Goal: Information Seeking & Learning: Learn about a topic

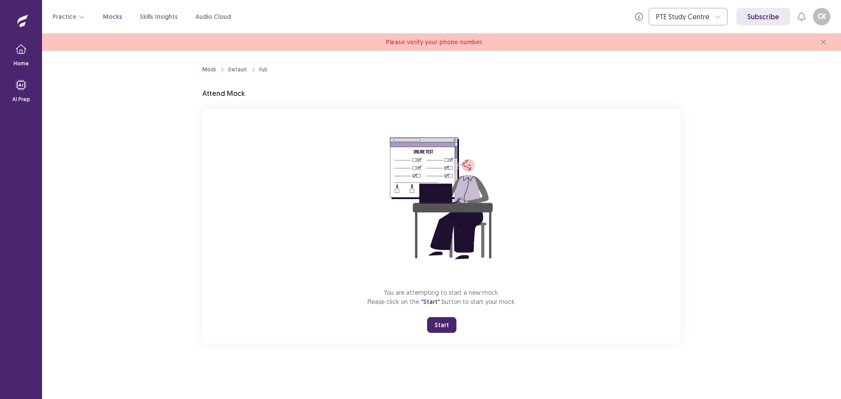
click at [441, 333] on button "Start" at bounding box center [441, 325] width 29 height 16
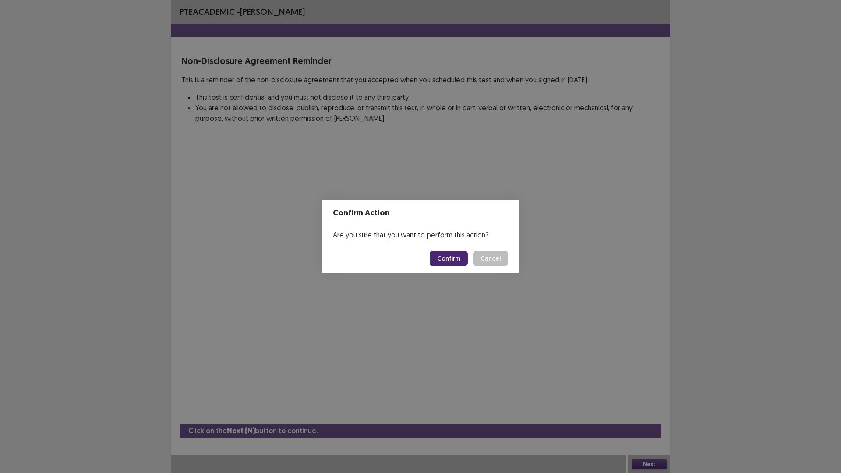
click at [452, 257] on button "Confirm" at bounding box center [449, 259] width 38 height 16
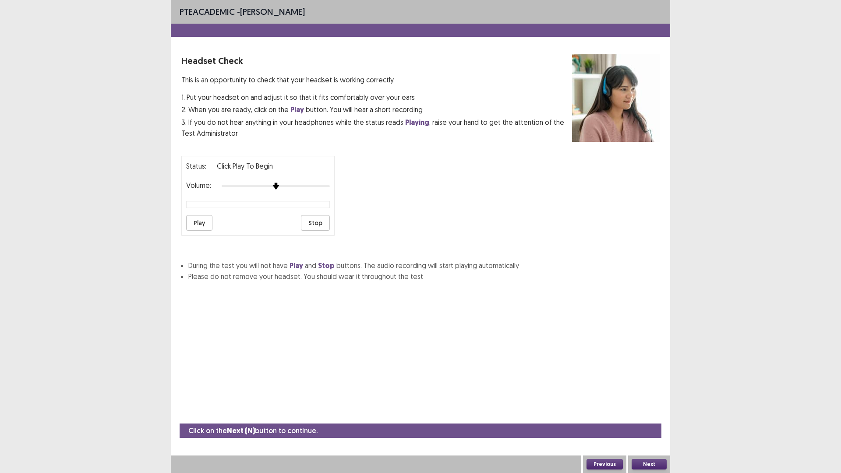
click at [287, 190] on div at bounding box center [276, 186] width 108 height 7
click at [294, 190] on div at bounding box center [276, 186] width 108 height 7
click at [209, 231] on button "Play" at bounding box center [199, 223] width 26 height 16
click at [212, 231] on button "Play" at bounding box center [199, 223] width 26 height 16
click at [197, 231] on button "Play" at bounding box center [199, 223] width 26 height 16
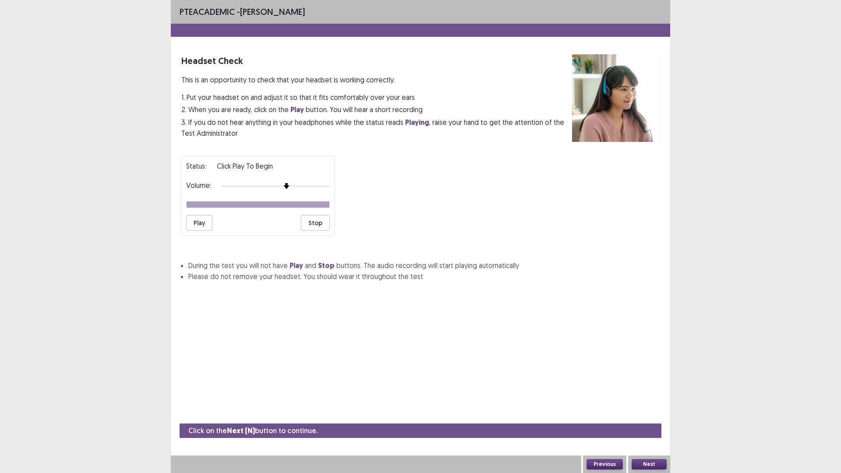
click at [733, 217] on div "PTE academic - [PERSON_NAME] Headset Check This is an opportunity to check that…" at bounding box center [420, 236] width 841 height 473
drag, startPoint x: 763, startPoint y: 240, endPoint x: 807, endPoint y: 172, distance: 80.8
click at [808, 169] on div "PTE academic - [PERSON_NAME] Headset Check This is an opportunity to check that…" at bounding box center [420, 236] width 841 height 473
click at [660, 399] on button "Next" at bounding box center [649, 464] width 35 height 11
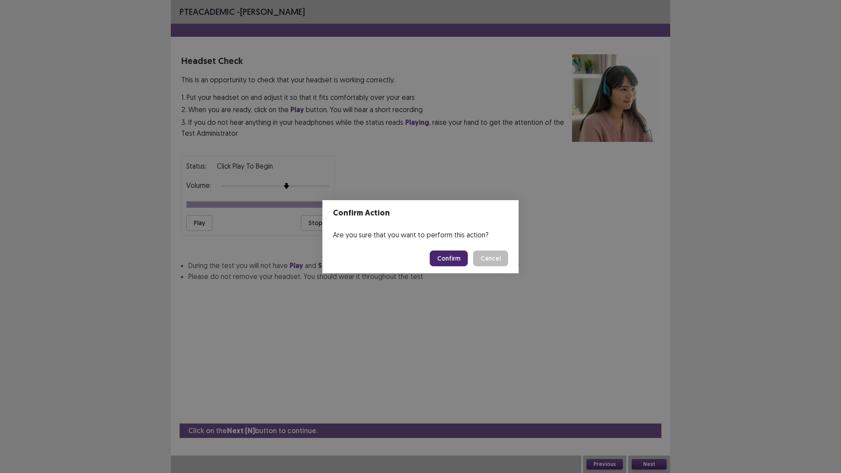
click at [508, 265] on button "Cancel" at bounding box center [490, 259] width 35 height 16
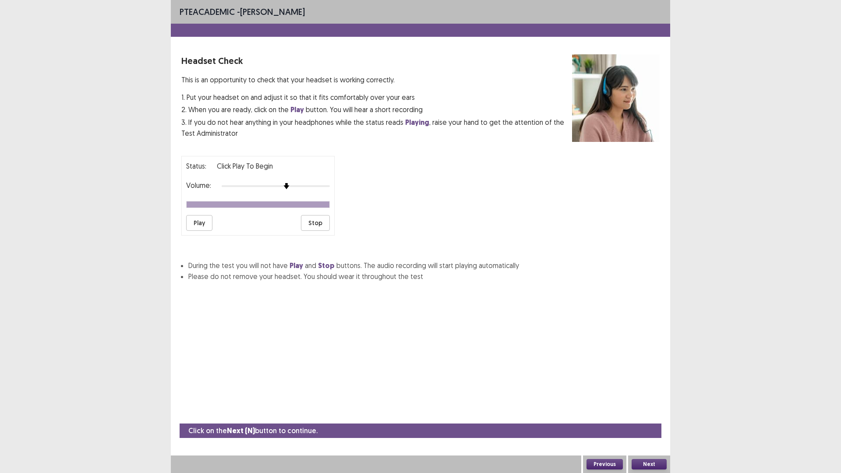
click at [323, 190] on div at bounding box center [276, 186] width 108 height 7
click at [322, 190] on div at bounding box center [318, 186] width 7 height 7
click at [329, 190] on div at bounding box center [276, 186] width 108 height 7
click at [198, 231] on button "Play" at bounding box center [199, 223] width 26 height 16
click at [635, 399] on button "Next" at bounding box center [649, 464] width 35 height 11
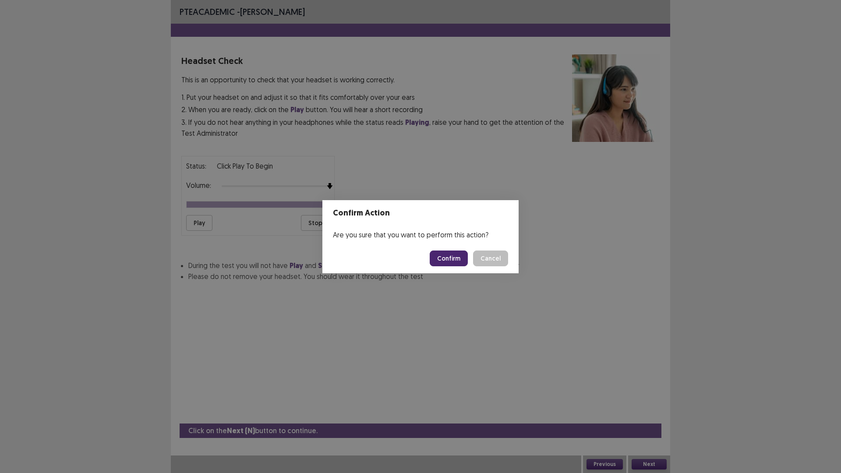
click at [454, 261] on button "Confirm" at bounding box center [449, 259] width 38 height 16
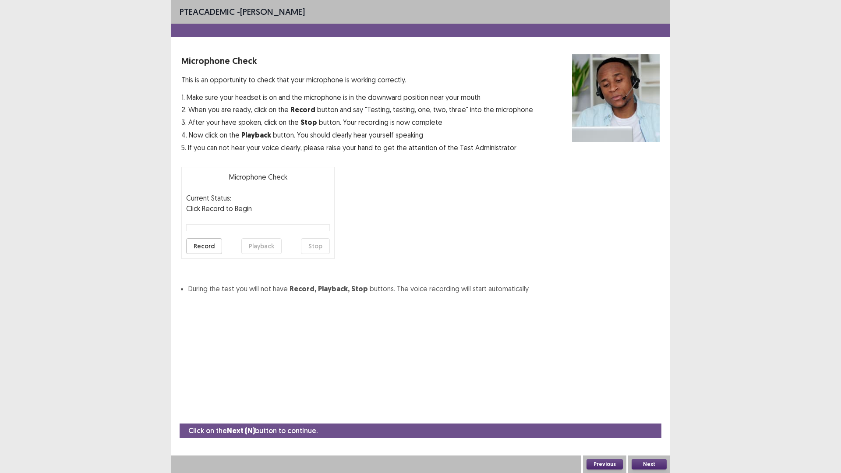
click at [213, 254] on button "Record" at bounding box center [204, 246] width 36 height 16
click at [323, 254] on button "Stop" at bounding box center [315, 246] width 29 height 16
click at [259, 254] on button "Playback" at bounding box center [261, 246] width 40 height 16
click at [260, 254] on button "Playback" at bounding box center [261, 246] width 40 height 16
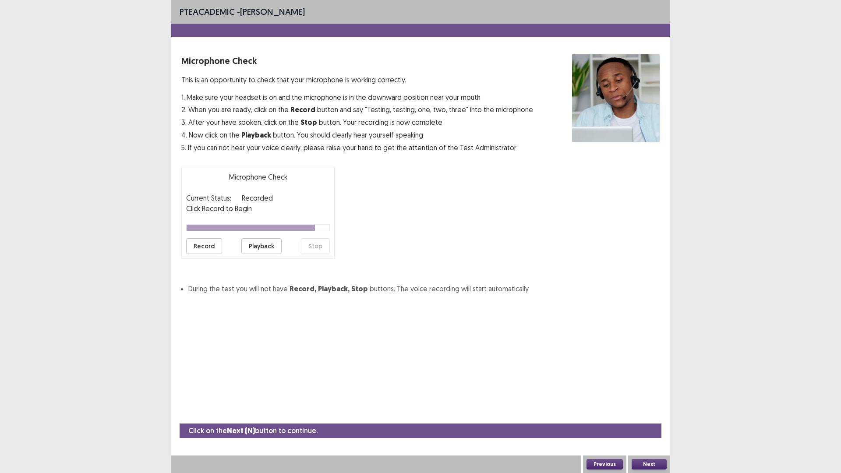
click at [260, 254] on button "Playback" at bounding box center [261, 246] width 40 height 16
click at [203, 254] on button "Record" at bounding box center [204, 246] width 36 height 16
click at [308, 254] on button "Stop" at bounding box center [315, 246] width 29 height 16
click at [645, 399] on button "Next" at bounding box center [649, 464] width 35 height 11
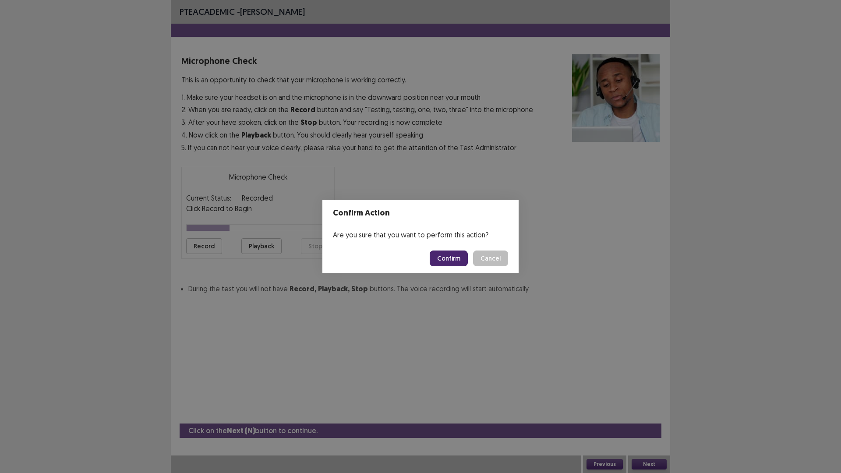
click at [465, 254] on footer "Confirm Cancel" at bounding box center [420, 259] width 196 height 30
click at [467, 265] on button "Confirm" at bounding box center [449, 259] width 38 height 16
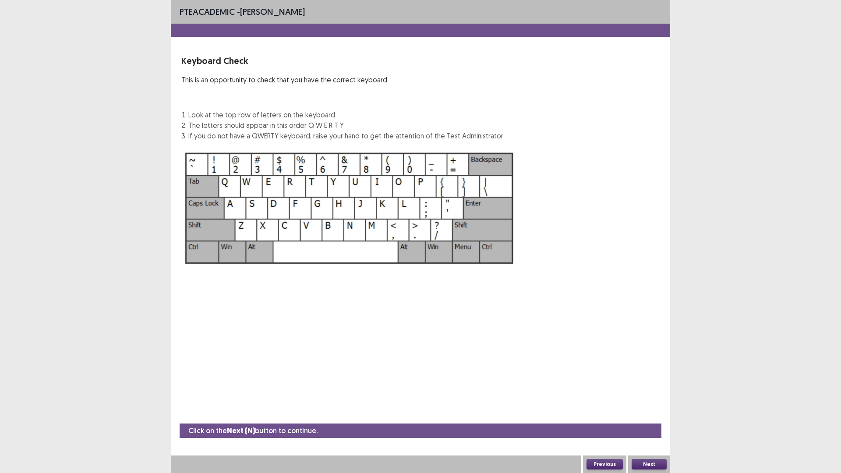
click at [439, 245] on img at bounding box center [349, 208] width 336 height 120
click at [656, 399] on button "Next" at bounding box center [649, 464] width 35 height 11
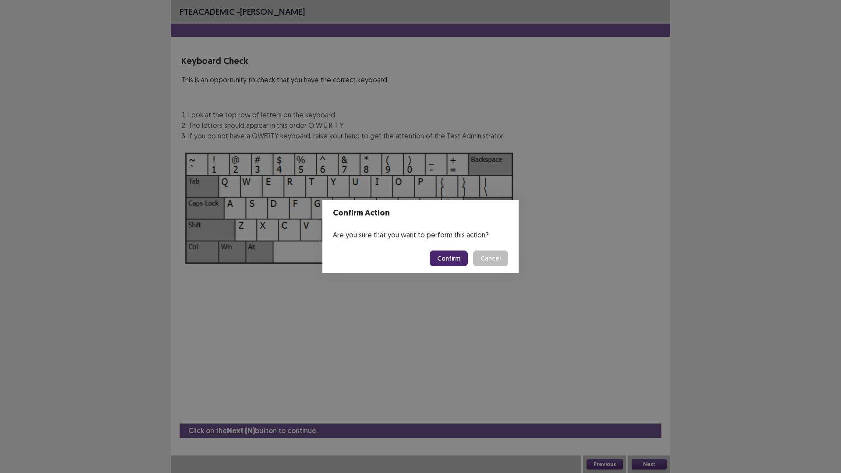
click at [462, 265] on button "Confirm" at bounding box center [449, 259] width 38 height 16
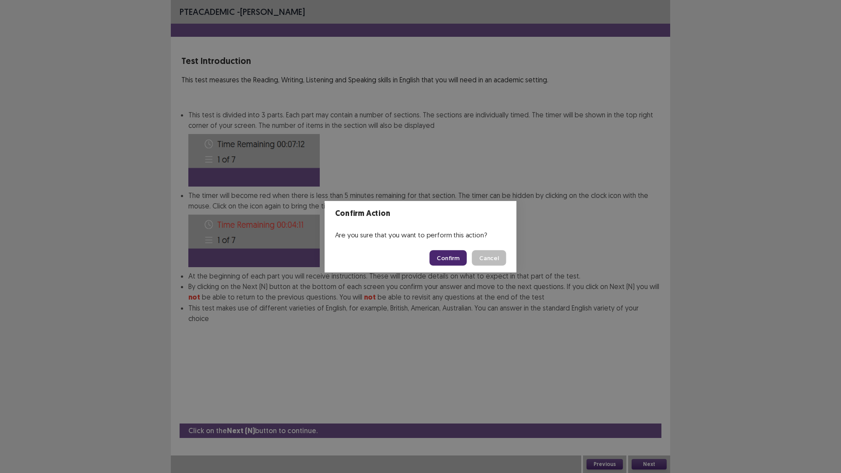
scroll to position [3, 0]
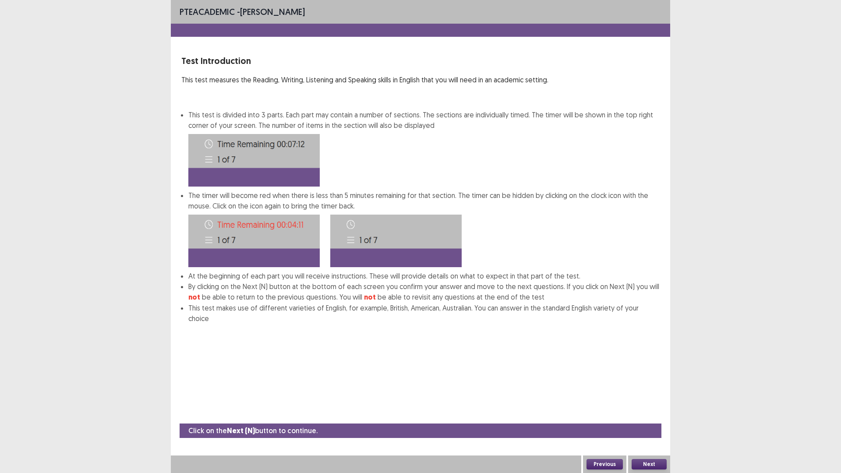
click at [646, 399] on button "Next" at bounding box center [649, 464] width 35 height 11
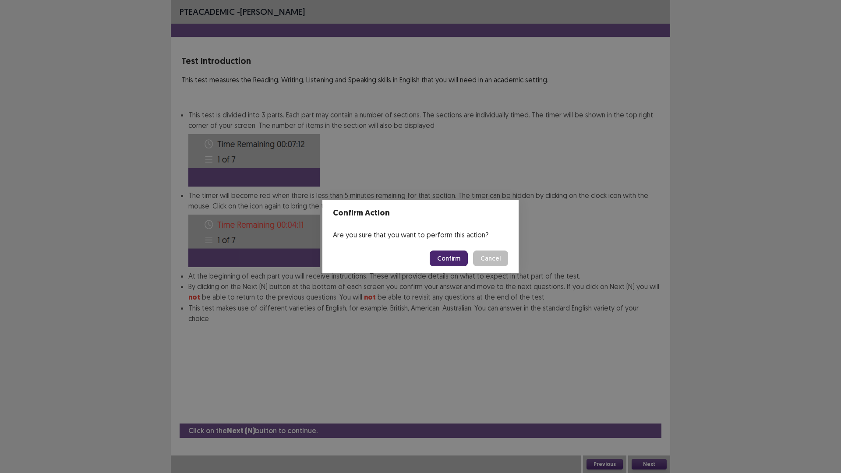
click at [456, 258] on button "Confirm" at bounding box center [449, 259] width 38 height 16
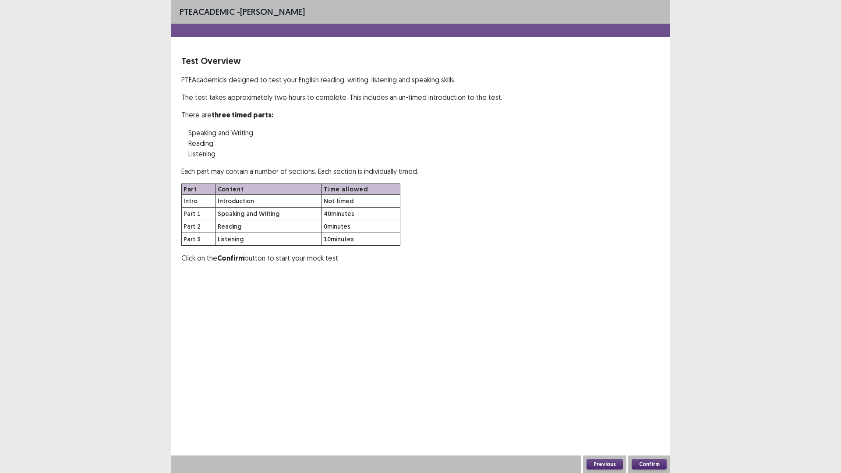
scroll to position [0, 0]
click at [642, 399] on button "Confirm" at bounding box center [649, 464] width 35 height 11
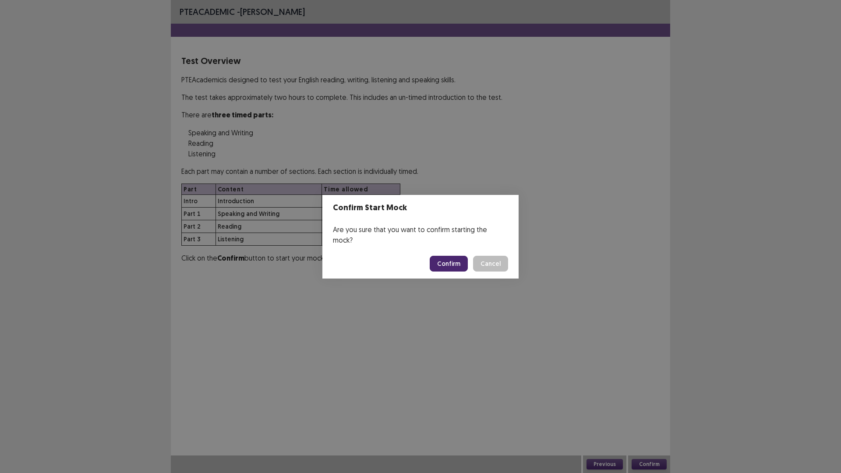
click at [449, 256] on button "Confirm" at bounding box center [449, 264] width 38 height 16
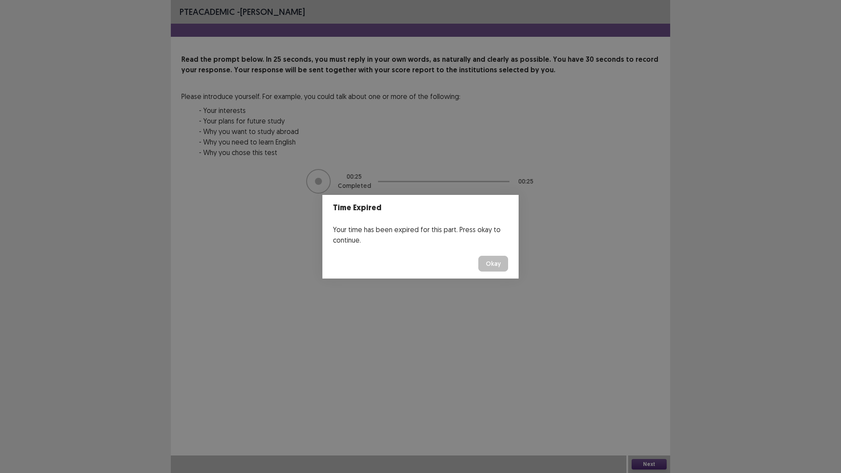
click at [508, 267] on button "Okay" at bounding box center [493, 264] width 30 height 16
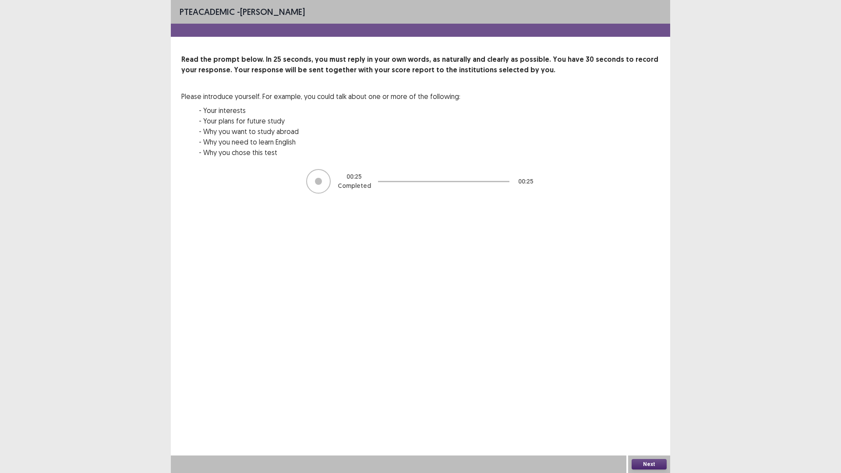
click at [637, 399] on button "Next" at bounding box center [649, 464] width 35 height 11
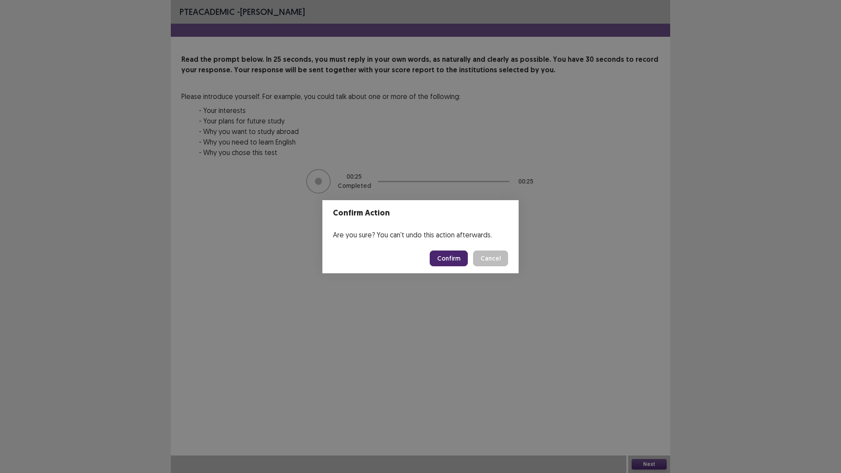
click at [443, 260] on button "Confirm" at bounding box center [449, 259] width 38 height 16
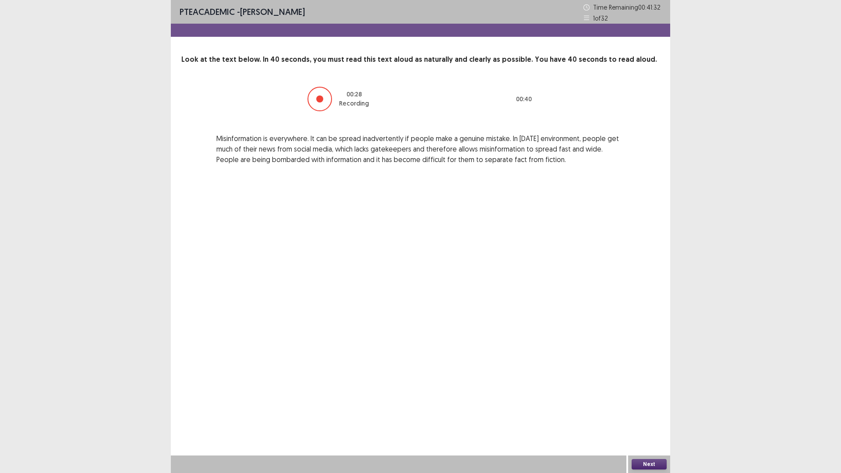
click at [321, 111] on div at bounding box center [320, 99] width 25 height 25
click at [657, 399] on button "Next" at bounding box center [649, 464] width 35 height 11
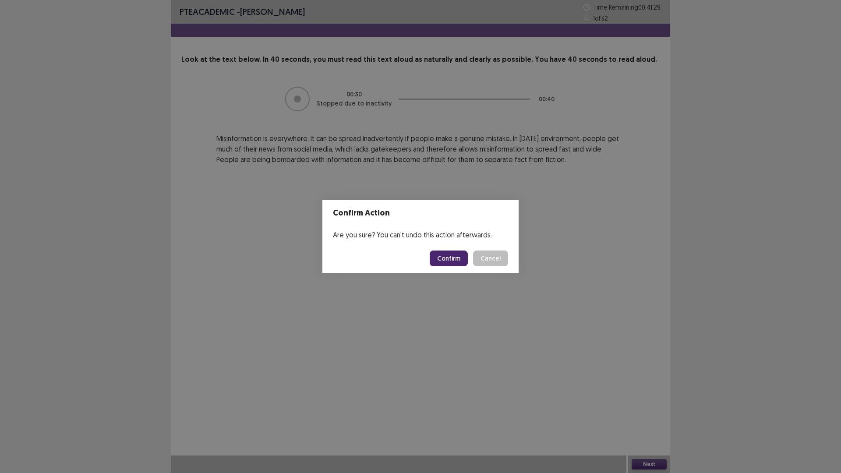
click at [460, 262] on button "Confirm" at bounding box center [449, 259] width 38 height 16
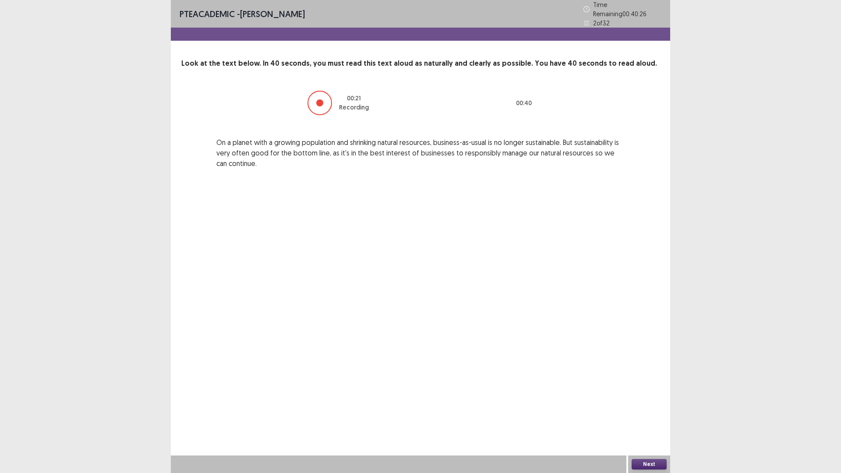
click at [648, 399] on button "Next" at bounding box center [649, 464] width 35 height 11
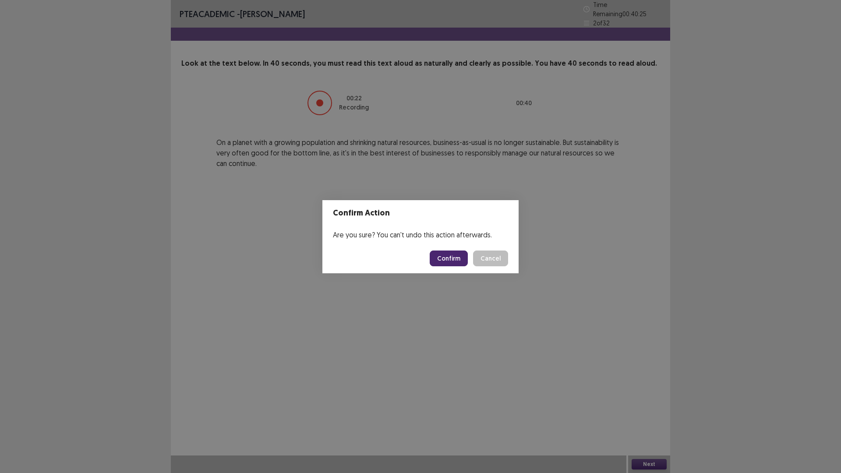
click at [453, 266] on button "Confirm" at bounding box center [449, 259] width 38 height 16
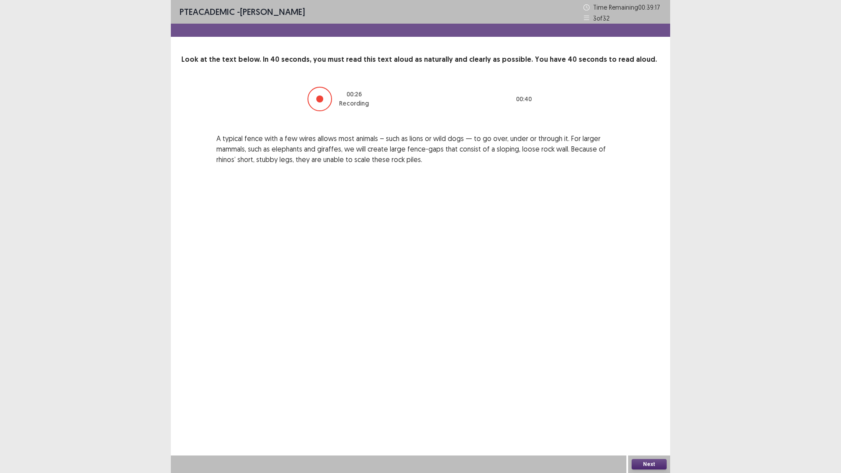
click at [665, 399] on button "Next" at bounding box center [649, 464] width 35 height 11
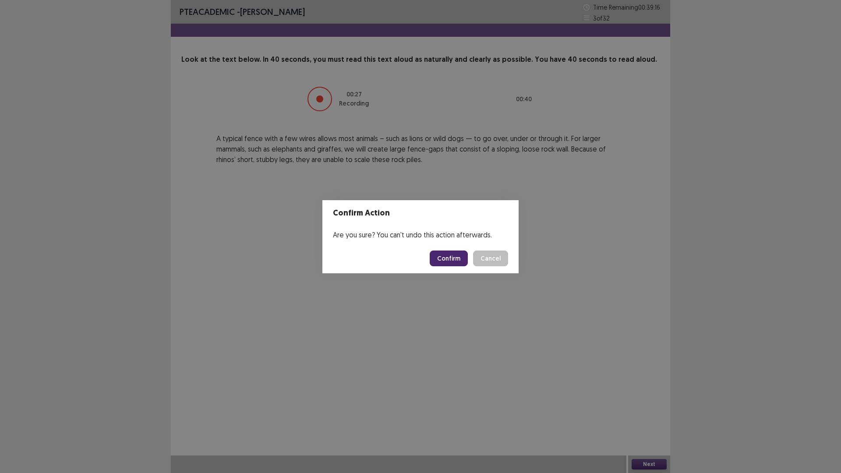
click at [468, 263] on button "Confirm" at bounding box center [449, 259] width 38 height 16
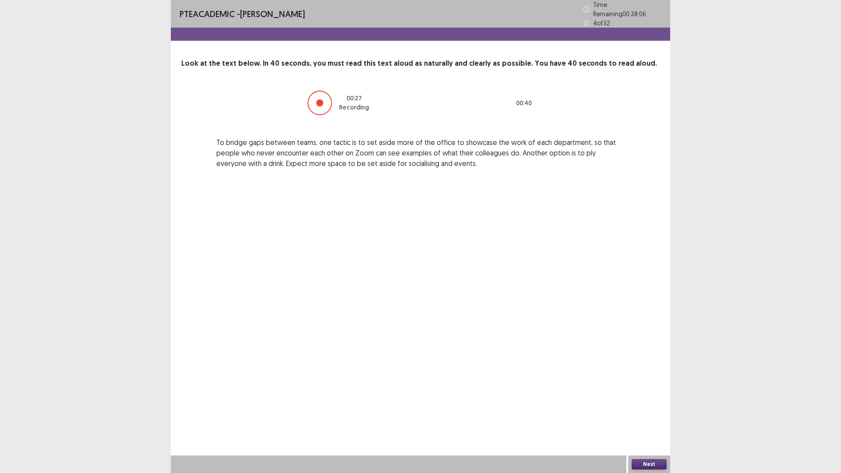
click at [653, 399] on button "Next" at bounding box center [649, 464] width 35 height 11
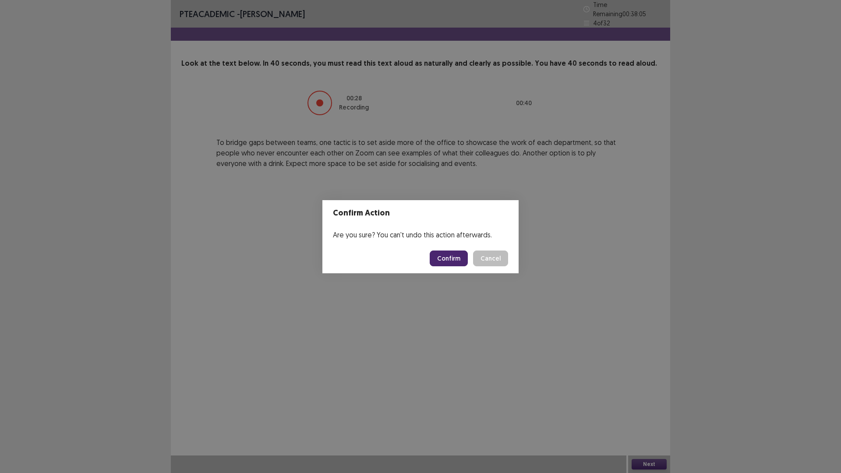
click at [459, 273] on footer "Confirm Cancel" at bounding box center [420, 259] width 196 height 30
click at [463, 266] on button "Confirm" at bounding box center [449, 259] width 38 height 16
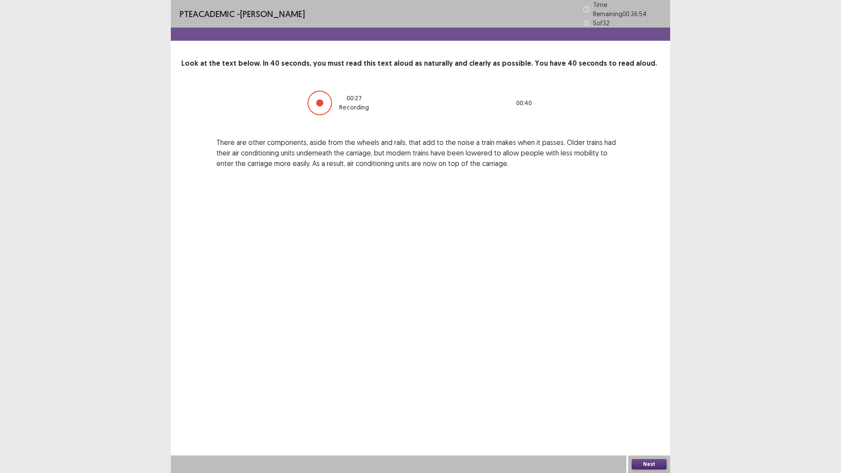
click at [655, 399] on button "Next" at bounding box center [649, 464] width 35 height 11
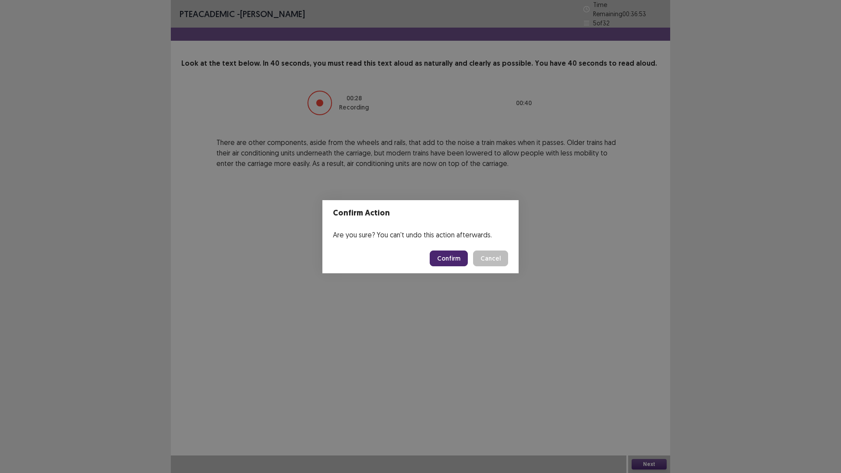
click at [455, 266] on button "Confirm" at bounding box center [449, 259] width 38 height 16
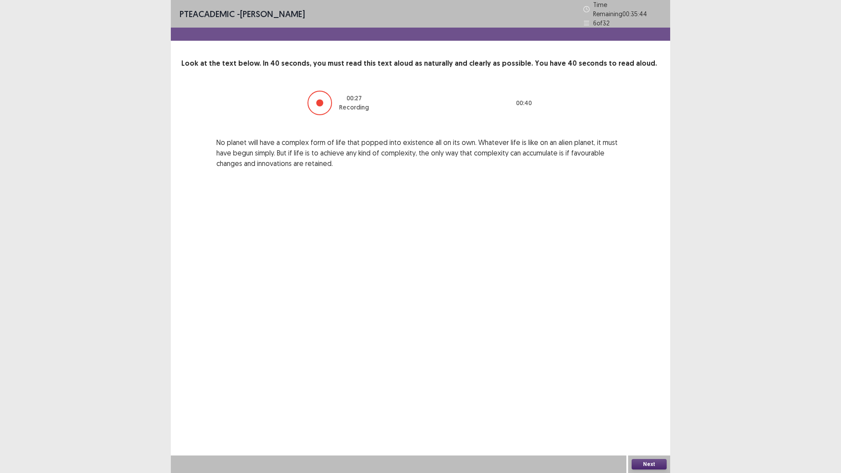
click at [651, 399] on button "Next" at bounding box center [649, 464] width 35 height 11
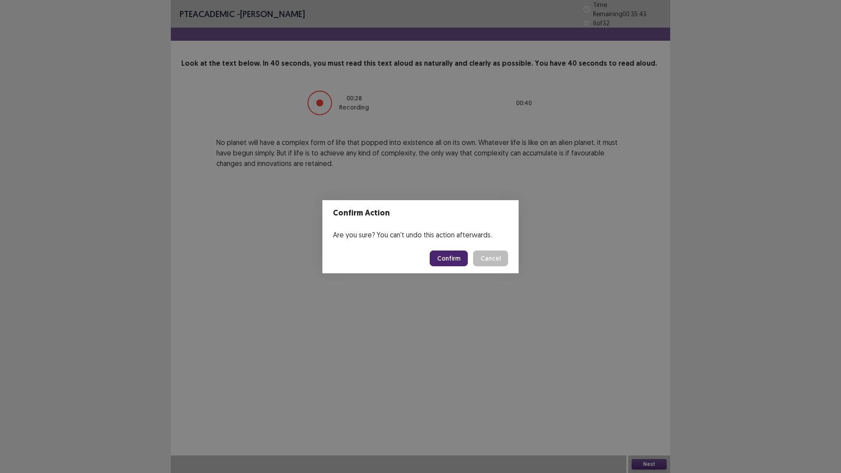
click at [460, 261] on button "Confirm" at bounding box center [449, 259] width 38 height 16
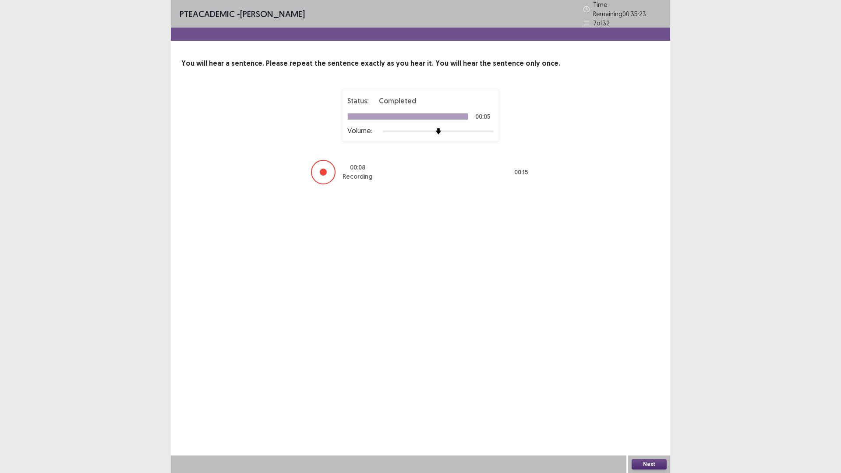
click at [644, 399] on button "Next" at bounding box center [649, 464] width 35 height 11
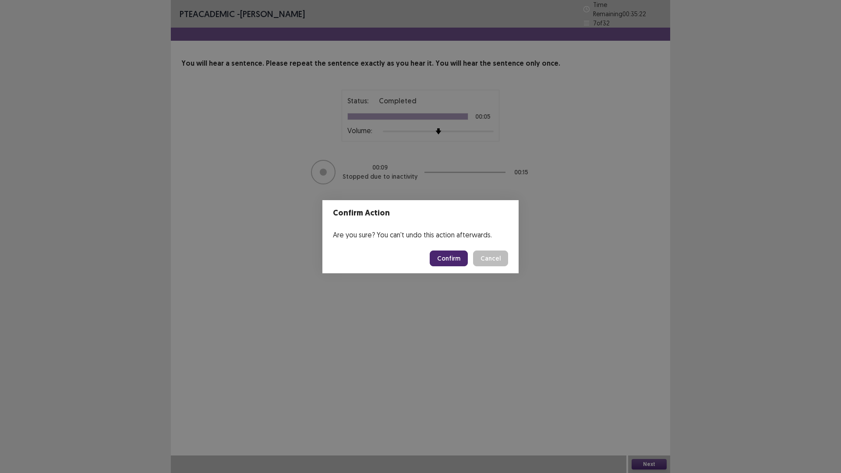
click at [468, 266] on button "Confirm" at bounding box center [449, 259] width 38 height 16
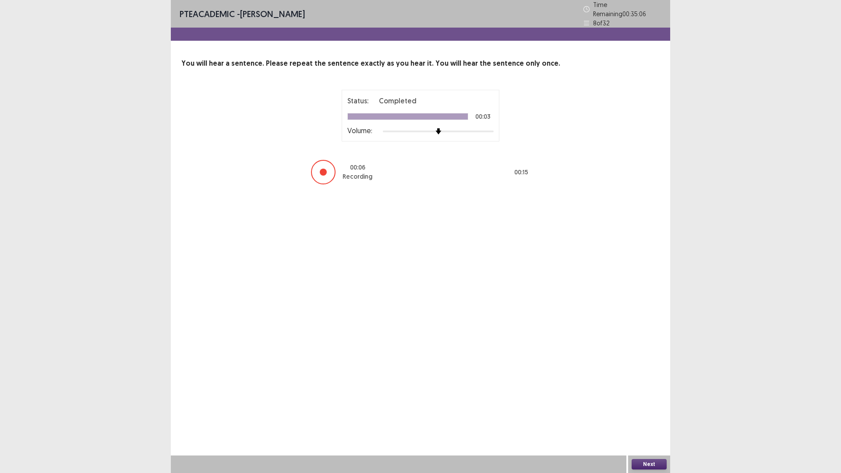
click at [648, 399] on button "Next" at bounding box center [649, 464] width 35 height 11
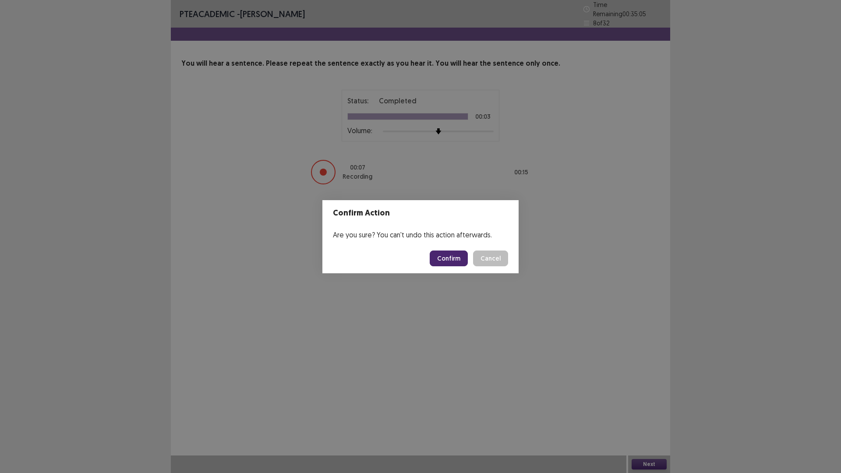
click at [468, 266] on button "Confirm" at bounding box center [449, 259] width 38 height 16
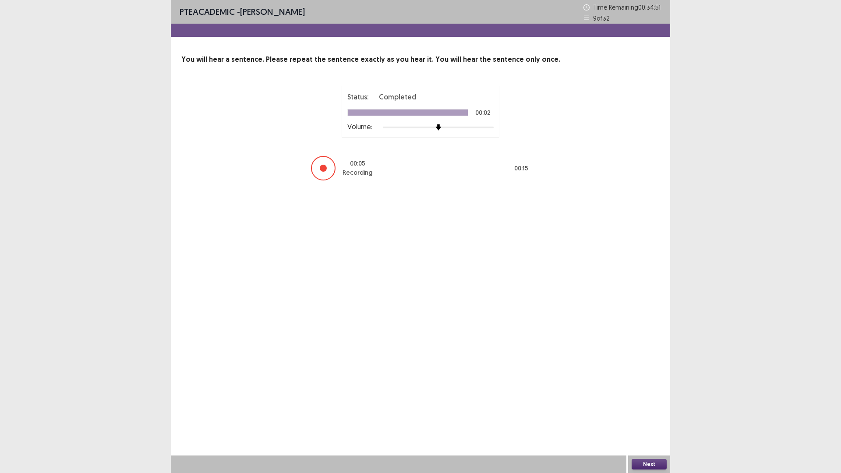
click at [632, 399] on button "Next" at bounding box center [649, 464] width 35 height 11
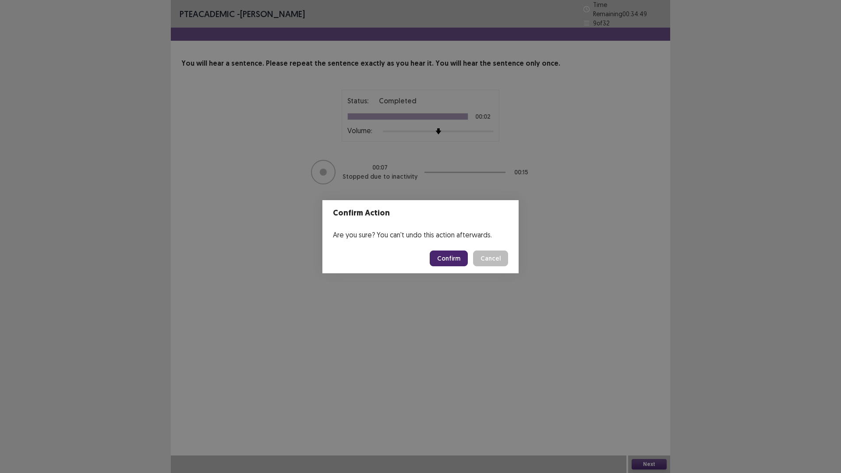
click at [460, 265] on button "Confirm" at bounding box center [449, 259] width 38 height 16
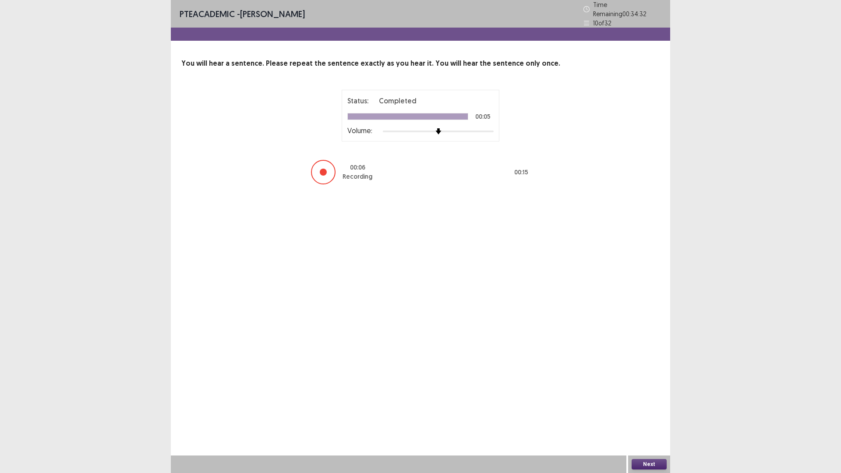
click at [645, 399] on button "Next" at bounding box center [649, 464] width 35 height 11
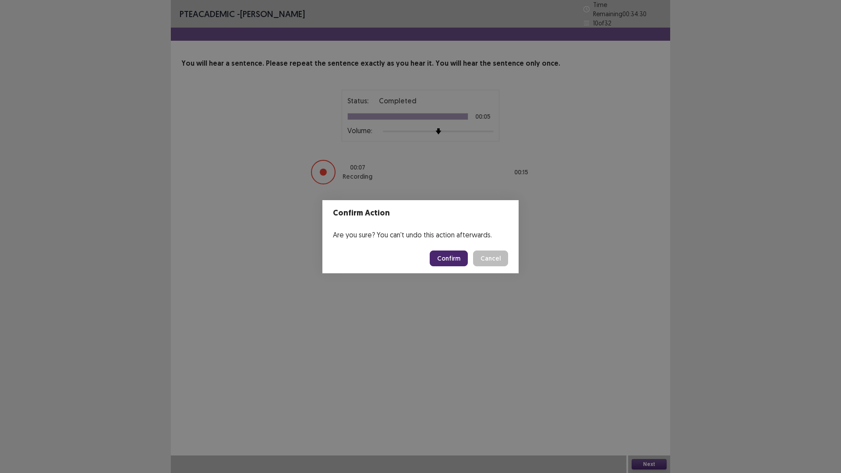
click at [455, 266] on button "Confirm" at bounding box center [449, 259] width 38 height 16
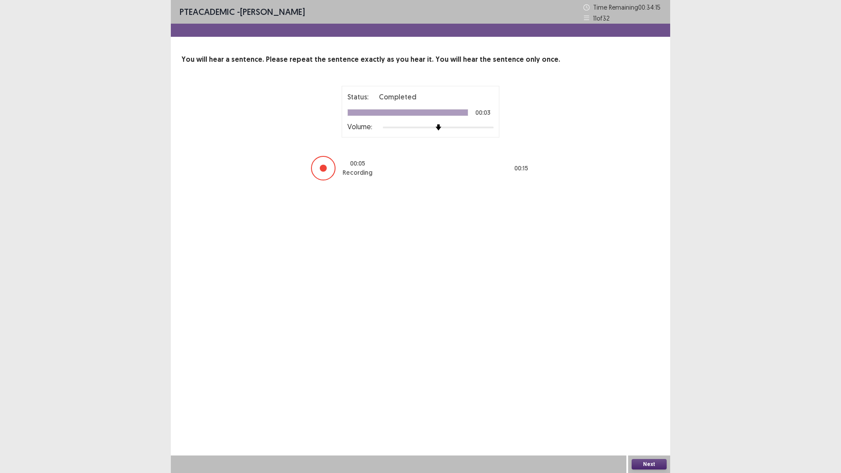
click at [662, 399] on button "Next" at bounding box center [649, 464] width 35 height 11
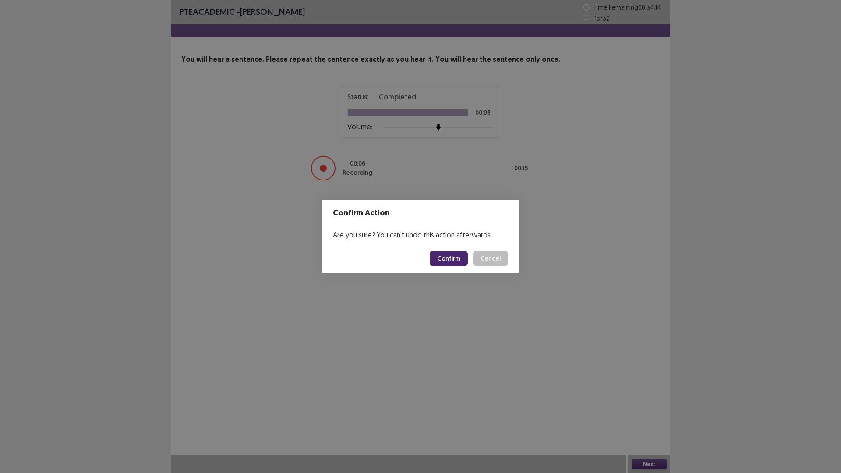
click at [448, 259] on button "Confirm" at bounding box center [449, 259] width 38 height 16
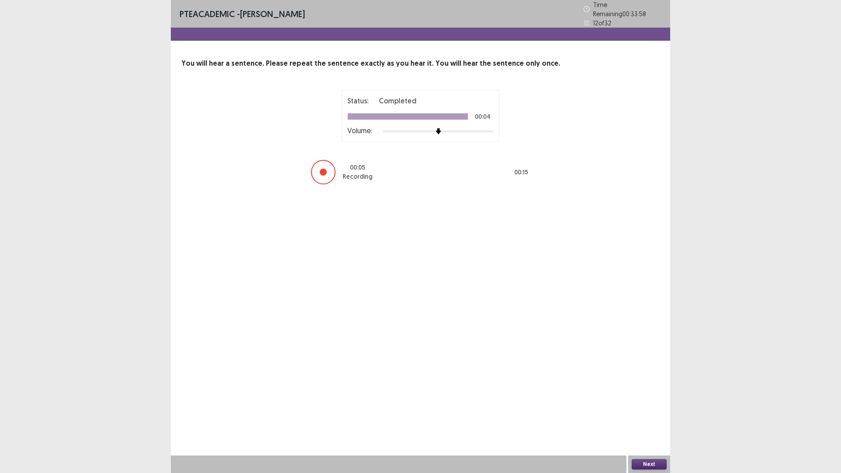
click at [660, 399] on button "Next" at bounding box center [649, 464] width 35 height 11
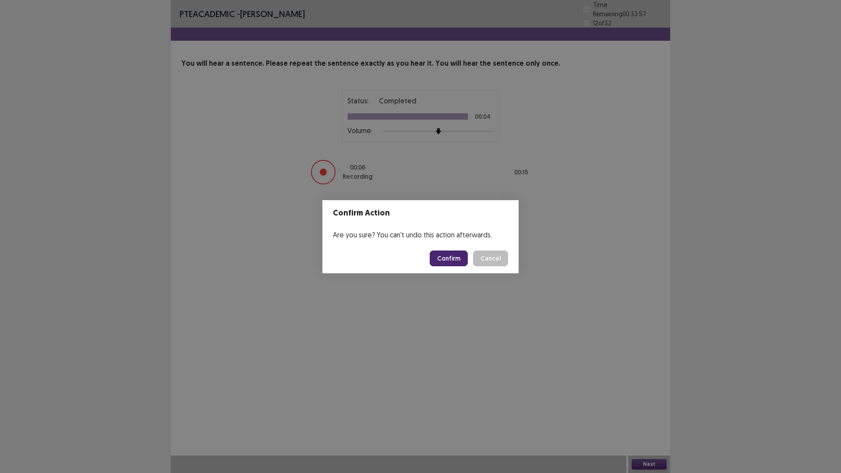
click at [442, 260] on button "Confirm" at bounding box center [449, 259] width 38 height 16
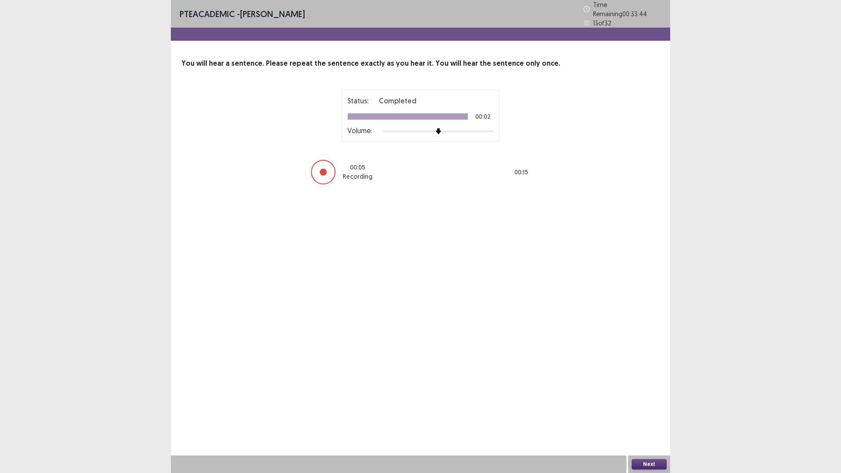
click at [644, 399] on button "Next" at bounding box center [649, 464] width 35 height 11
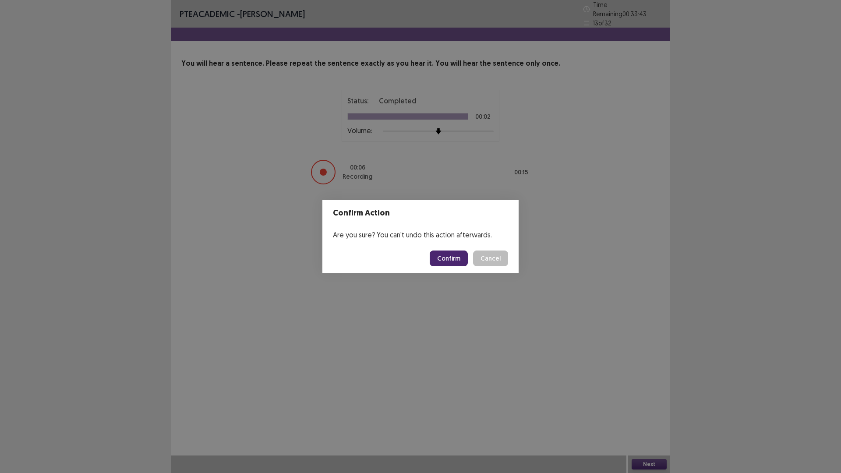
click at [446, 255] on footer "Confirm Cancel" at bounding box center [420, 259] width 196 height 30
click at [443, 256] on button "Confirm" at bounding box center [449, 259] width 38 height 16
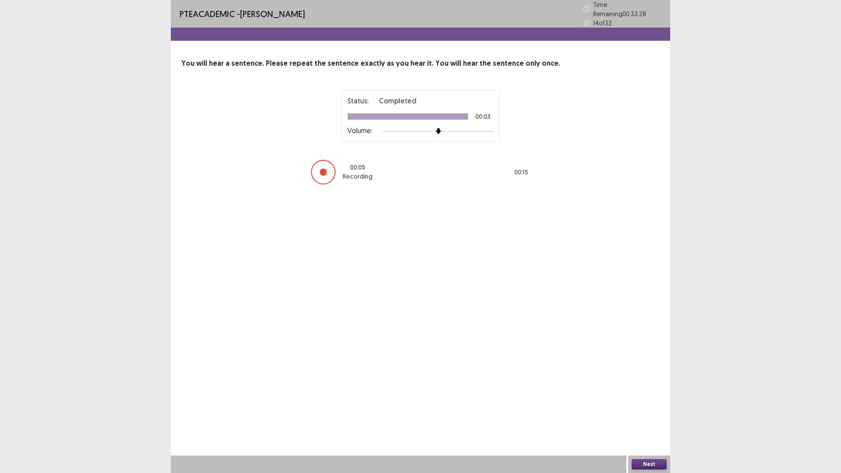
click at [646, 399] on button "Next" at bounding box center [649, 464] width 35 height 11
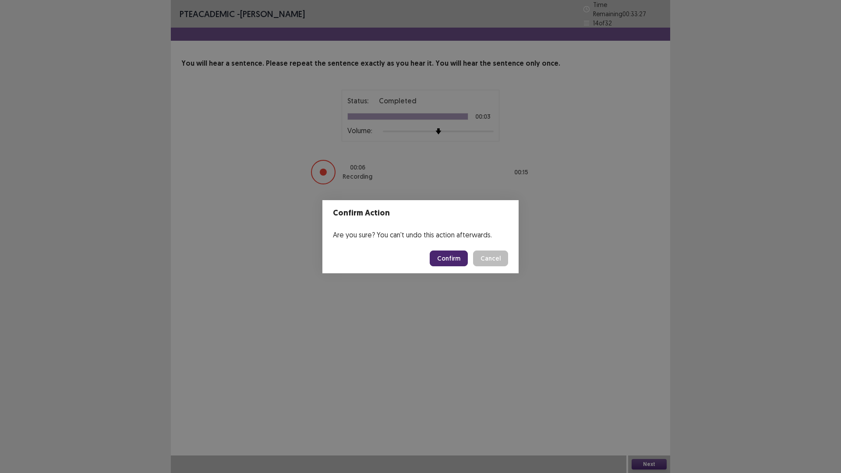
drag, startPoint x: 461, startPoint y: 277, endPoint x: 455, endPoint y: 267, distance: 11.8
click at [455, 267] on footer "Confirm Cancel" at bounding box center [420, 259] width 196 height 30
click at [455, 266] on button "Confirm" at bounding box center [449, 259] width 38 height 16
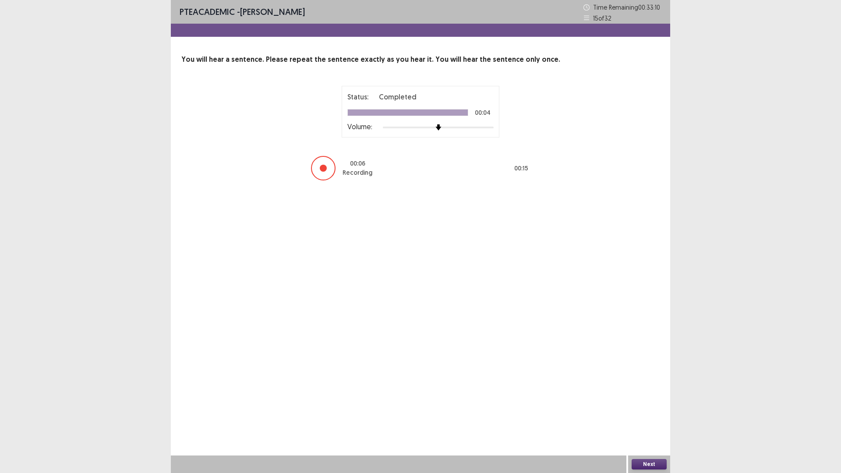
click at [639, 399] on button "Next" at bounding box center [649, 464] width 35 height 11
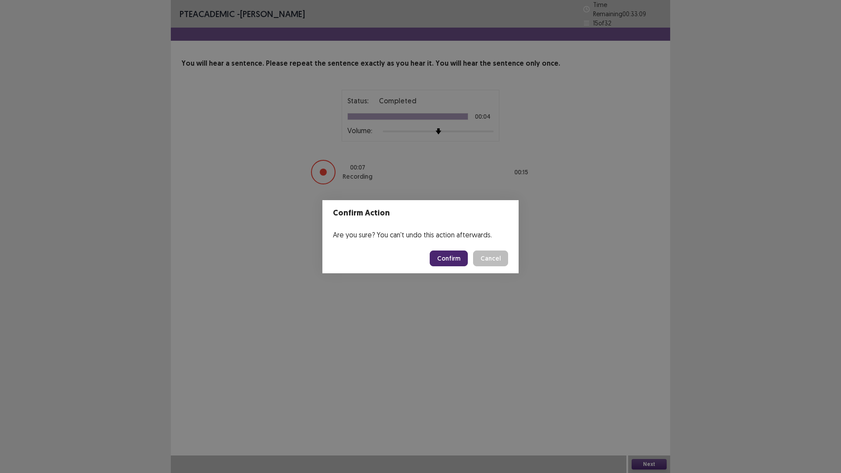
click at [444, 266] on button "Confirm" at bounding box center [449, 259] width 38 height 16
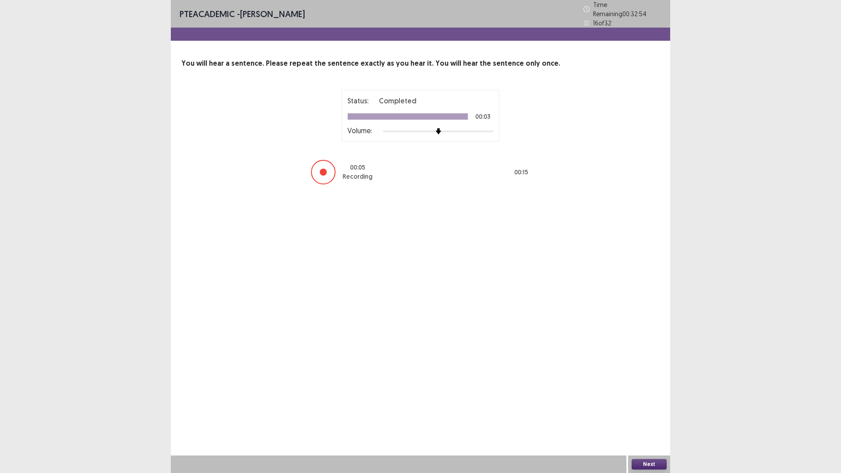
click at [637, 399] on button "Next" at bounding box center [649, 464] width 35 height 11
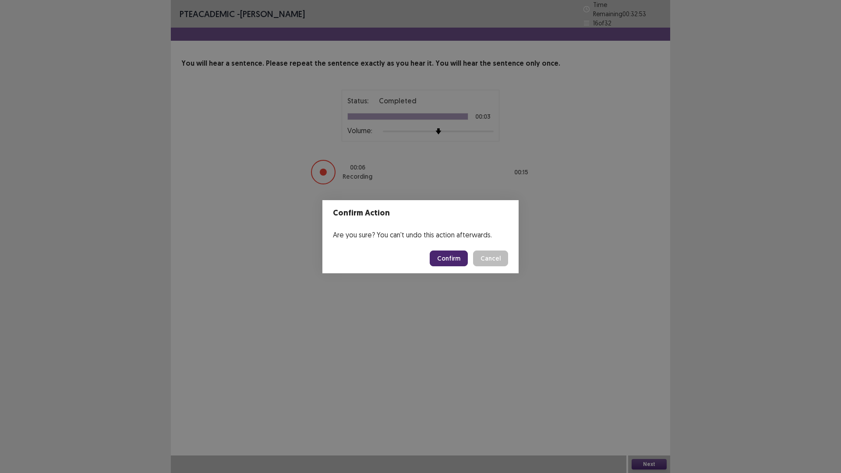
click at [448, 266] on button "Confirm" at bounding box center [449, 259] width 38 height 16
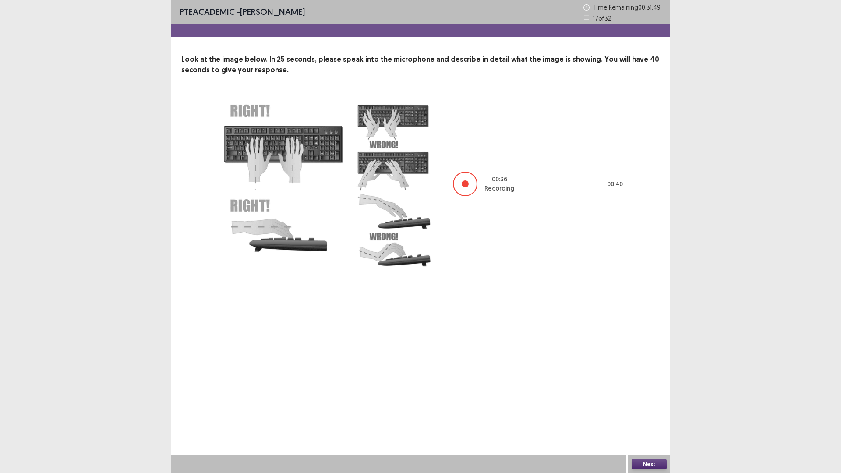
click at [658, 399] on button "Next" at bounding box center [649, 464] width 35 height 11
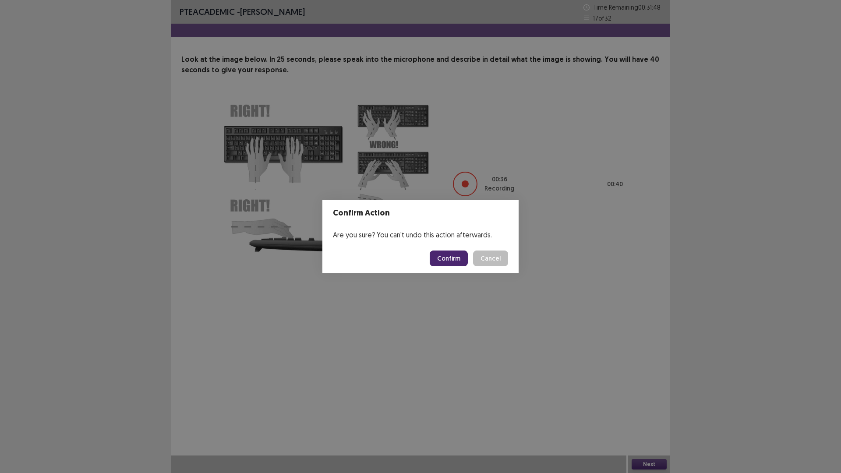
click at [456, 266] on button "Confirm" at bounding box center [449, 259] width 38 height 16
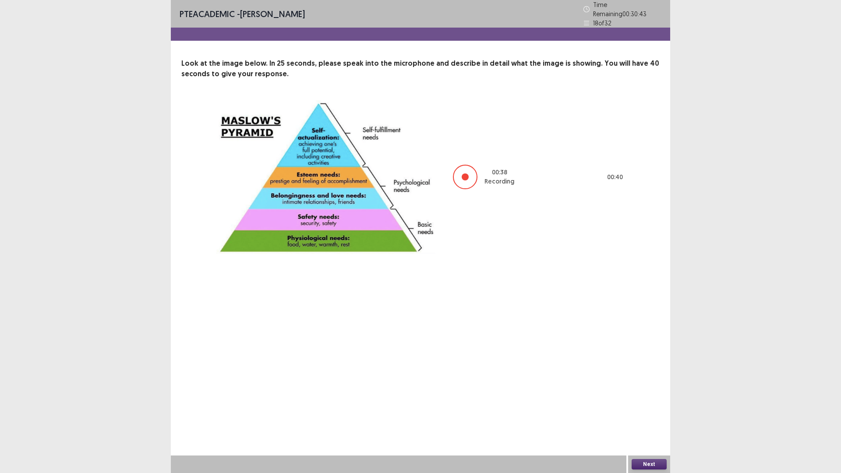
click at [648, 399] on button "Next" at bounding box center [649, 464] width 35 height 11
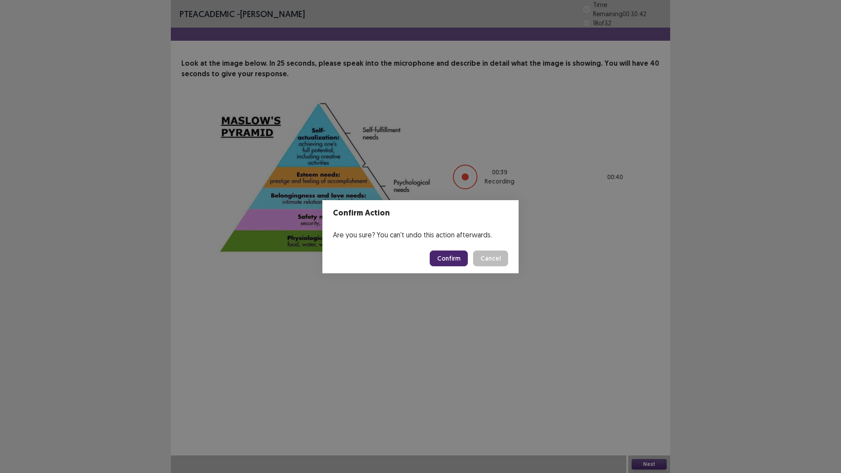
click at [443, 265] on button "Confirm" at bounding box center [449, 259] width 38 height 16
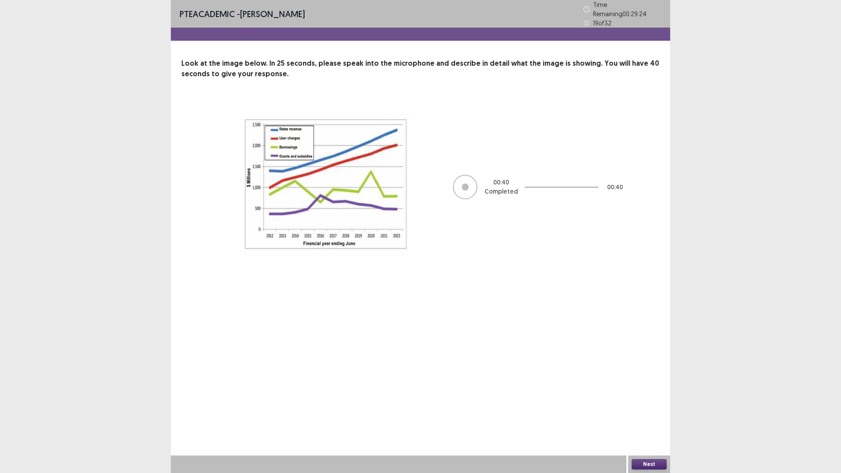
click at [649, 399] on button "Next" at bounding box center [649, 464] width 35 height 11
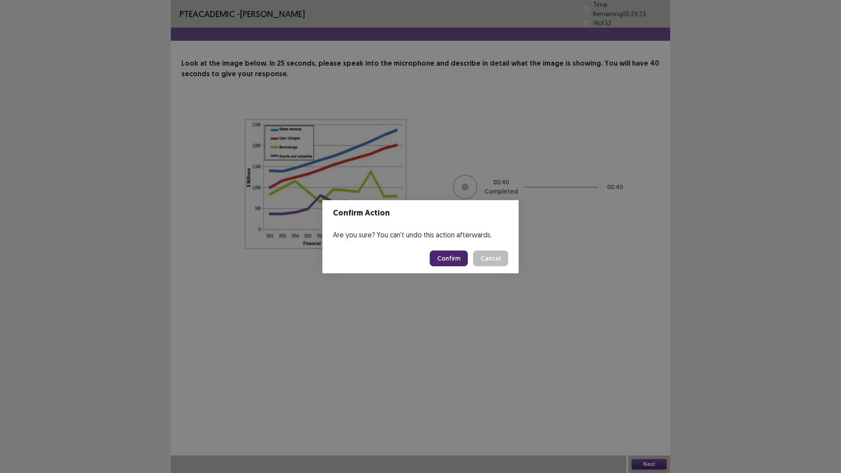
click at [468, 258] on button "Confirm" at bounding box center [449, 259] width 38 height 16
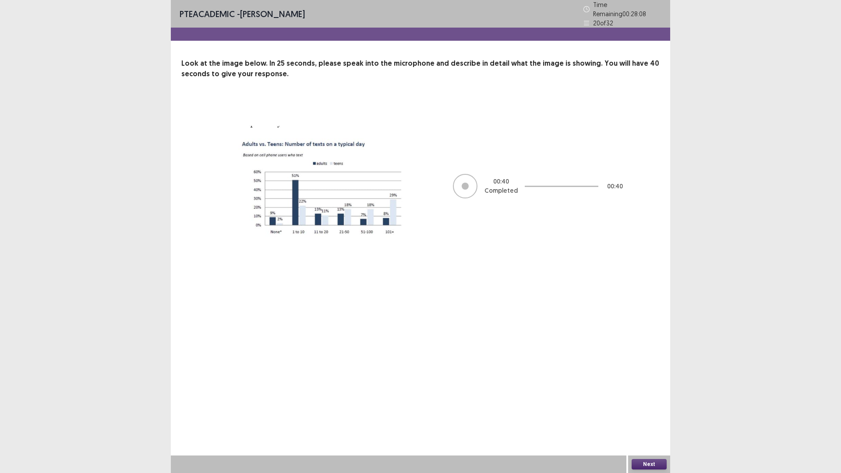
click at [655, 399] on button "Next" at bounding box center [649, 464] width 35 height 11
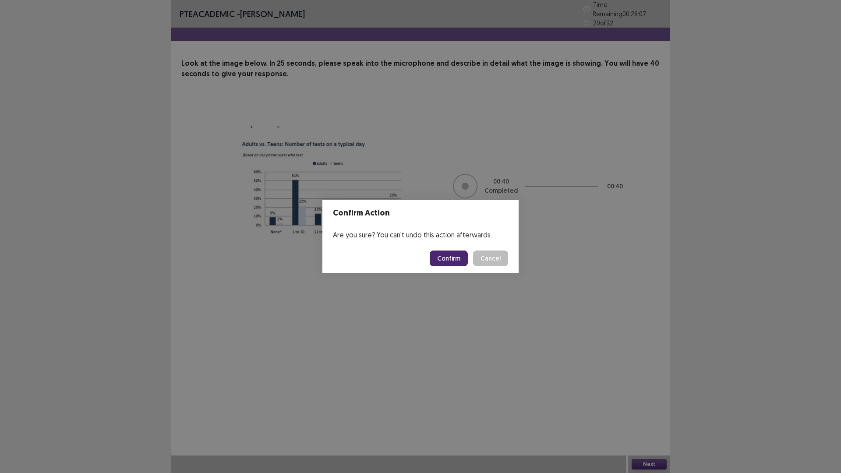
click at [468, 265] on button "Confirm" at bounding box center [449, 259] width 38 height 16
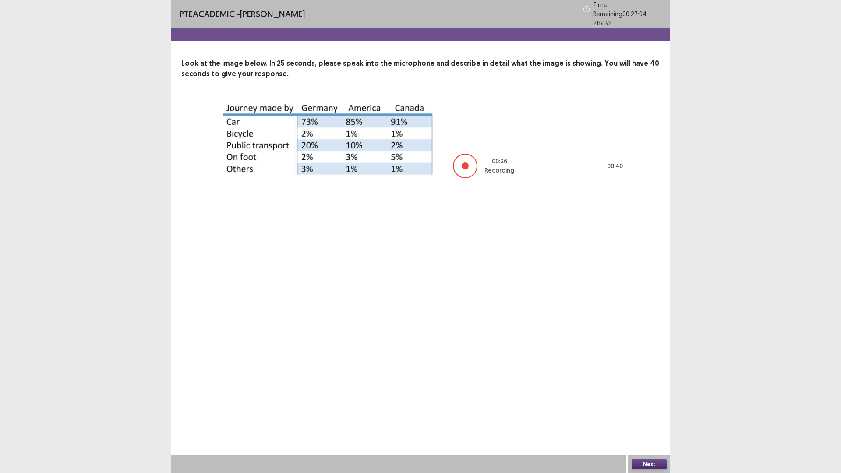
click at [644, 399] on div "Next" at bounding box center [649, 465] width 42 height 18
click at [639, 399] on div "Next" at bounding box center [649, 465] width 42 height 18
click at [641, 399] on button "Next" at bounding box center [649, 464] width 35 height 11
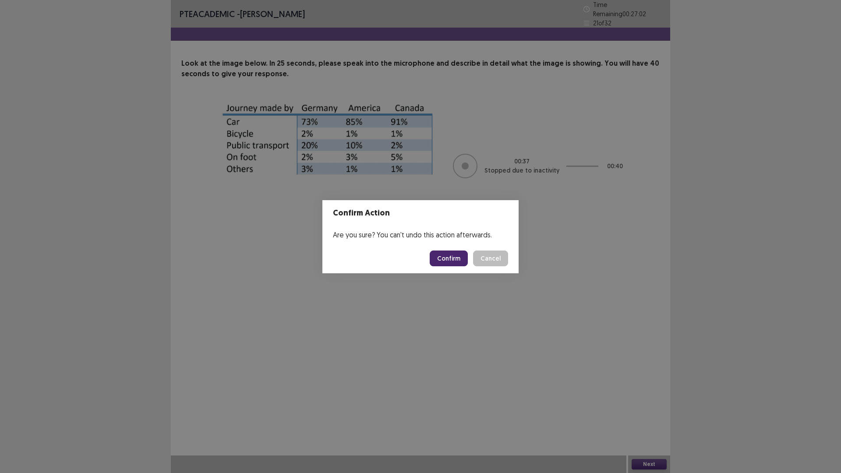
click at [455, 266] on button "Confirm" at bounding box center [449, 259] width 38 height 16
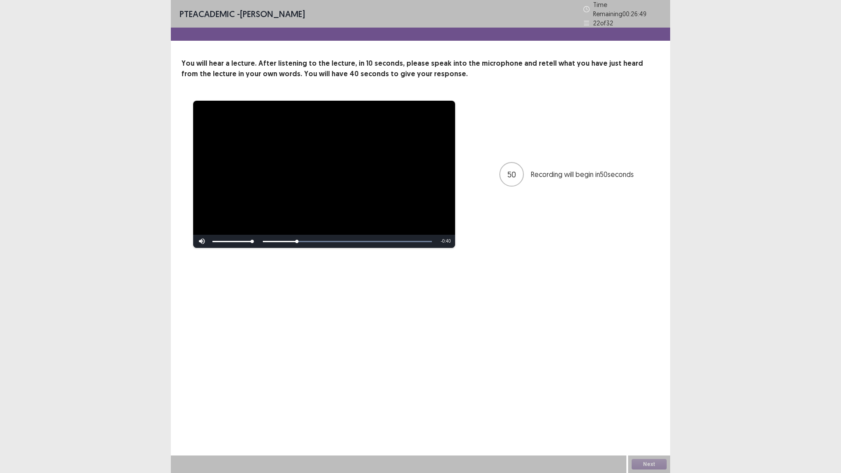
click at [278, 248] on div "Skip Backward Skip Forward Mute Current Time 0:09 / Duration 0:49 Loaded : 100.…" at bounding box center [324, 241] width 262 height 13
click at [657, 399] on div "Next" at bounding box center [649, 465] width 42 height 18
click at [656, 399] on button "Next" at bounding box center [649, 464] width 35 height 11
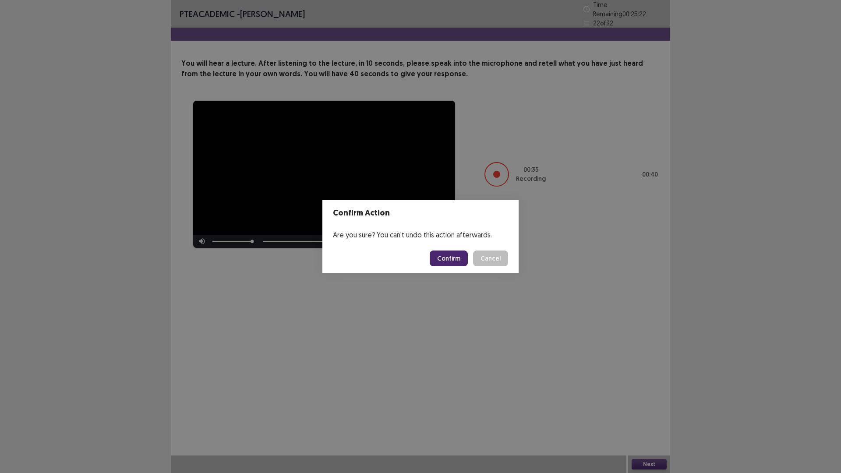
click at [450, 266] on button "Confirm" at bounding box center [449, 259] width 38 height 16
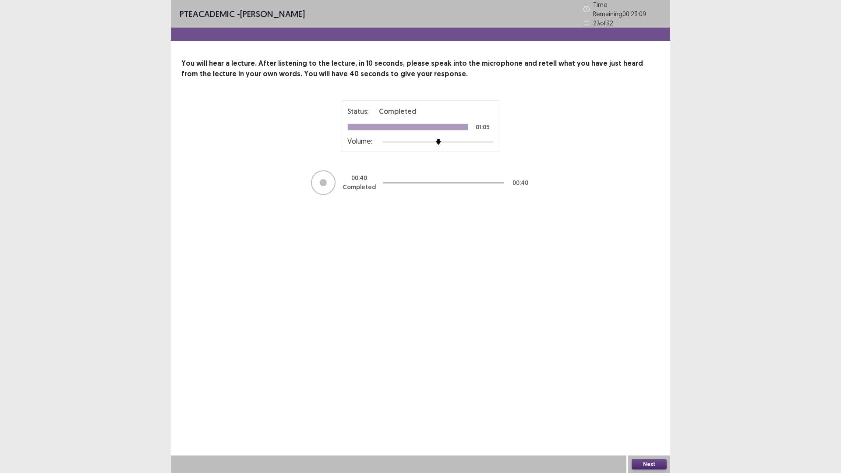
click at [640, 399] on button "Next" at bounding box center [649, 464] width 35 height 11
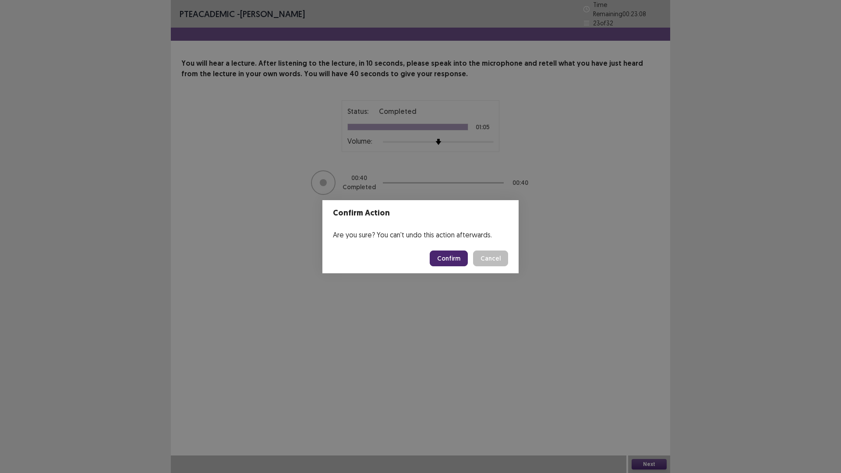
click at [466, 259] on button "Confirm" at bounding box center [449, 259] width 38 height 16
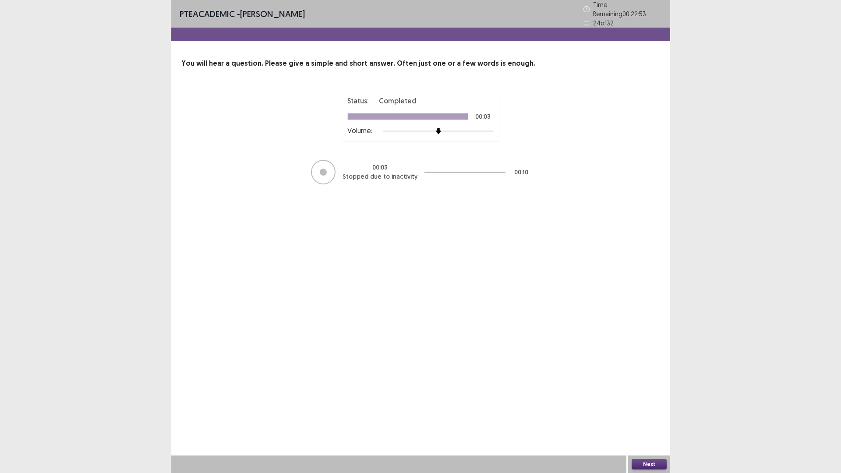
click at [322, 176] on div at bounding box center [323, 172] width 7 height 7
click at [472, 135] on div at bounding box center [438, 131] width 111 height 7
click at [487, 135] on div at bounding box center [438, 131] width 111 height 7
click at [640, 399] on button "Next" at bounding box center [649, 464] width 35 height 11
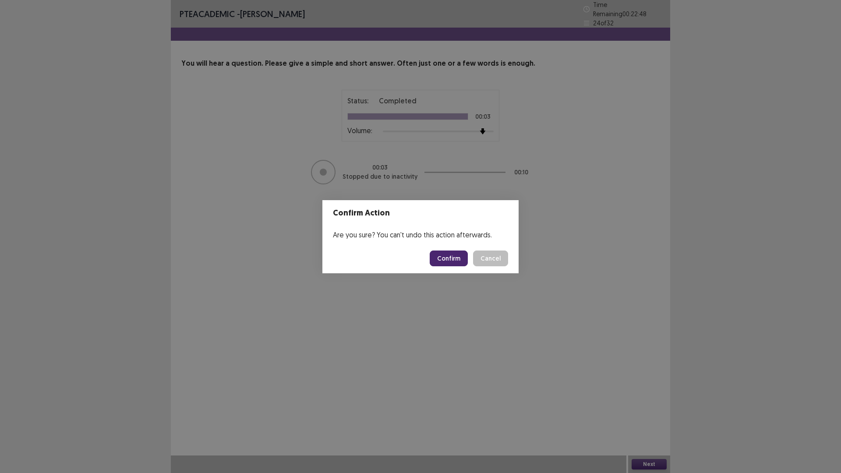
click at [461, 248] on footer "Confirm Cancel" at bounding box center [420, 259] width 196 height 30
click at [453, 266] on button "Confirm" at bounding box center [449, 259] width 38 height 16
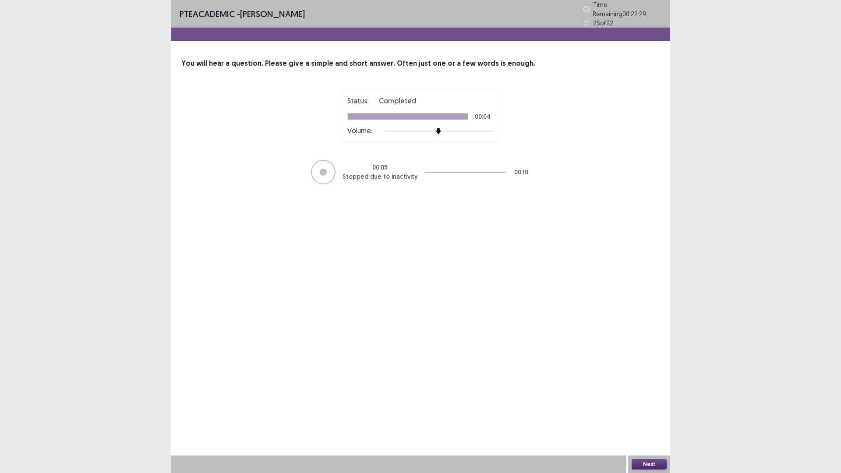
click at [649, 399] on button "Next" at bounding box center [649, 464] width 35 height 11
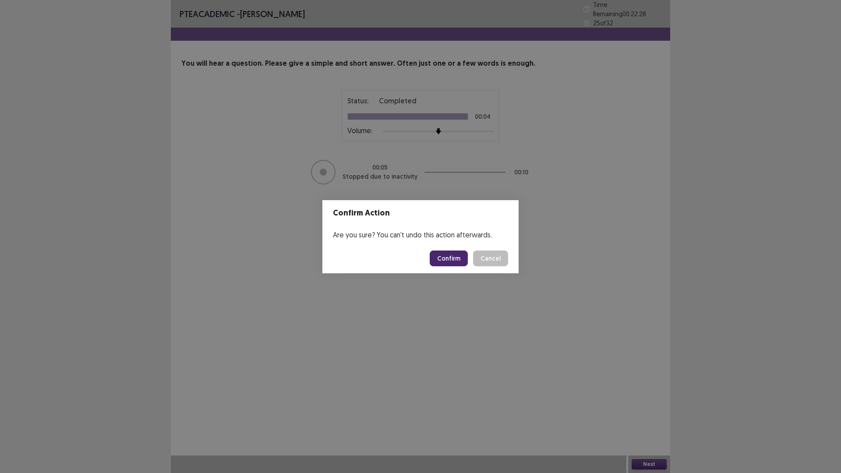
click at [468, 265] on button "Confirm" at bounding box center [449, 259] width 38 height 16
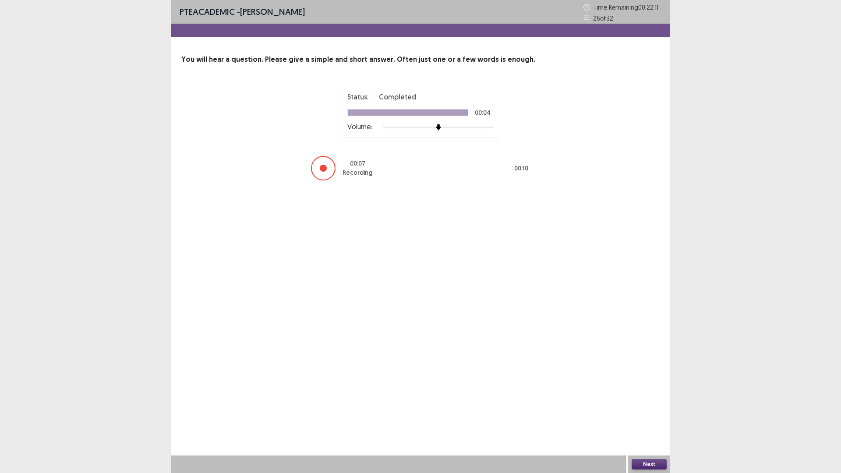
click at [639, 399] on button "Next" at bounding box center [649, 464] width 35 height 11
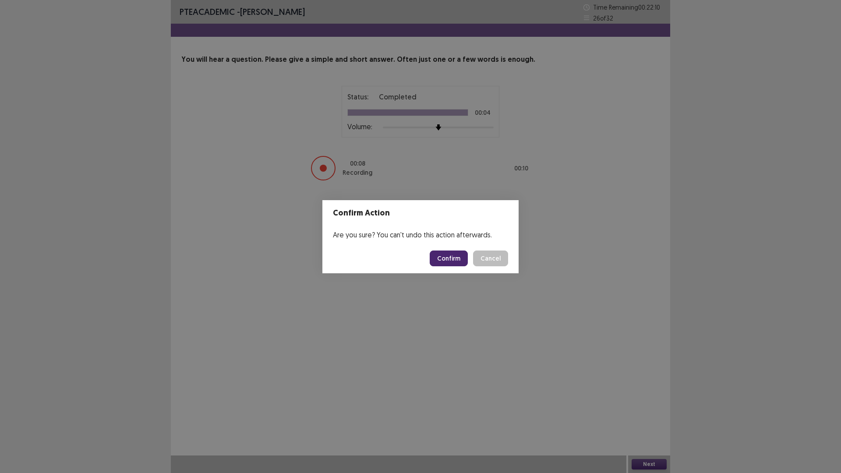
click at [438, 247] on footer "Confirm Cancel" at bounding box center [420, 259] width 196 height 30
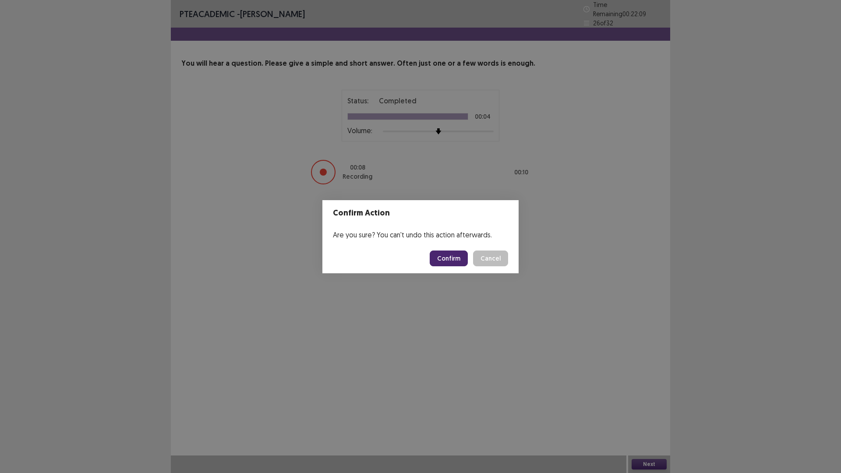
click at [440, 266] on button "Confirm" at bounding box center [449, 259] width 38 height 16
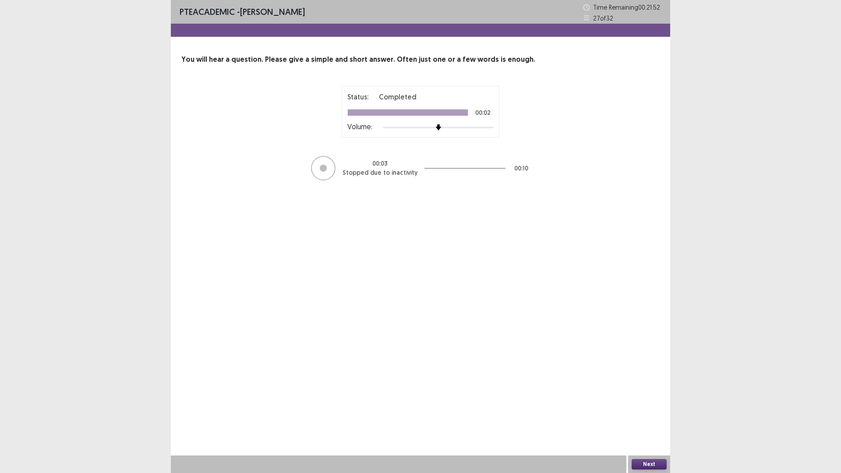
click at [658, 399] on button "Next" at bounding box center [649, 464] width 35 height 11
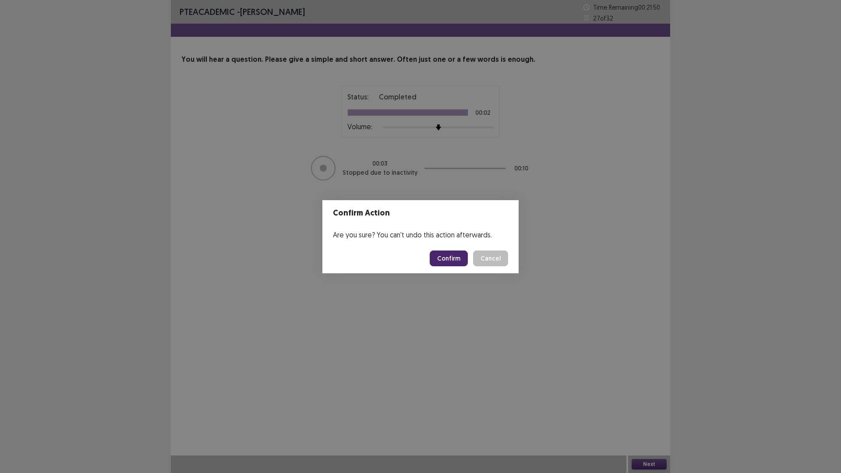
click at [450, 263] on button "Confirm" at bounding box center [449, 259] width 38 height 16
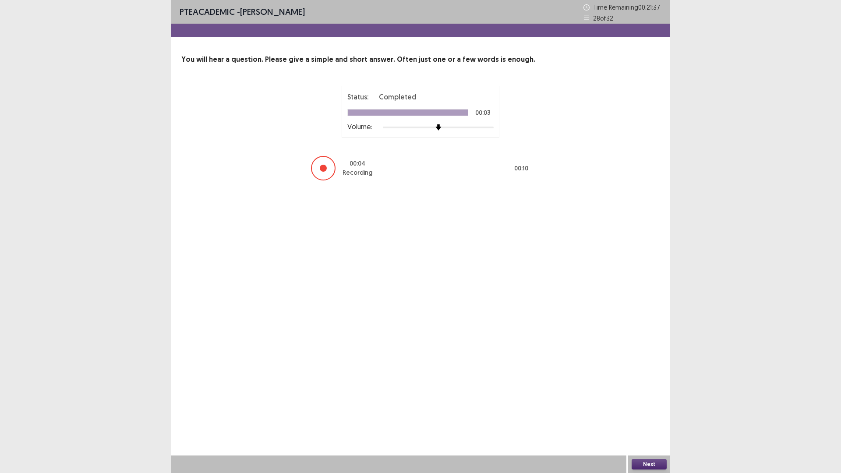
click at [654, 399] on button "Next" at bounding box center [649, 464] width 35 height 11
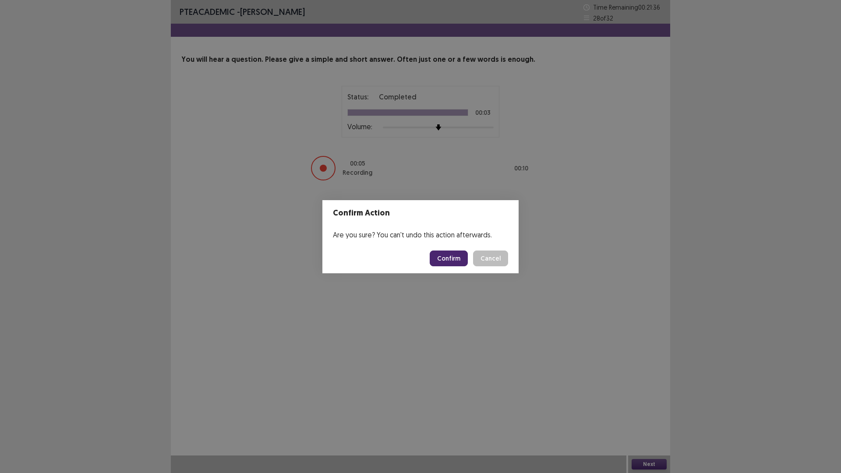
click at [468, 263] on button "Confirm" at bounding box center [449, 259] width 38 height 16
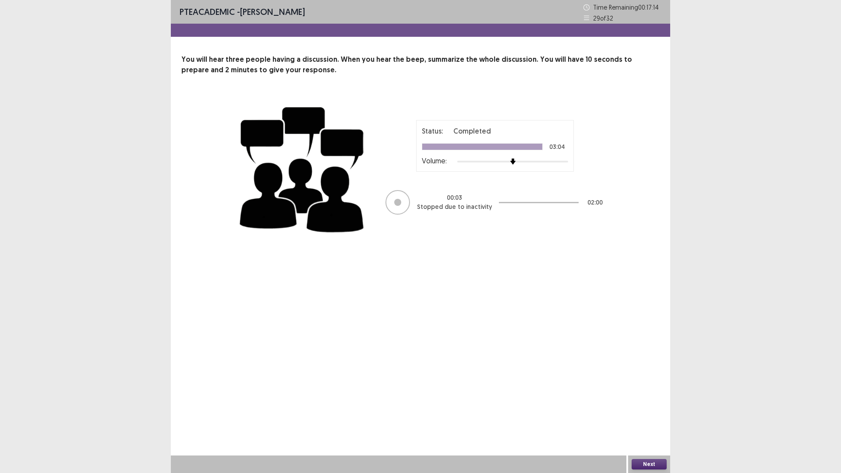
click at [649, 399] on button "Next" at bounding box center [649, 464] width 35 height 11
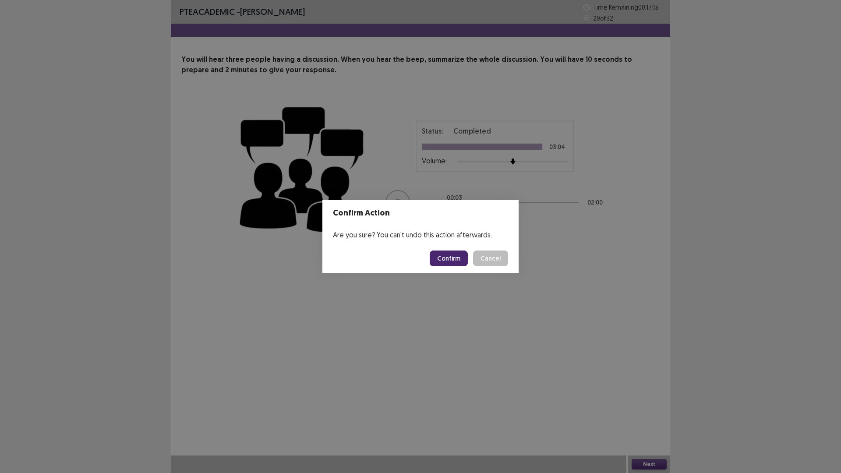
click at [457, 258] on button "Confirm" at bounding box center [449, 259] width 38 height 16
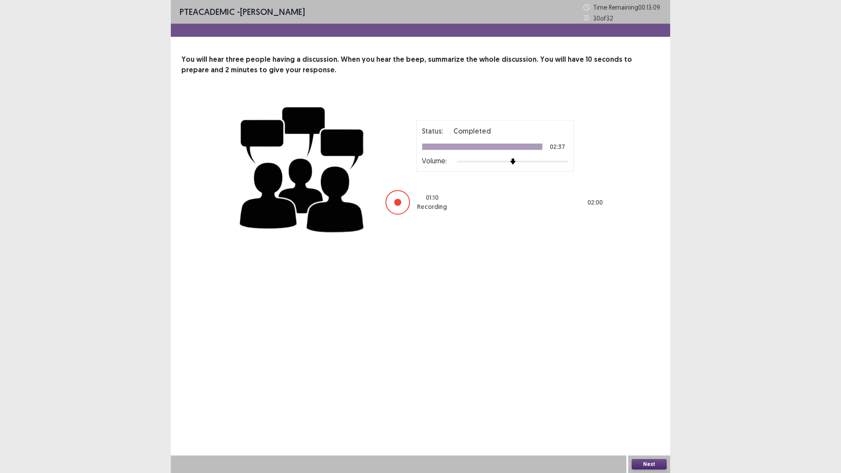
click at [632, 399] on button "Next" at bounding box center [649, 464] width 35 height 11
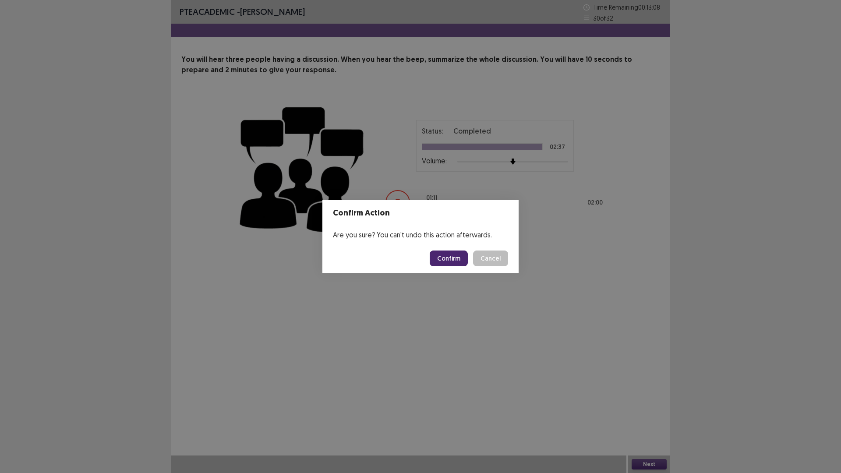
click at [464, 273] on footer "Confirm Cancel" at bounding box center [420, 259] width 196 height 30
click at [464, 272] on footer "Confirm Cancel" at bounding box center [420, 259] width 196 height 30
click at [461, 266] on button "Confirm" at bounding box center [449, 259] width 38 height 16
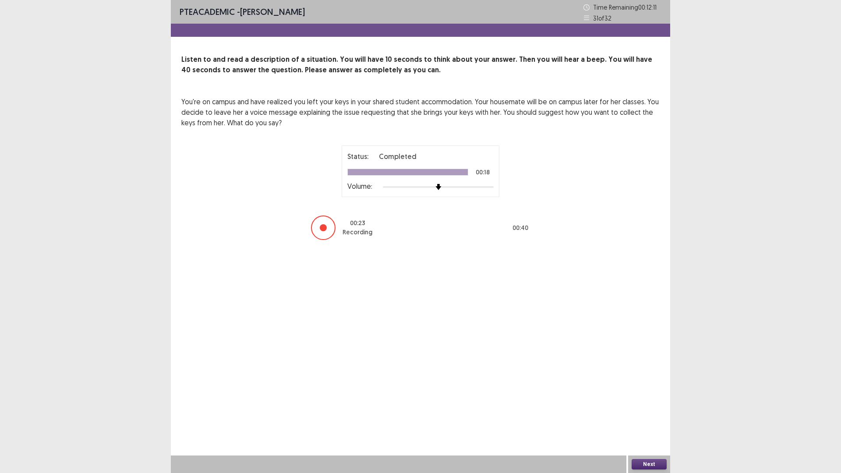
click at [665, 399] on button "Next" at bounding box center [649, 464] width 35 height 11
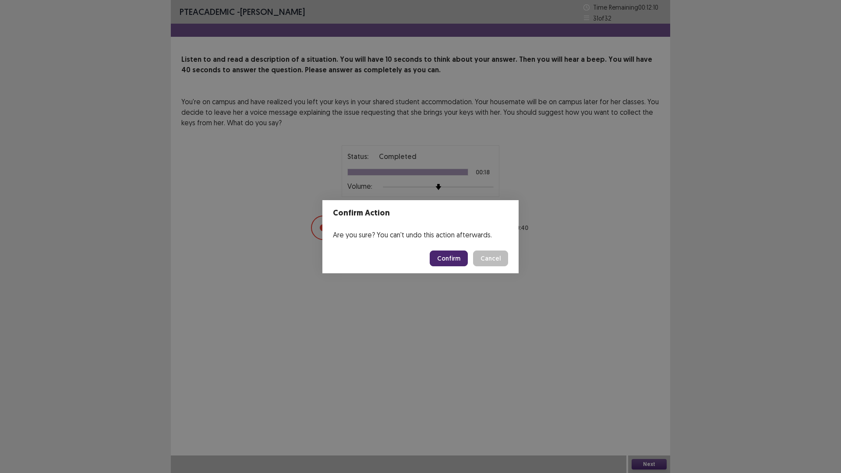
click at [447, 259] on button "Confirm" at bounding box center [449, 259] width 38 height 16
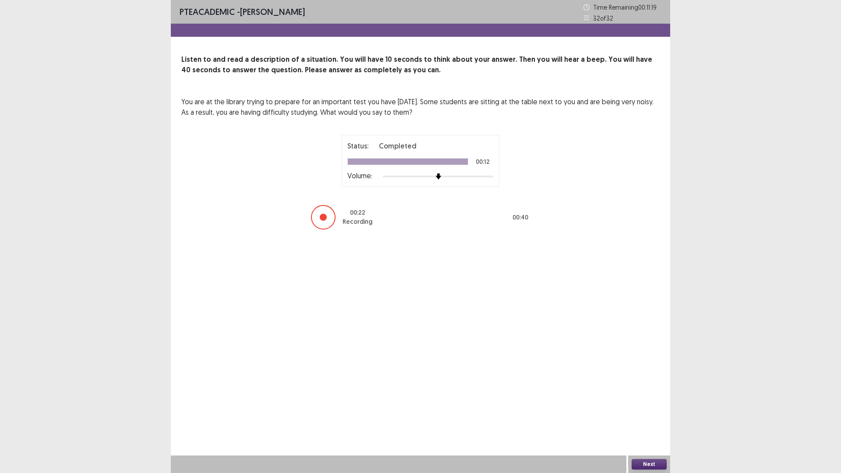
click at [651, 399] on button "Next" at bounding box center [649, 464] width 35 height 11
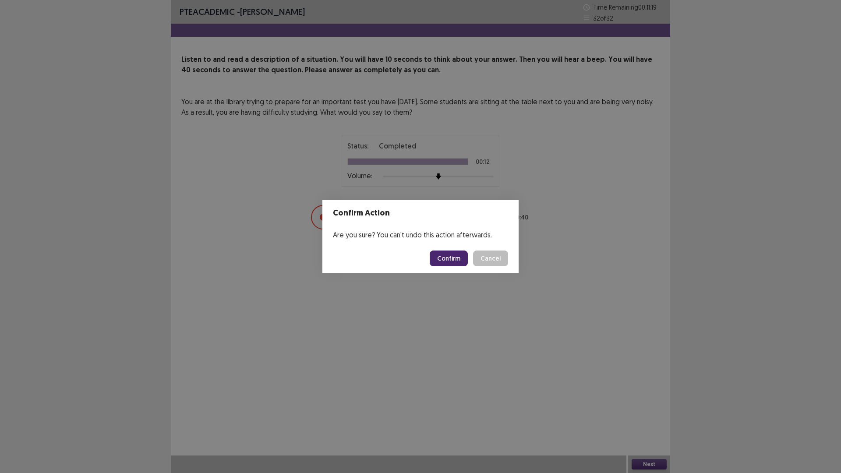
click at [448, 255] on footer "Confirm Cancel" at bounding box center [420, 259] width 196 height 30
click at [433, 261] on footer "Confirm Cancel" at bounding box center [420, 259] width 196 height 30
click at [448, 261] on button "Confirm" at bounding box center [449, 259] width 38 height 16
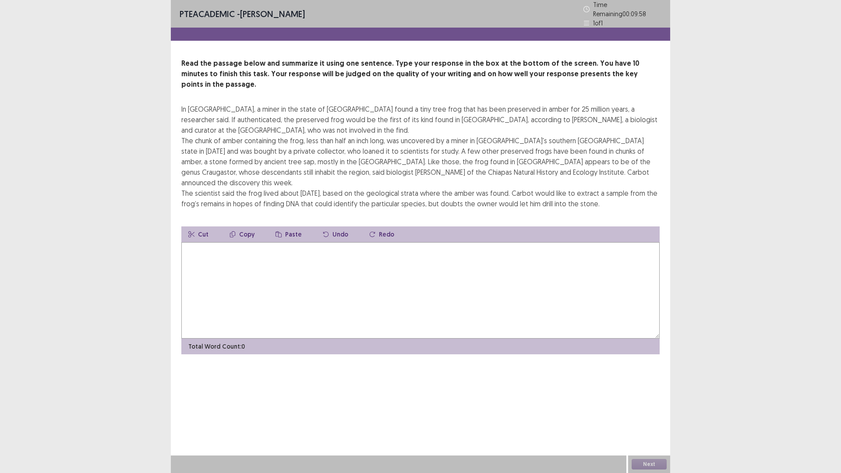
click at [439, 335] on textarea at bounding box center [420, 290] width 478 height 96
drag, startPoint x: 183, startPoint y: 130, endPoint x: 196, endPoint y: 134, distance: 13.7
click at [198, 134] on div "Read the passage below and summarize it using one sentence. Type your response …" at bounding box center [420, 206] width 499 height 296
drag, startPoint x: 194, startPoint y: 135, endPoint x: 223, endPoint y: 320, distance: 187.6
click at [194, 139] on div "In [GEOGRAPHIC_DATA], a miner in the state of [GEOGRAPHIC_DATA] found a tiny tr…" at bounding box center [420, 156] width 478 height 105
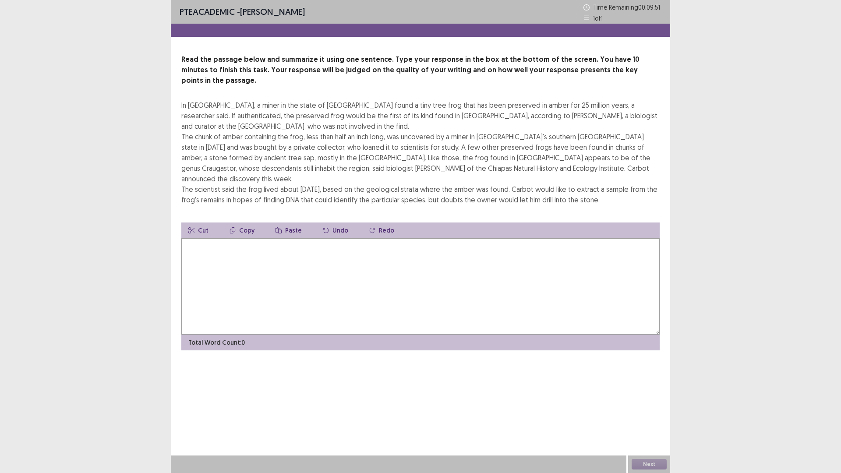
click at [249, 334] on textarea at bounding box center [420, 286] width 478 height 96
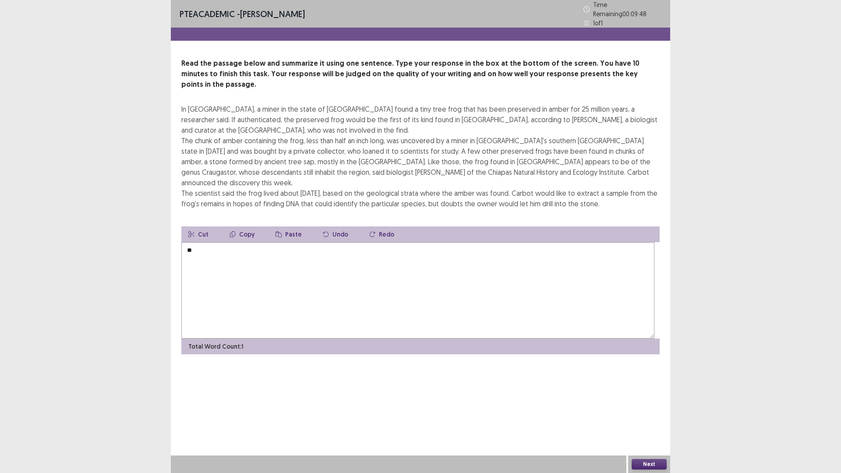
type textarea "*"
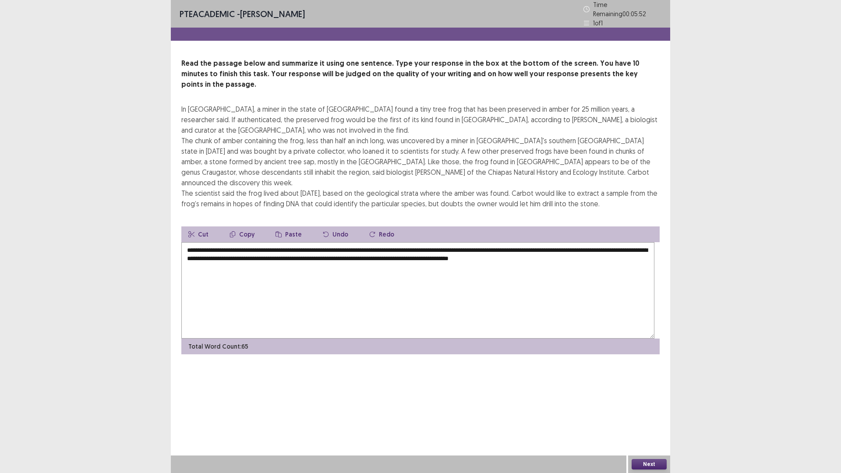
type textarea "**********"
click at [634, 399] on button "Next" at bounding box center [649, 464] width 35 height 11
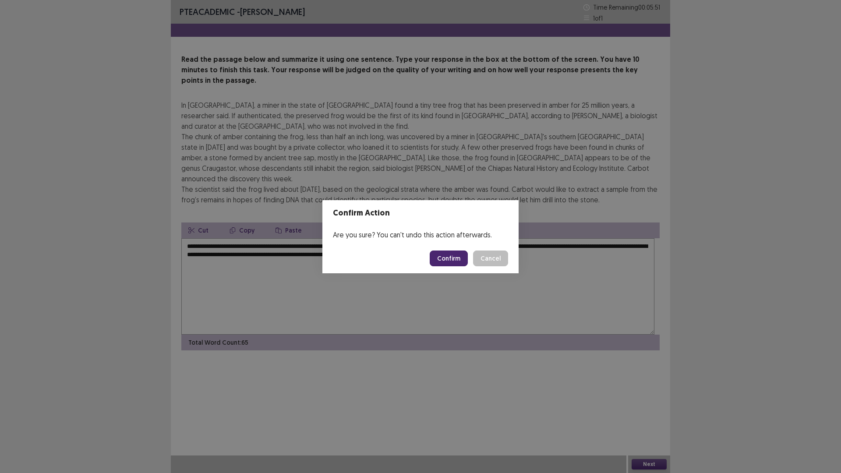
click at [441, 259] on button "Confirm" at bounding box center [449, 259] width 38 height 16
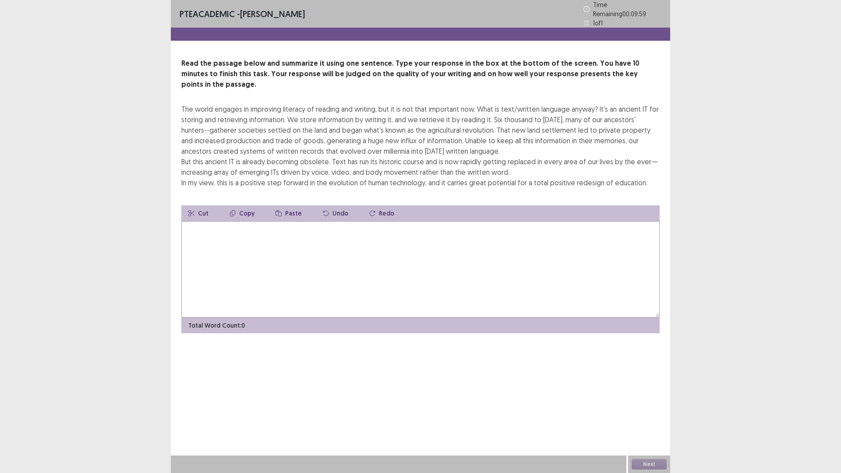
click at [457, 318] on textarea at bounding box center [420, 269] width 478 height 96
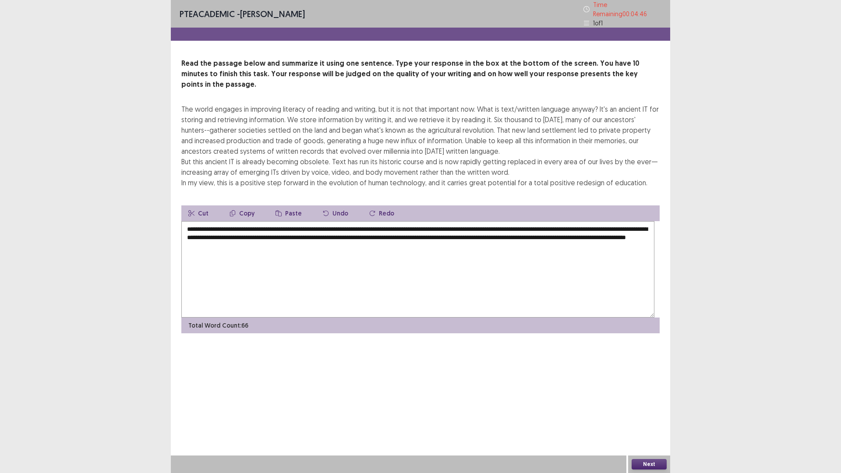
type textarea "**********"
click at [646, 399] on button "Next" at bounding box center [649, 464] width 35 height 11
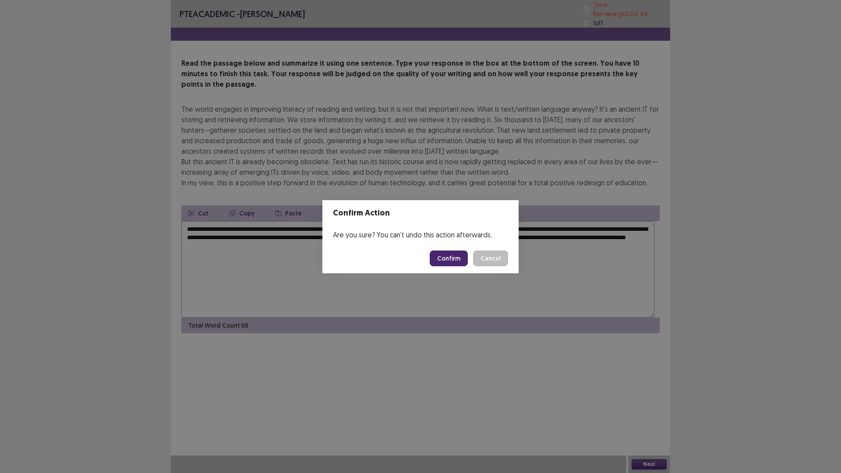
click at [437, 262] on button "Confirm" at bounding box center [449, 259] width 38 height 16
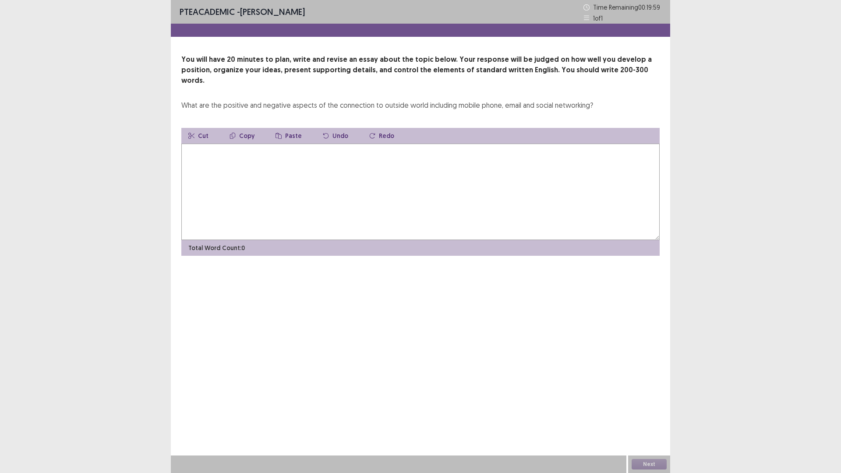
click at [461, 221] on textarea at bounding box center [420, 192] width 478 height 96
type textarea "*"
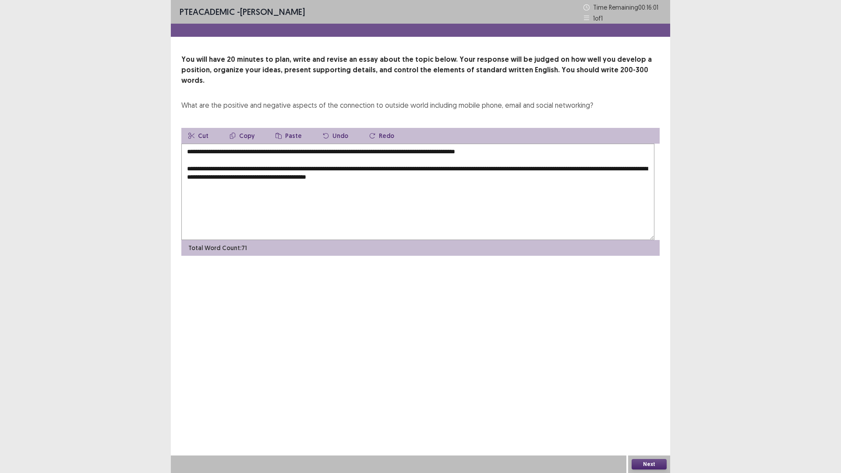
click at [619, 236] on textarea "**********" at bounding box center [417, 192] width 473 height 96
click at [634, 230] on textarea "**********" at bounding box center [417, 192] width 473 height 96
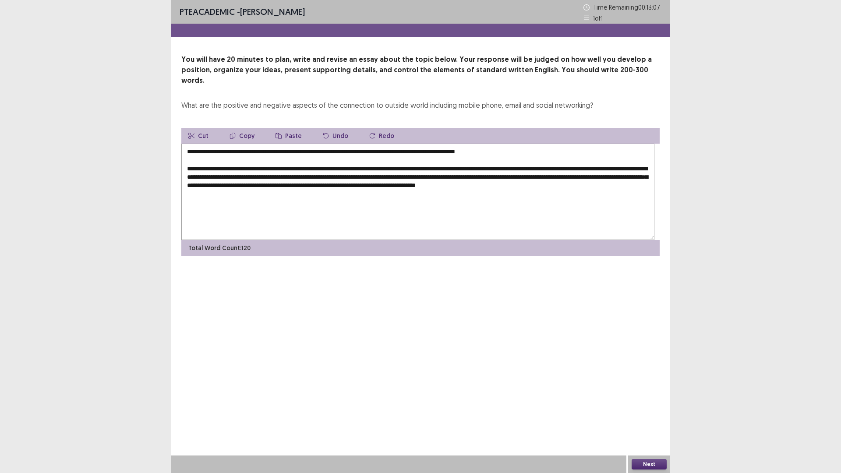
drag, startPoint x: 494, startPoint y: 252, endPoint x: 520, endPoint y: 287, distance: 44.2
click at [494, 240] on textarea "**********" at bounding box center [417, 192] width 473 height 96
click at [578, 240] on textarea "**********" at bounding box center [417, 192] width 473 height 96
click at [224, 240] on textarea "**********" at bounding box center [417, 192] width 473 height 96
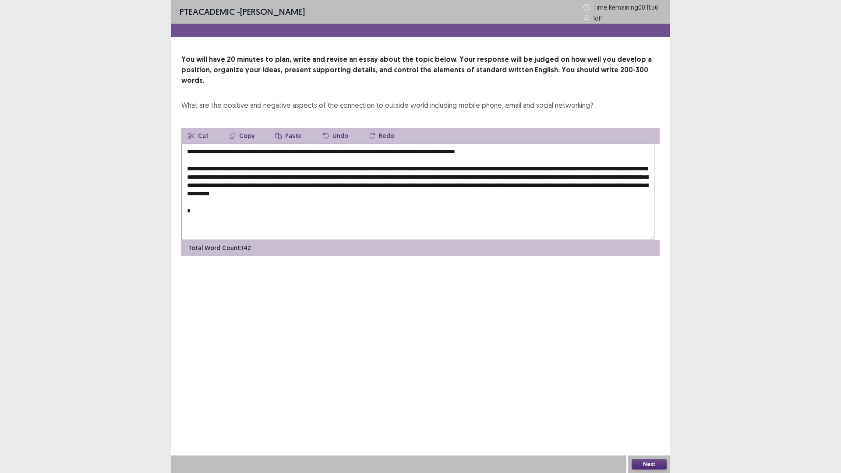
click at [195, 240] on textarea "**********" at bounding box center [417, 192] width 473 height 96
click at [206, 240] on textarea "**********" at bounding box center [417, 192] width 473 height 96
click at [401, 240] on textarea "**********" at bounding box center [417, 192] width 473 height 96
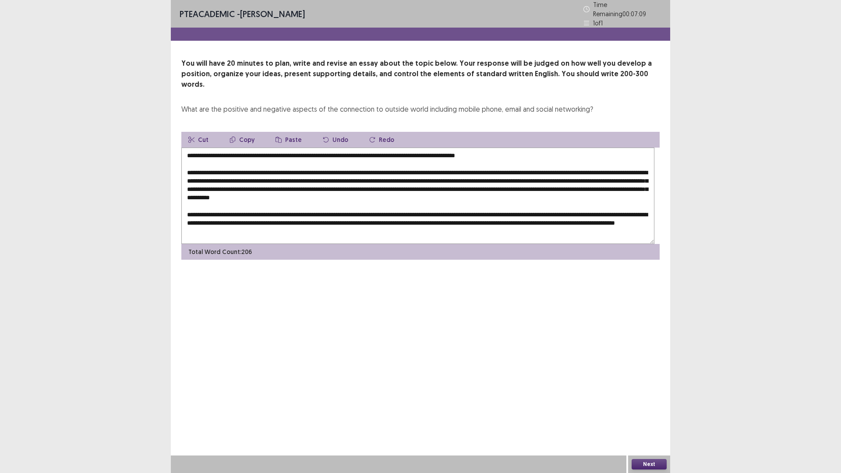
scroll to position [35, 0]
click at [212, 244] on textarea at bounding box center [417, 196] width 473 height 96
click at [213, 244] on textarea at bounding box center [417, 196] width 473 height 96
click at [215, 244] on textarea at bounding box center [417, 196] width 473 height 96
click at [216, 244] on textarea at bounding box center [417, 196] width 473 height 96
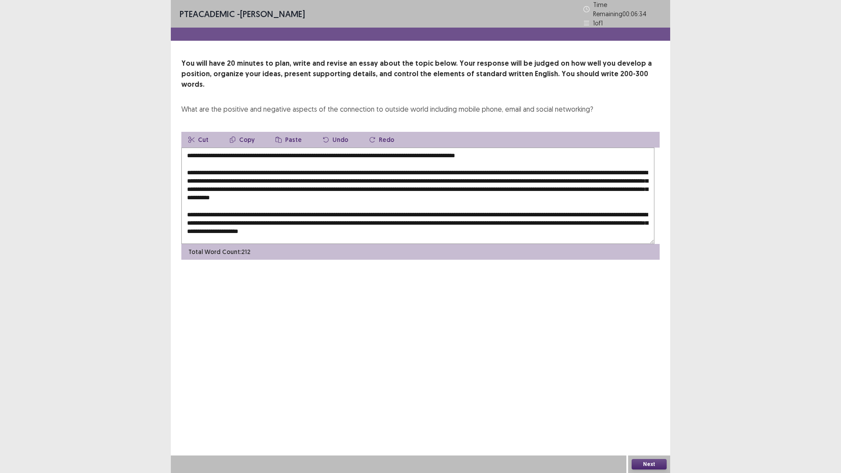
click at [215, 244] on textarea at bounding box center [417, 196] width 473 height 96
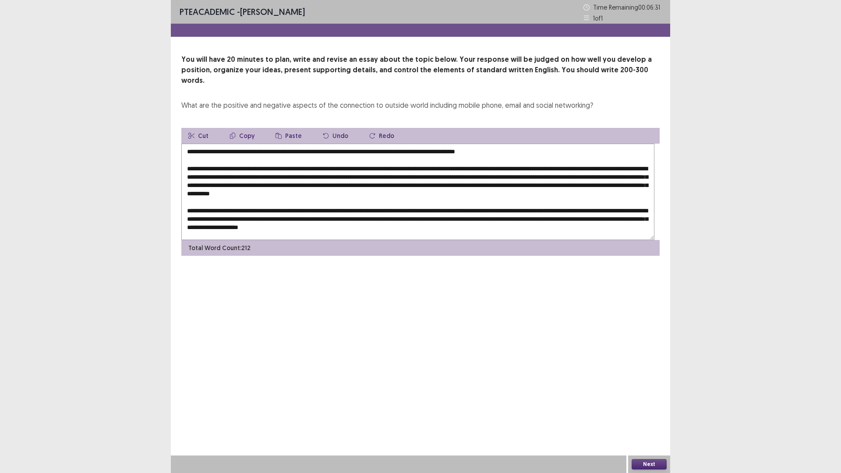
click at [377, 240] on textarea at bounding box center [417, 192] width 473 height 96
click at [301, 230] on textarea at bounding box center [417, 192] width 473 height 96
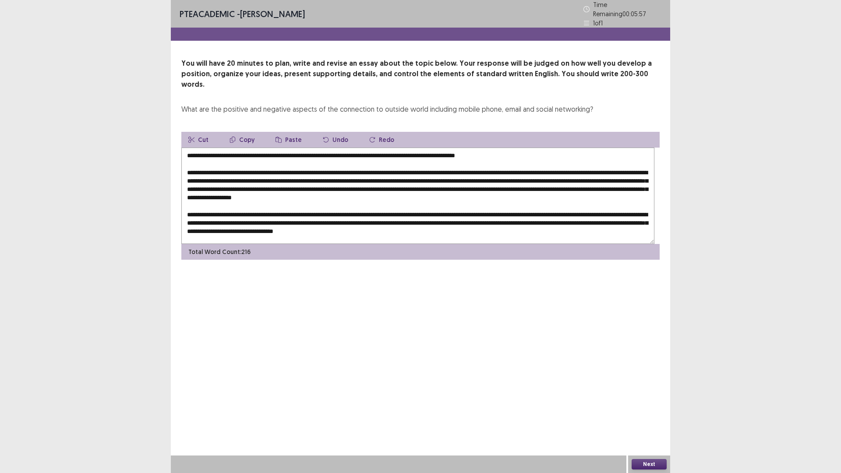
click at [417, 244] on textarea at bounding box center [417, 196] width 473 height 96
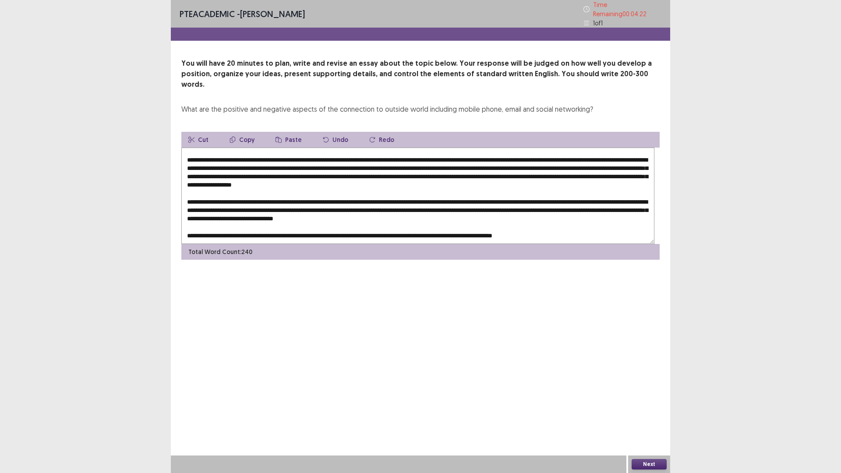
scroll to position [66, 0]
type textarea "**********"
click at [662, 399] on button "Next" at bounding box center [649, 464] width 35 height 11
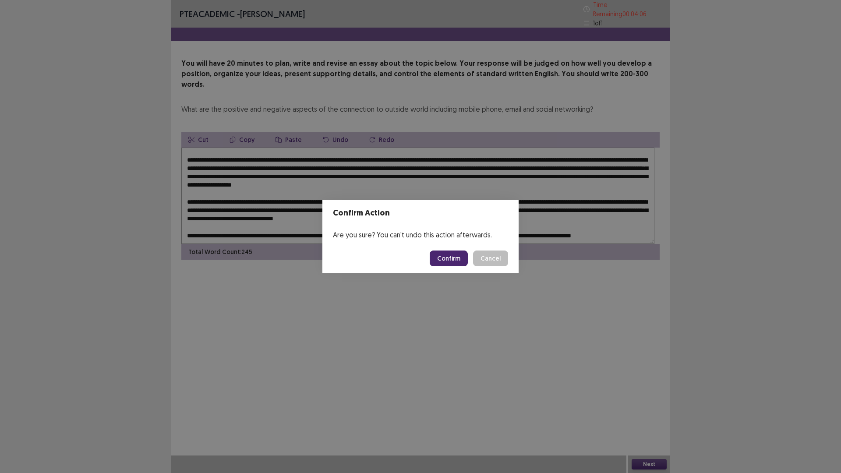
click at [445, 262] on button "Confirm" at bounding box center [449, 259] width 38 height 16
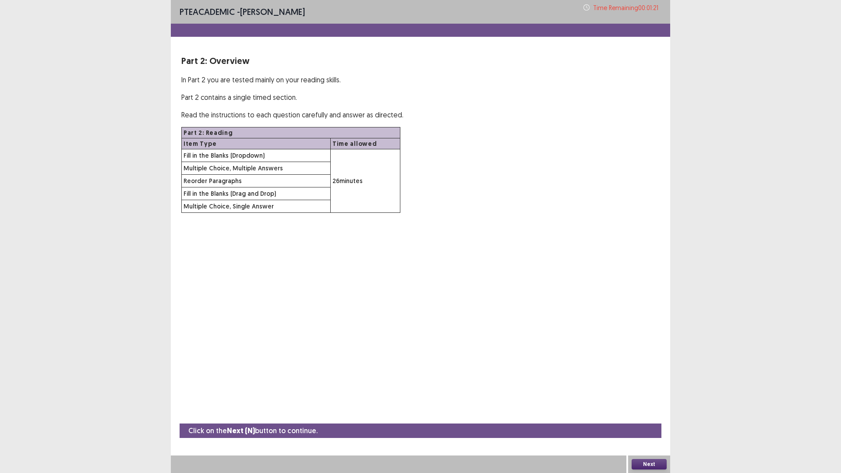
drag, startPoint x: 275, startPoint y: 199, endPoint x: 285, endPoint y: 196, distance: 10.5
click at [285, 162] on td "Fill in the Blanks (Dropdown)" at bounding box center [256, 155] width 149 height 13
click at [634, 399] on button "Next" at bounding box center [649, 464] width 35 height 11
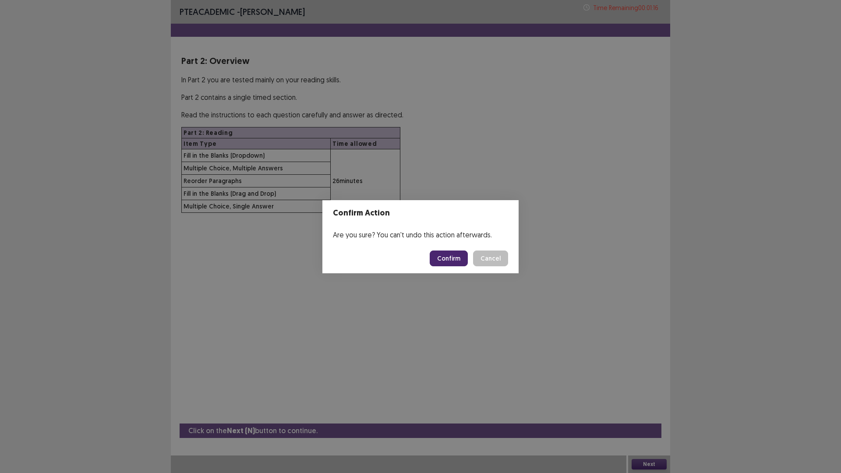
click at [508, 266] on button "Cancel" at bounding box center [490, 259] width 35 height 16
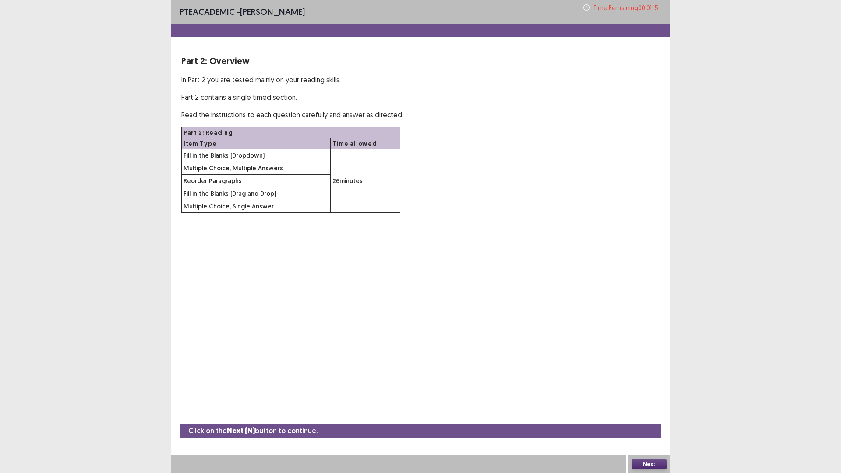
click at [216, 162] on td "Fill in the Blanks (Dropdown)" at bounding box center [256, 155] width 149 height 13
drag, startPoint x: 265, startPoint y: 145, endPoint x: 275, endPoint y: 131, distance: 17.6
click at [270, 120] on p "Read the instructions to each question carefully and answer as directed." at bounding box center [420, 115] width 478 height 11
drag, startPoint x: 275, startPoint y: 131, endPoint x: 278, endPoint y: 112, distance: 19.0
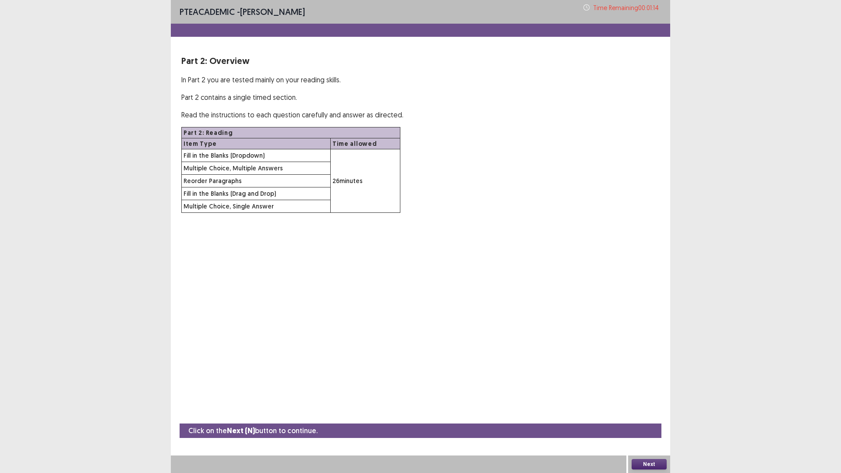
click at [278, 112] on div "Part 2: Overview In Part 2 you are tested mainly on your reading skills. Part 2…" at bounding box center [420, 133] width 499 height 159
drag, startPoint x: 297, startPoint y: 99, endPoint x: 303, endPoint y: 96, distance: 6.3
click at [301, 85] on p "In Part 2 you are tested mainly on your reading skills." at bounding box center [420, 79] width 478 height 11
drag, startPoint x: 303, startPoint y: 96, endPoint x: 305, endPoint y: 127, distance: 30.3
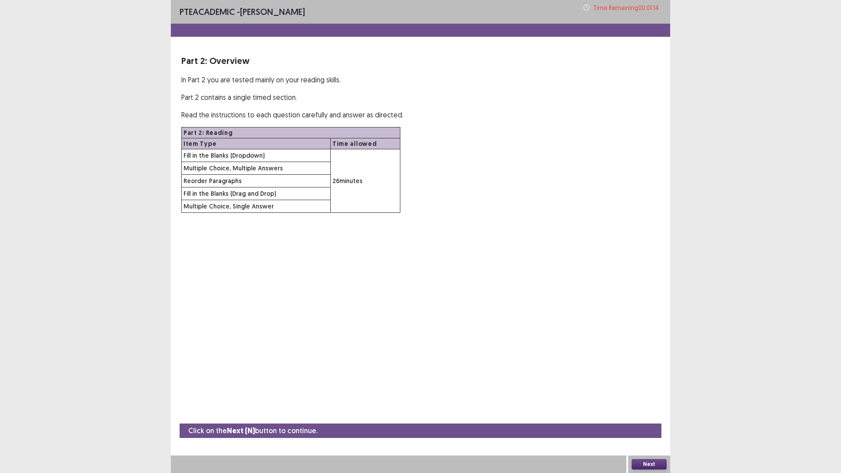
click at [307, 112] on div "Part 2: Overview In Part 2 you are tested mainly on your reading skills. Part 2…" at bounding box center [420, 133] width 499 height 159
click at [293, 142] on div "Part 2: Overview In Part 2 you are tested mainly on your reading skills. Part 2…" at bounding box center [420, 133] width 499 height 159
click at [292, 120] on p "Read the instructions to each question carefully and answer as directed." at bounding box center [420, 115] width 478 height 11
drag, startPoint x: 264, startPoint y: 137, endPoint x: 243, endPoint y: 142, distance: 22.1
click at [261, 120] on p "Read the instructions to each question carefully and answer as directed." at bounding box center [420, 115] width 478 height 11
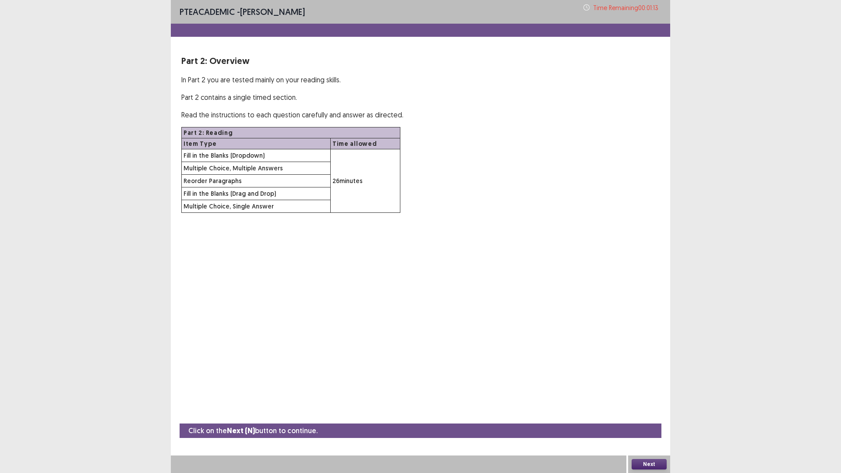
click at [243, 120] on p "Read the instructions to each question carefully and answer as directed." at bounding box center [420, 115] width 478 height 11
click at [244, 120] on p "Read the instructions to each question carefully and answer as directed." at bounding box center [420, 115] width 478 height 11
click at [244, 152] on div "Part 2: Overview In Part 2 you are tested mainly on your reading skills. Part 2…" at bounding box center [420, 133] width 499 height 159
drag, startPoint x: 264, startPoint y: 145, endPoint x: 343, endPoint y: 154, distance: 79.3
click at [267, 120] on p "Read the instructions to each question carefully and answer as directed." at bounding box center [420, 115] width 478 height 11
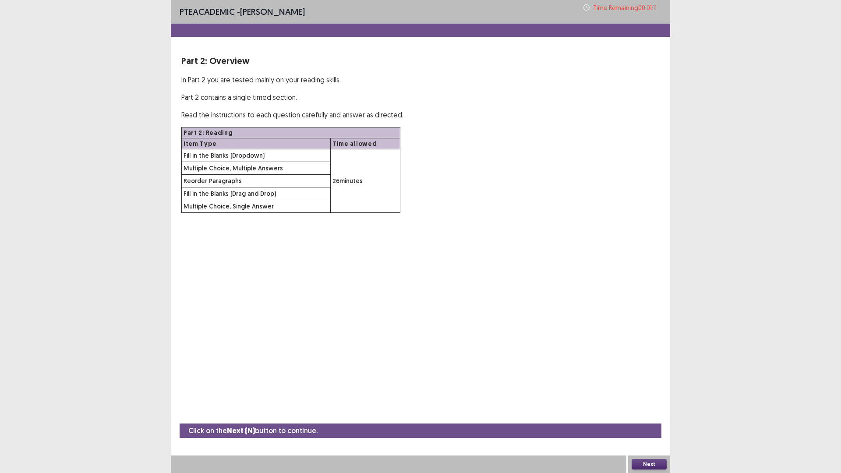
drag, startPoint x: 343, startPoint y: 154, endPoint x: 317, endPoint y: 227, distance: 77.9
click at [347, 180] on div "Part 2: Overview In Part 2 you are tested mainly on your reading skills. Part 2…" at bounding box center [420, 133] width 499 height 159
drag, startPoint x: 301, startPoint y: 212, endPoint x: 312, endPoint y: 228, distance: 19.7
click at [347, 213] on tbody "Fill in the Blanks (Dropdown) 26 minutes Multiple Choice, Multiple Answers Reor…" at bounding box center [291, 181] width 219 height 64
drag, startPoint x: 273, startPoint y: 234, endPoint x: 305, endPoint y: 262, distance: 42.5
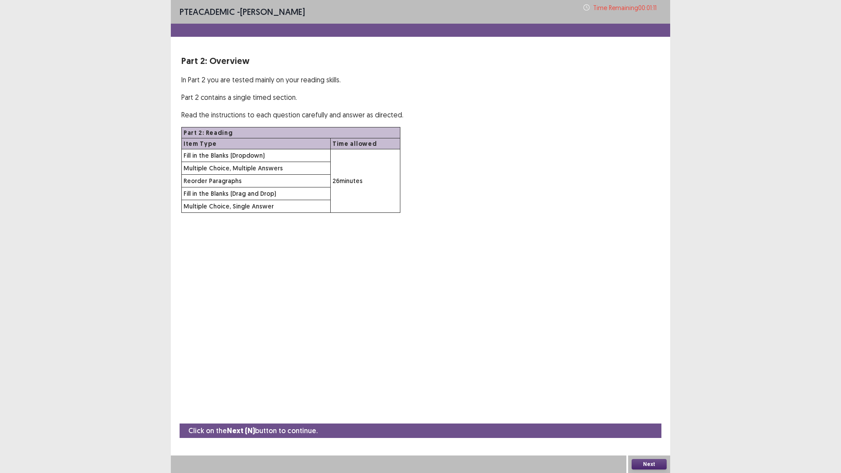
click at [319, 213] on tbody "Fill in the Blanks (Dropdown) 26 minutes Multiple Choice, Multiple Answers Reor…" at bounding box center [291, 181] width 219 height 64
drag, startPoint x: 300, startPoint y: 266, endPoint x: 310, endPoint y: 275, distance: 13.7
click at [322, 230] on div "PTE academic - [PERSON_NAME] Time Remaining 00 : 01 : 10 Part 2: Overview In Pa…" at bounding box center [420, 115] width 499 height 230
click at [275, 289] on div "PTE academic - [PERSON_NAME] Time Remaining 00 : 01 : 10 Part 2: Overview In Pa…" at bounding box center [420, 236] width 499 height 473
click at [274, 289] on div "PTE academic - [PERSON_NAME] Time Remaining 00 : 01 : 10 Part 2: Overview In Pa…" at bounding box center [420, 236] width 499 height 473
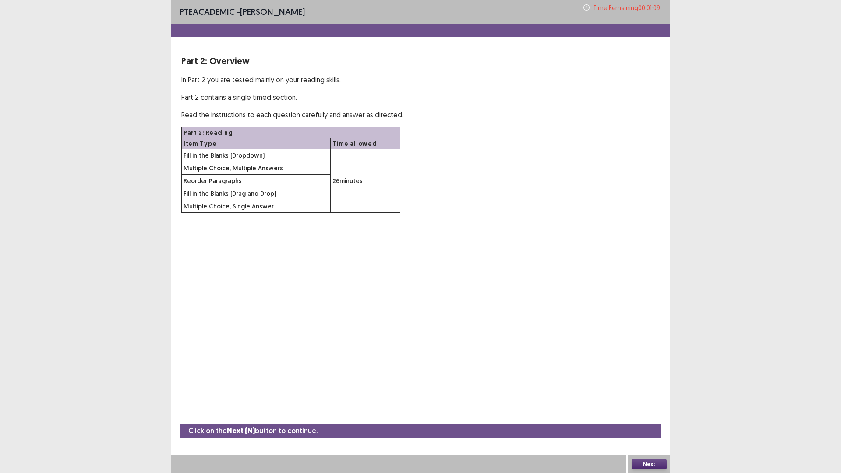
click at [645, 399] on button "Next" at bounding box center [649, 464] width 35 height 11
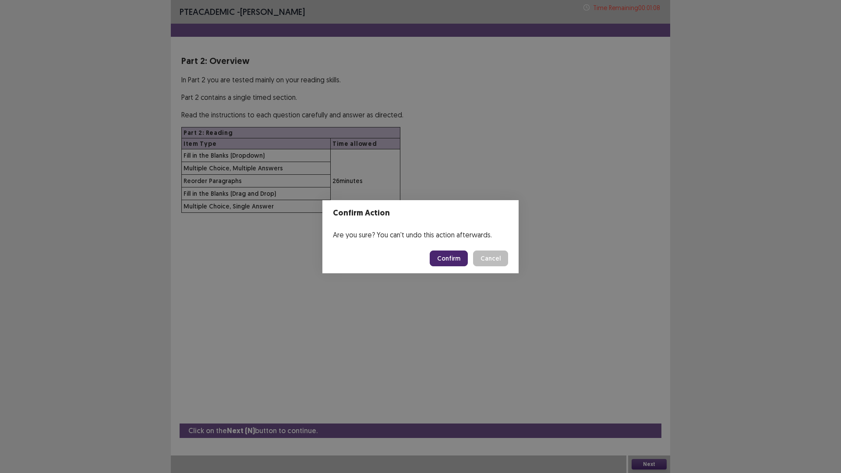
click at [442, 260] on button "Confirm" at bounding box center [449, 259] width 38 height 16
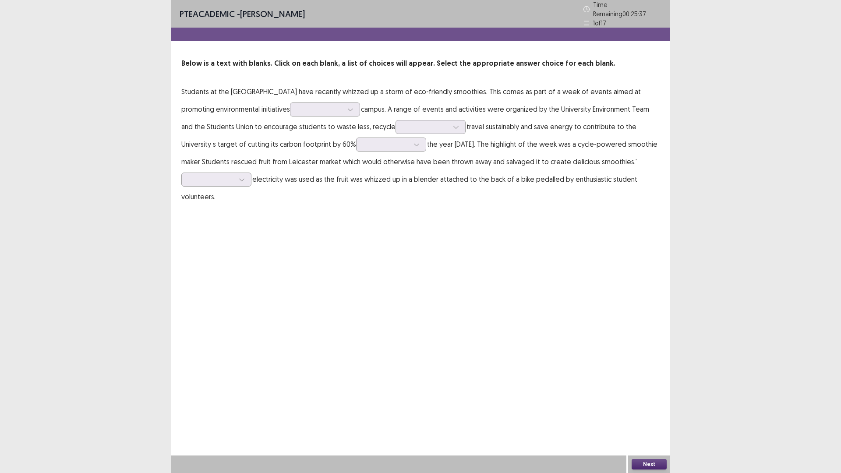
click at [465, 160] on p "Students at the [GEOGRAPHIC_DATA] have recently whizzed up a storm of eco-frien…" at bounding box center [420, 144] width 478 height 123
click at [471, 158] on p "Students at the [GEOGRAPHIC_DATA] have recently whizzed up a storm of eco-frien…" at bounding box center [420, 144] width 478 height 123
click at [357, 116] on div at bounding box center [350, 109] width 13 height 13
click at [510, 136] on p "Students at the [GEOGRAPHIC_DATA] have recently whizzed up a storm of eco-frien…" at bounding box center [420, 144] width 478 height 123
click at [343, 113] on div at bounding box center [320, 109] width 46 height 8
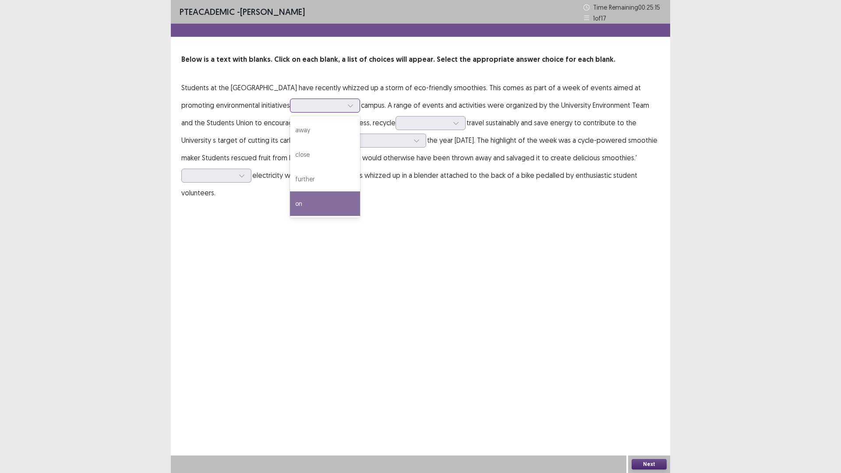
click at [360, 216] on div "on" at bounding box center [325, 203] width 70 height 25
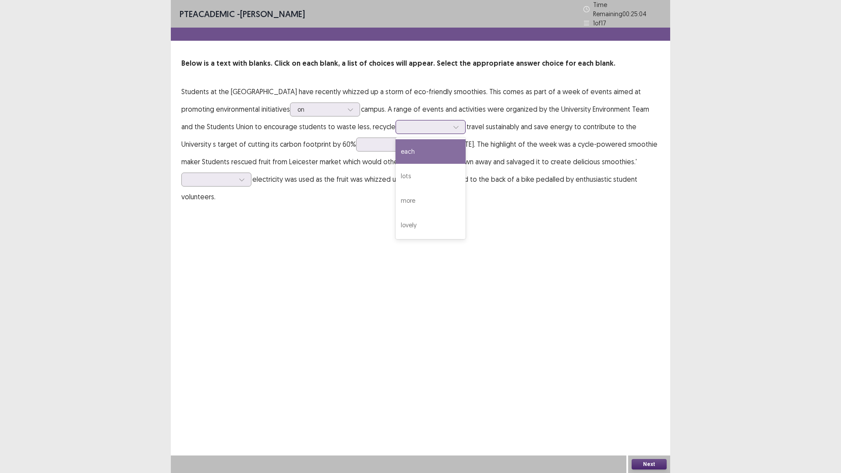
click at [402, 132] on div at bounding box center [425, 127] width 47 height 10
click at [396, 164] on div "each" at bounding box center [431, 151] width 70 height 25
click at [201, 183] on p "Students at the [GEOGRAPHIC_DATA] have recently whizzed up a storm of eco-frien…" at bounding box center [420, 144] width 478 height 123
click at [403, 131] on div at bounding box center [426, 127] width 46 height 8
click at [339, 195] on p "Students at the [GEOGRAPHIC_DATA] have recently whizzed up a storm of eco-frien…" at bounding box center [420, 144] width 478 height 123
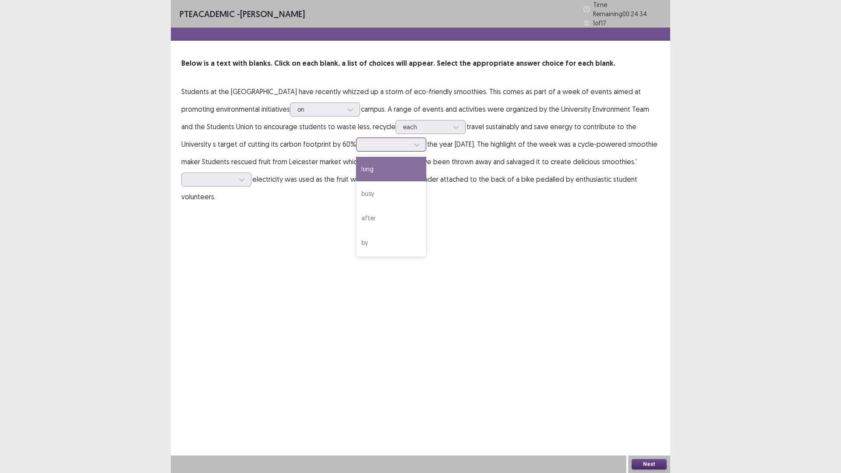
click at [364, 149] on div at bounding box center [387, 144] width 46 height 8
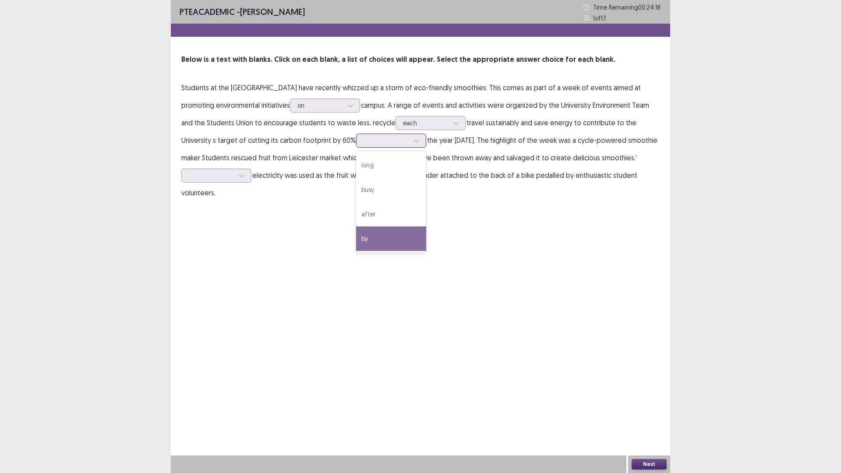
click at [356, 251] on div "by" at bounding box center [391, 239] width 70 height 25
click at [364, 145] on div at bounding box center [387, 140] width 46 height 8
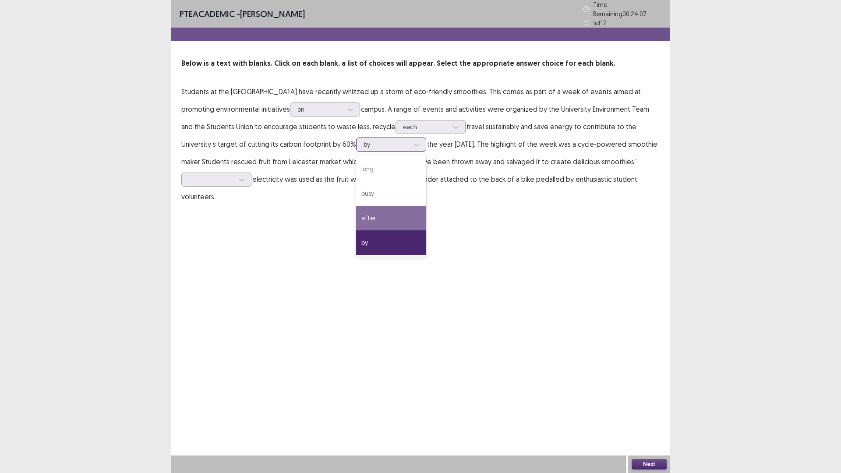
click at [356, 230] on div "after" at bounding box center [391, 218] width 70 height 25
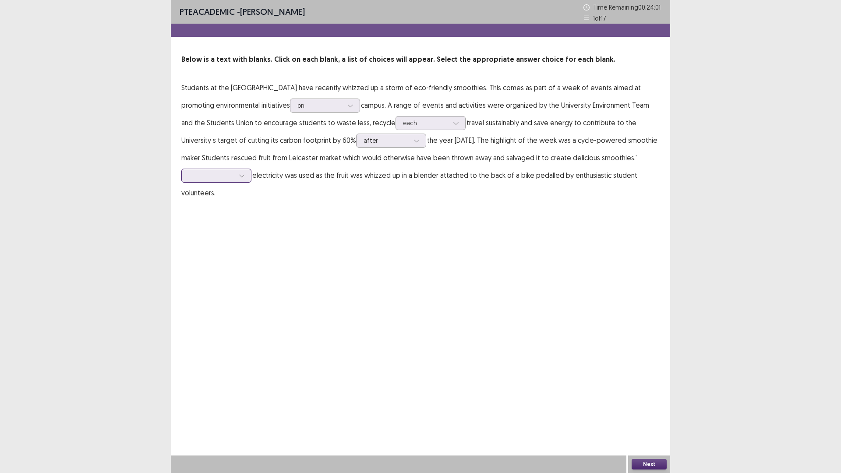
click at [251, 183] on div at bounding box center [216, 176] width 70 height 14
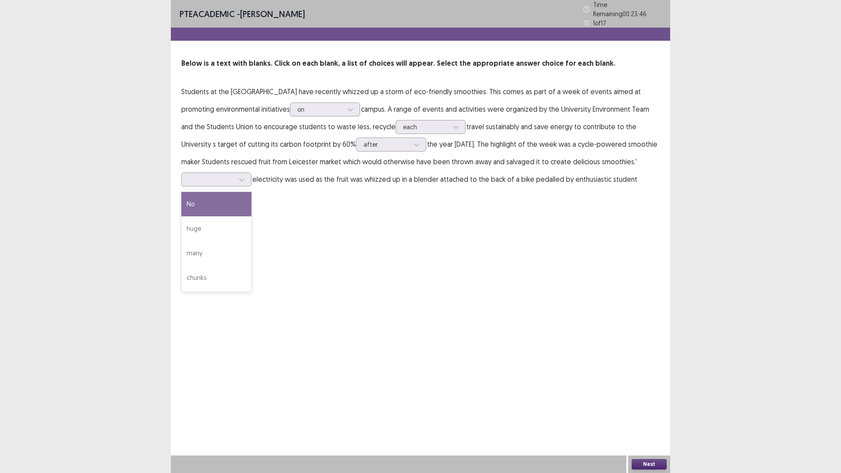
click at [381, 324] on div "PTE academic - [PERSON_NAME] Time Remaining 00 : 23 : 46 1 of 17 Below is a tex…" at bounding box center [420, 236] width 499 height 473
click at [248, 186] on div at bounding box center [241, 179] width 13 height 13
click at [251, 216] on div "No" at bounding box center [216, 204] width 70 height 25
click at [641, 399] on button "Next" at bounding box center [649, 464] width 35 height 11
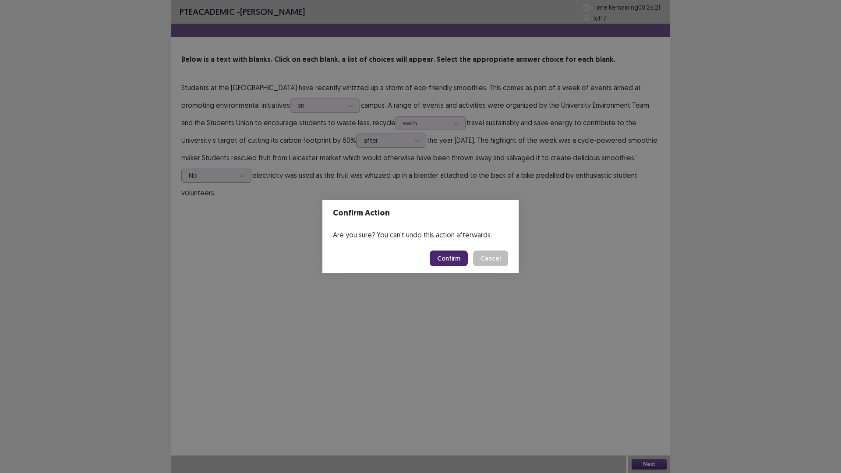
click at [467, 265] on button "Confirm" at bounding box center [449, 259] width 38 height 16
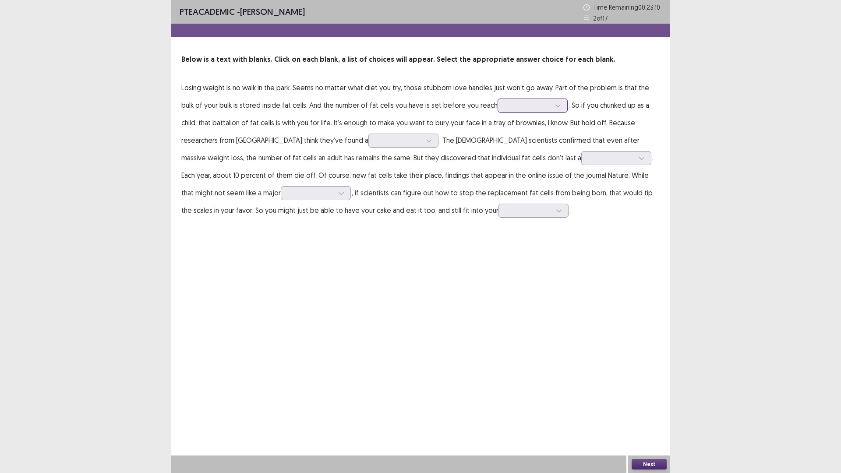
click at [552, 112] on div at bounding box center [558, 105] width 13 height 13
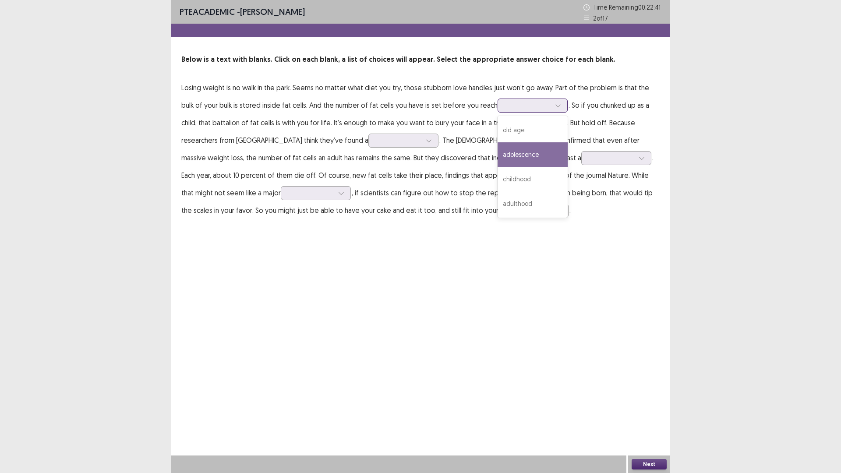
click at [498, 167] on div "adolescence" at bounding box center [533, 154] width 70 height 25
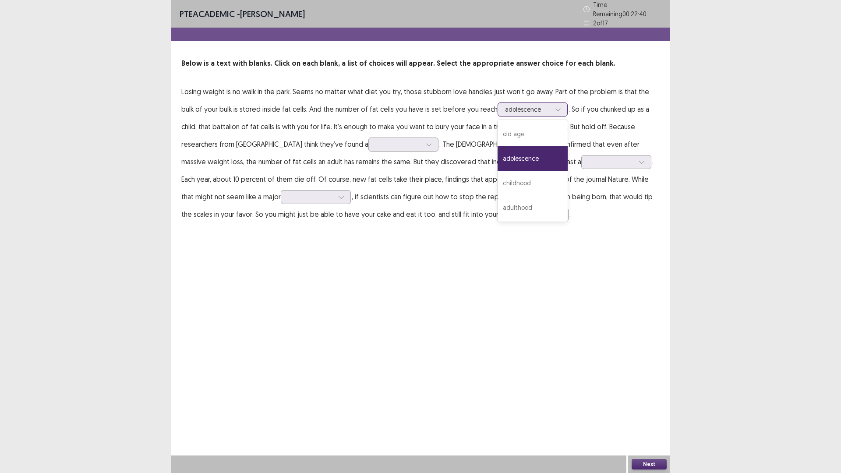
click at [505, 113] on div at bounding box center [528, 109] width 46 height 8
click at [498, 146] on div "old age" at bounding box center [533, 134] width 70 height 25
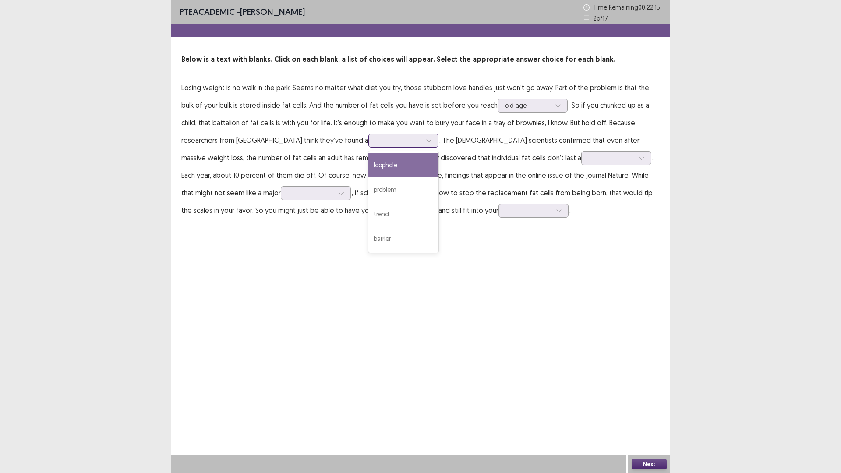
click at [376, 145] on div at bounding box center [399, 140] width 46 height 8
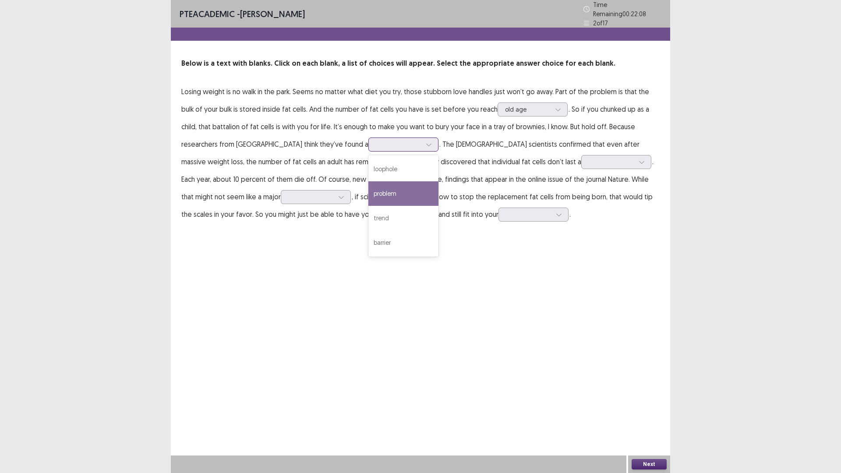
click at [368, 206] on div "problem" at bounding box center [403, 193] width 70 height 25
click at [426, 148] on icon at bounding box center [429, 145] width 6 height 6
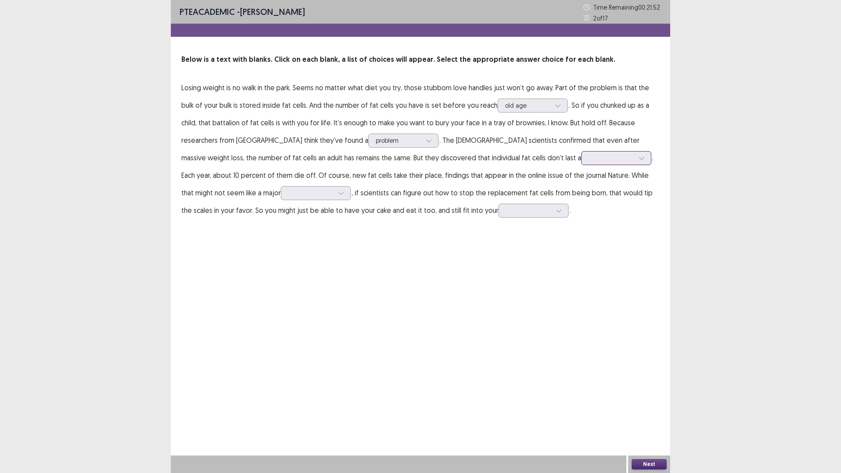
click at [579, 219] on p "Losing weight is no walk in the park. Seems no matter what diet you try, those …" at bounding box center [420, 149] width 478 height 140
click at [589, 162] on div at bounding box center [612, 158] width 46 height 8
click at [581, 219] on div "year" at bounding box center [616, 207] width 70 height 25
click at [334, 197] on div at bounding box center [311, 193] width 46 height 8
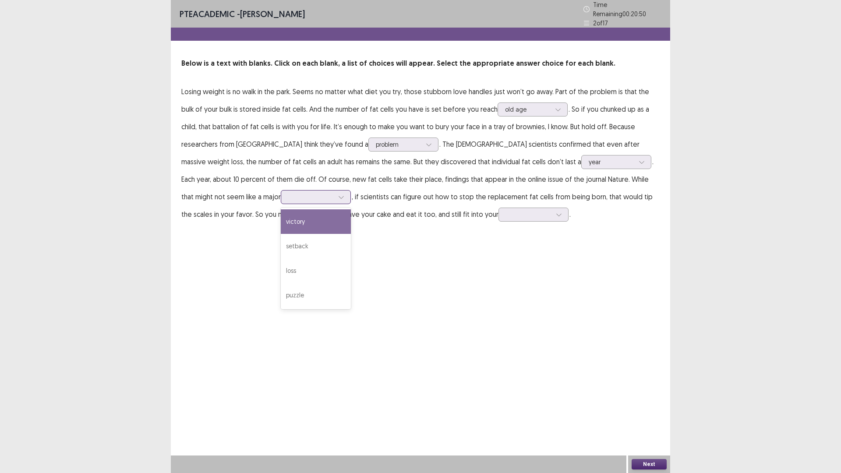
click at [351, 234] on div "victory" at bounding box center [316, 221] width 70 height 25
click at [506, 219] on div at bounding box center [529, 214] width 46 height 8
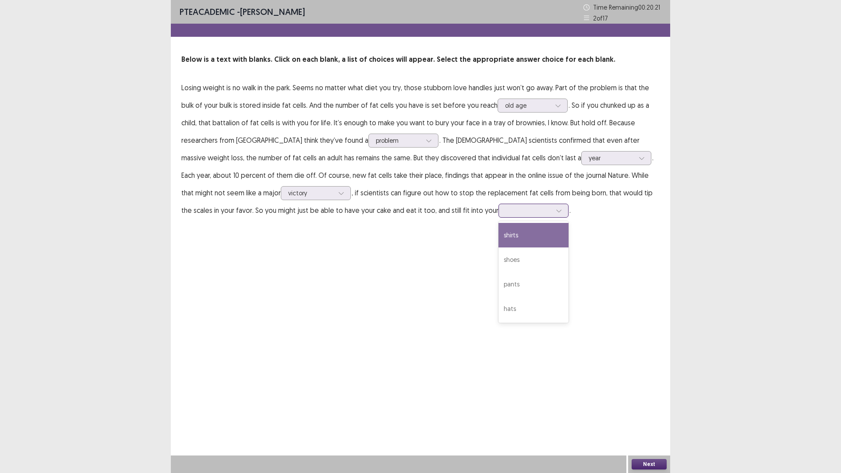
click at [499, 248] on div "shirts" at bounding box center [534, 235] width 70 height 25
click at [506, 215] on div at bounding box center [529, 210] width 46 height 8
drag, startPoint x: 322, startPoint y: 307, endPoint x: 334, endPoint y: 321, distance: 18.4
click at [324, 219] on p "Losing weight is no walk in the park. Seems no matter what diet you try, those …" at bounding box center [420, 149] width 478 height 140
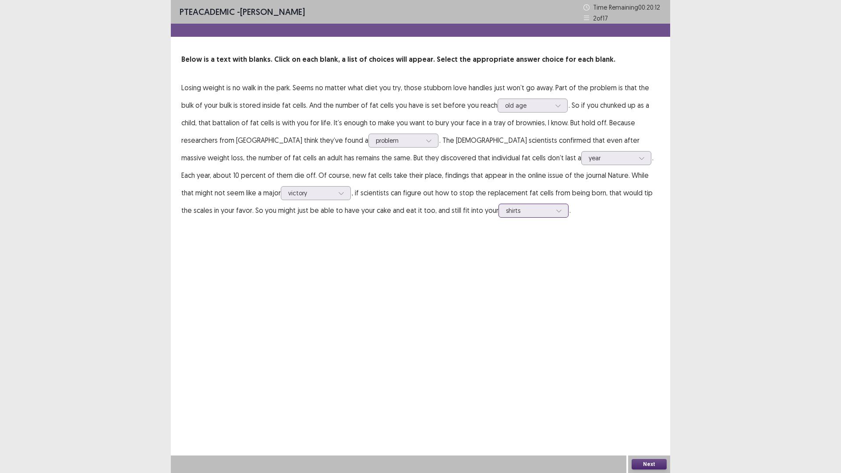
click at [506, 215] on div at bounding box center [529, 210] width 46 height 8
click at [650, 399] on button "Next" at bounding box center [649, 464] width 35 height 11
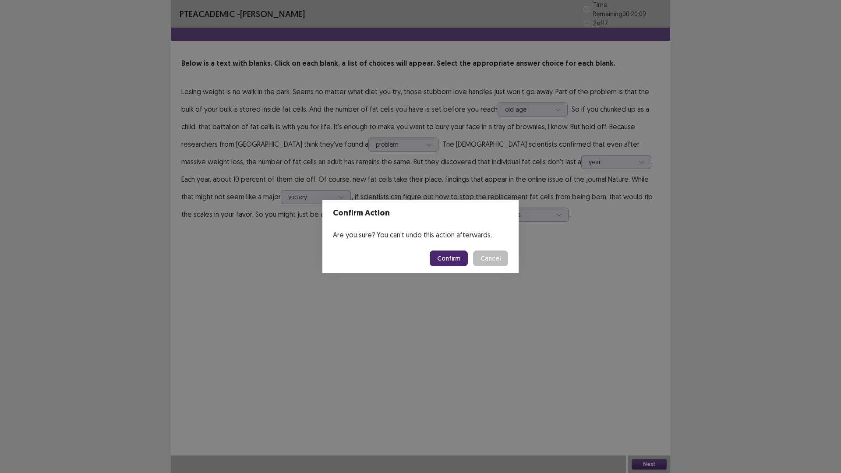
click at [446, 265] on button "Confirm" at bounding box center [449, 259] width 38 height 16
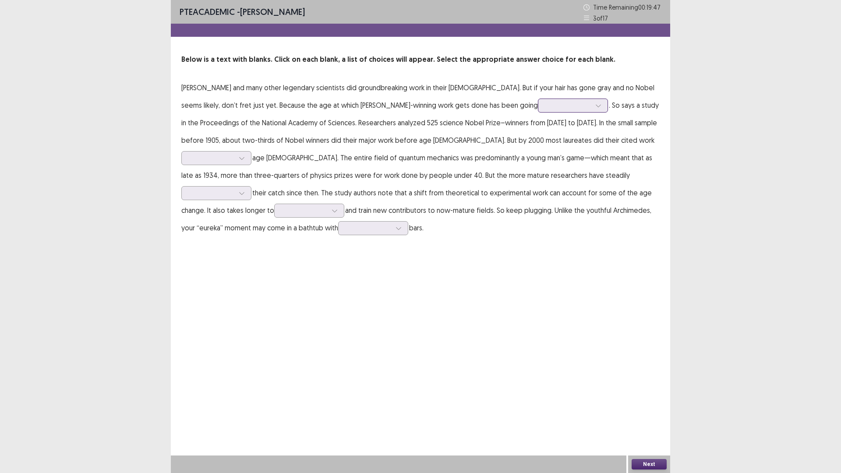
click at [595, 109] on icon at bounding box center [598, 106] width 6 height 6
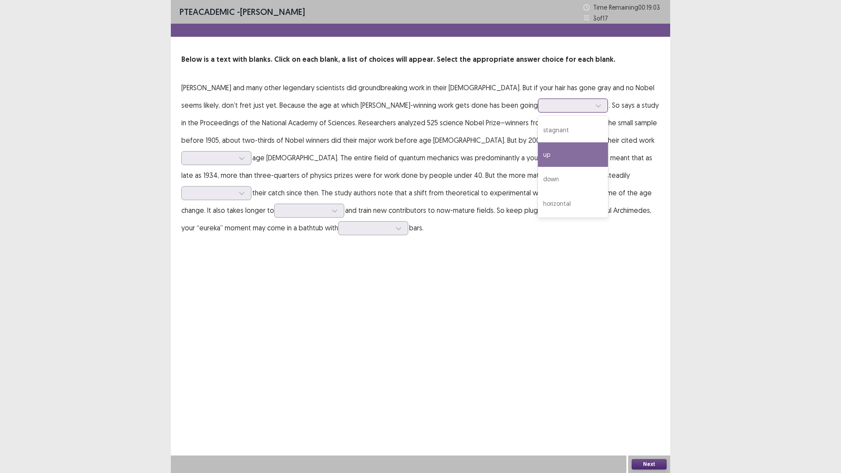
click at [538, 167] on div "up" at bounding box center [573, 154] width 70 height 25
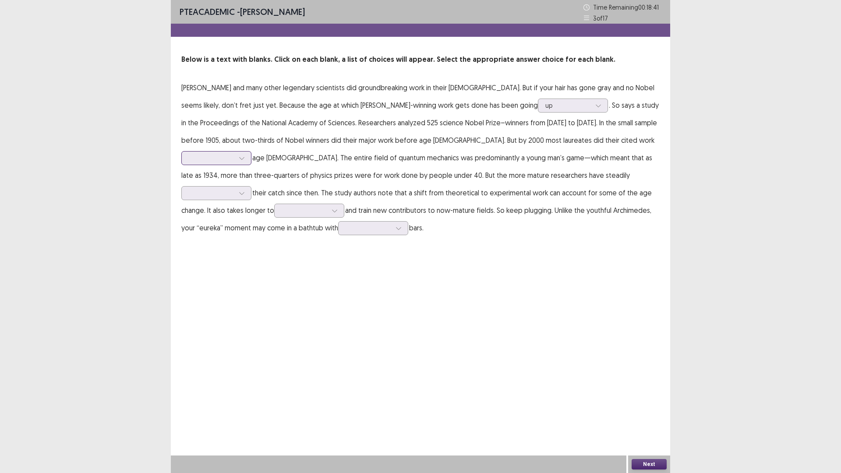
click at [234, 162] on div at bounding box center [212, 158] width 46 height 8
click at [251, 244] on div "after" at bounding box center [216, 231] width 70 height 25
click at [227, 197] on div at bounding box center [212, 193] width 46 height 8
click at [242, 230] on div "increased" at bounding box center [216, 217] width 70 height 25
click at [327, 215] on div at bounding box center [305, 210] width 46 height 8
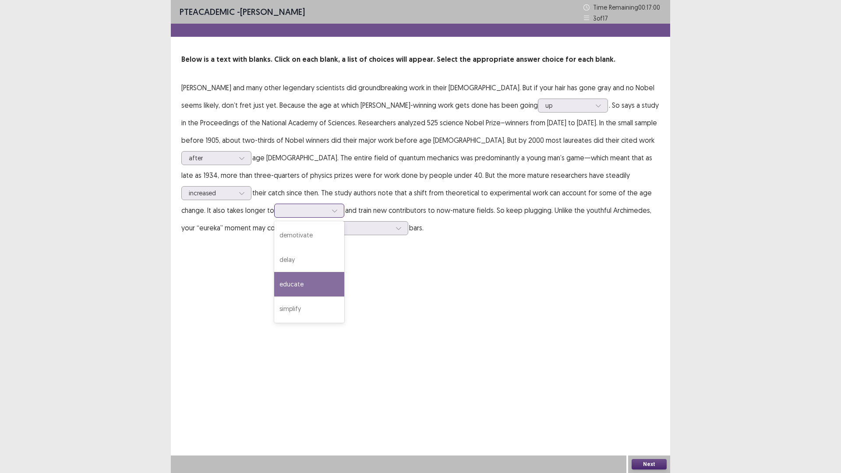
click at [344, 297] on div "educate" at bounding box center [309, 284] width 70 height 25
click at [327, 217] on div "educate" at bounding box center [305, 210] width 46 height 13
click at [392, 235] on div at bounding box center [398, 228] width 13 height 13
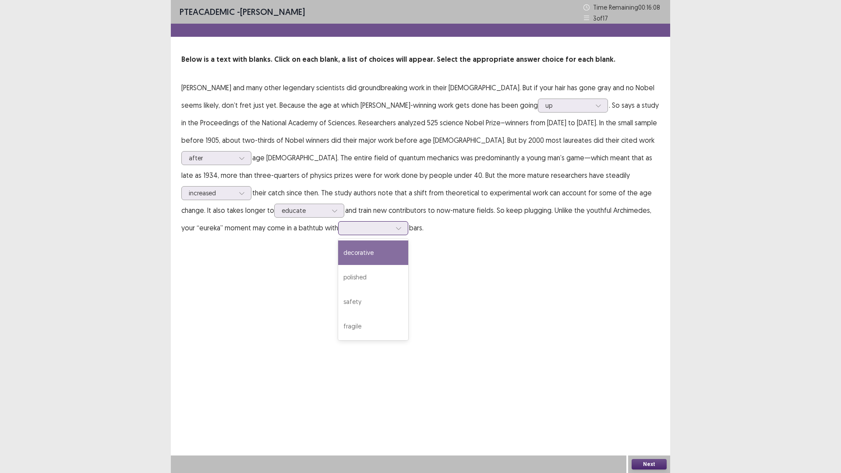
click at [338, 265] on div "decorative" at bounding box center [373, 253] width 70 height 25
click at [656, 399] on button "Next" at bounding box center [649, 464] width 35 height 11
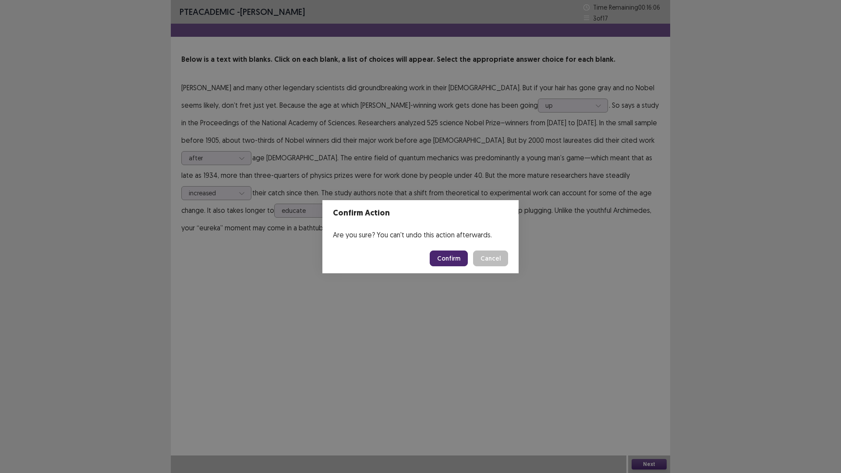
click at [448, 256] on button "Confirm" at bounding box center [449, 259] width 38 height 16
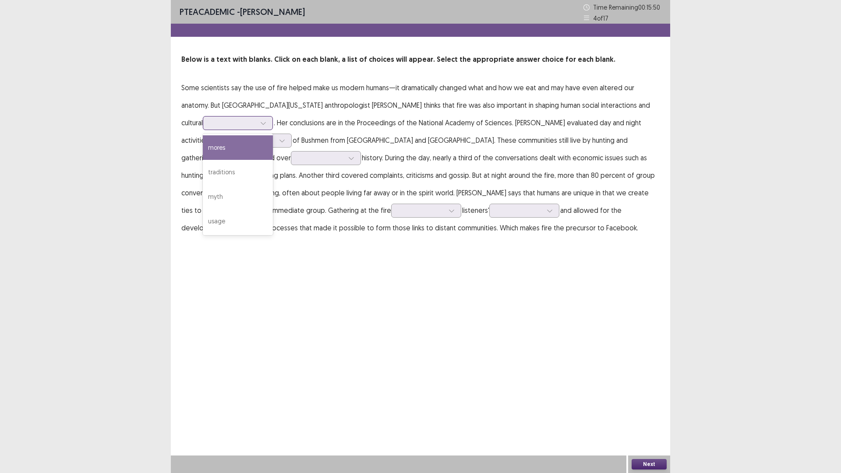
click at [266, 126] on icon at bounding box center [263, 123] width 6 height 6
click at [273, 184] on div "traditions" at bounding box center [238, 172] width 70 height 25
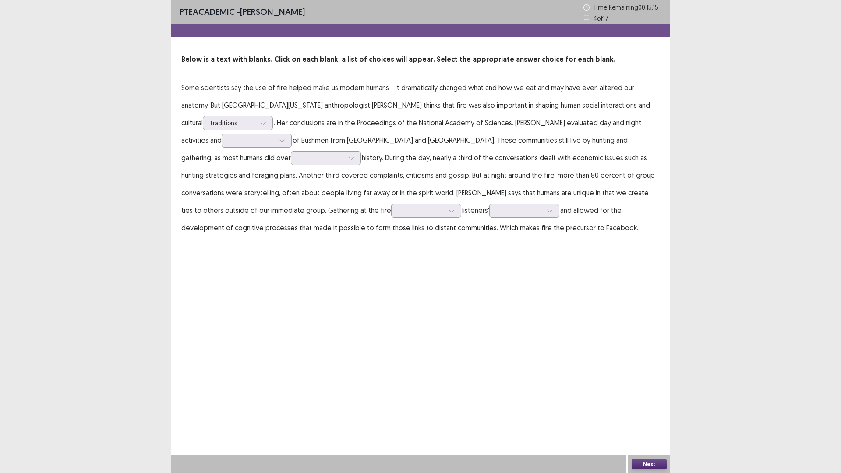
click at [480, 198] on p "Some scientists say the use of fire helped make us modern humans—it dramaticall…" at bounding box center [420, 158] width 478 height 158
click at [481, 197] on p "Some scientists say the use of fire helped make us modern humans—it dramaticall…" at bounding box center [420, 158] width 478 height 158
click at [275, 145] on div at bounding box center [252, 140] width 46 height 8
click at [292, 202] on div "conversations" at bounding box center [257, 189] width 70 height 25
click at [344, 162] on div at bounding box center [321, 158] width 46 height 8
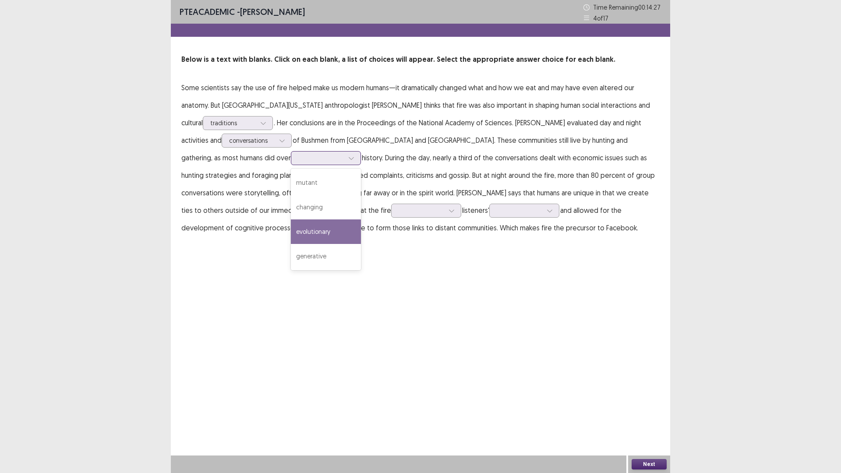
click at [361, 244] on div "evolutionary" at bounding box center [326, 231] width 70 height 25
click at [354, 161] on icon at bounding box center [351, 158] width 6 height 6
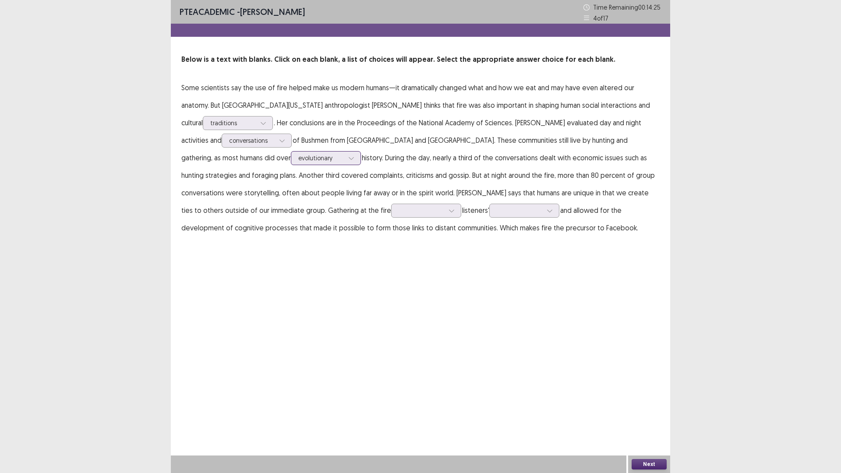
click at [354, 161] on icon at bounding box center [351, 158] width 6 height 6
click at [445, 216] on div at bounding box center [421, 210] width 47 height 10
click at [461, 248] on div "open out" at bounding box center [426, 235] width 70 height 25
click at [497, 215] on div at bounding box center [520, 210] width 46 height 8
click at [345, 254] on div "PTE academic - [PERSON_NAME] Time Remaining 00 : 13 : 42 4 of 17 Below is a tex…" at bounding box center [420, 127] width 499 height 254
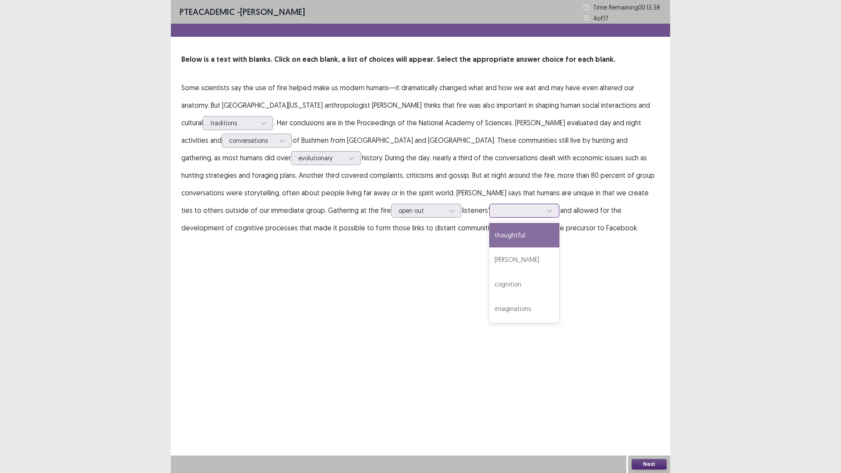
click at [547, 214] on icon at bounding box center [550, 211] width 6 height 6
click at [312, 254] on div "PTE academic - [PERSON_NAME] Time Remaining 00 : 13 : 27 4 of 17 Below is a tex…" at bounding box center [420, 127] width 499 height 254
click at [547, 214] on icon at bounding box center [550, 211] width 6 height 6
click at [489, 248] on div "thoughtful" at bounding box center [524, 235] width 70 height 25
click at [497, 215] on div at bounding box center [520, 210] width 46 height 8
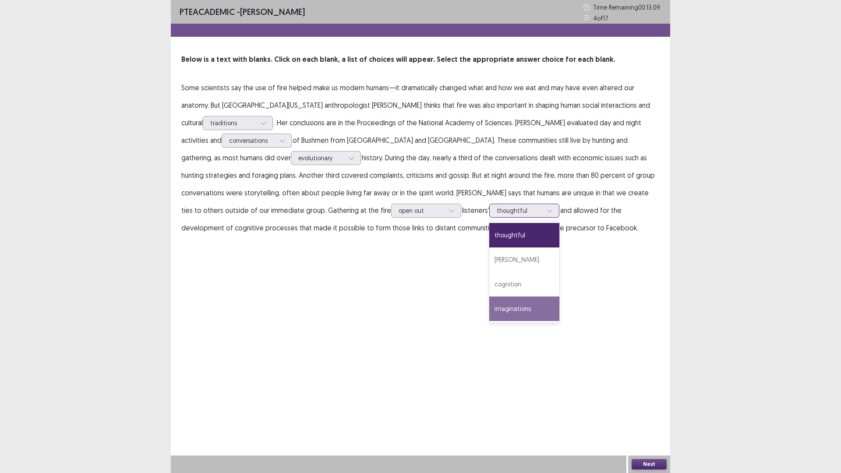
drag, startPoint x: 208, startPoint y: 426, endPoint x: 262, endPoint y: 425, distance: 53.9
click at [489, 321] on div "imaginations" at bounding box center [524, 309] width 70 height 25
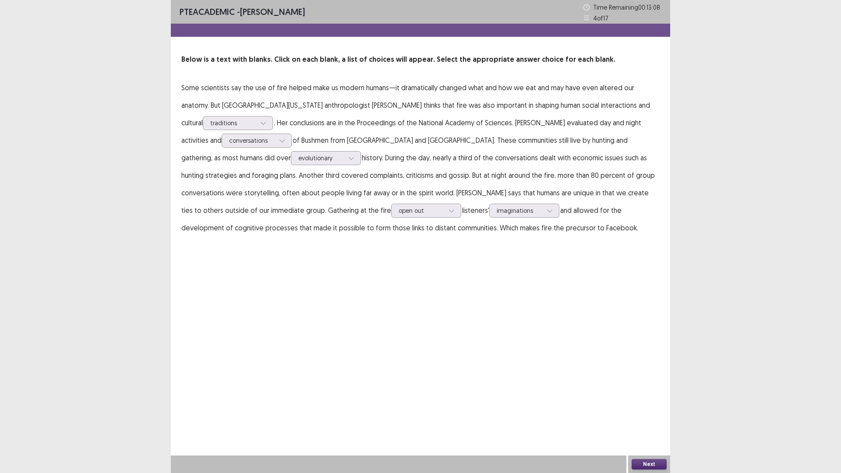
click at [655, 399] on button "Next" at bounding box center [649, 464] width 35 height 11
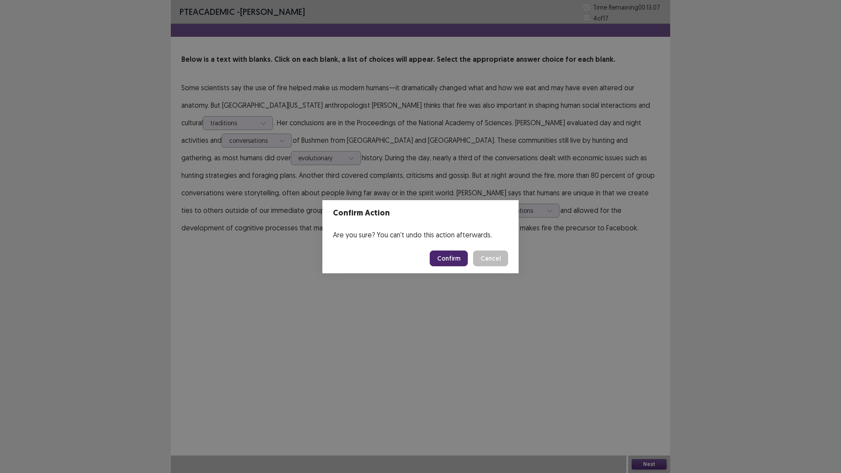
click at [452, 259] on button "Confirm" at bounding box center [449, 259] width 38 height 16
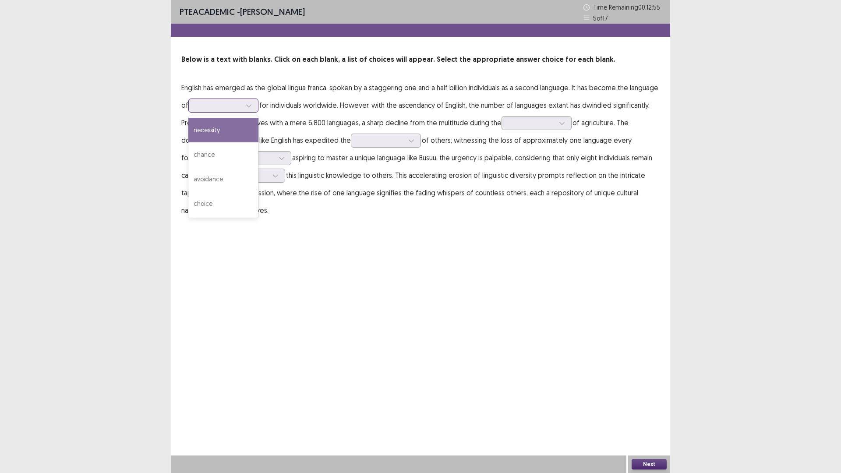
click at [241, 110] on div at bounding box center [219, 105] width 46 height 8
click at [258, 142] on div "necessity" at bounding box center [223, 130] width 70 height 25
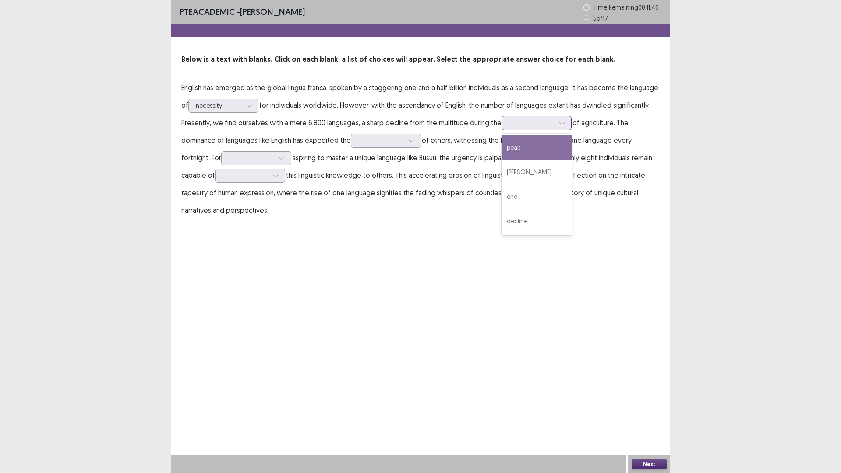
click at [509, 127] on div at bounding box center [532, 123] width 46 height 8
click at [502, 160] on div "peak" at bounding box center [537, 147] width 70 height 25
click at [358, 145] on div at bounding box center [381, 140] width 46 height 8
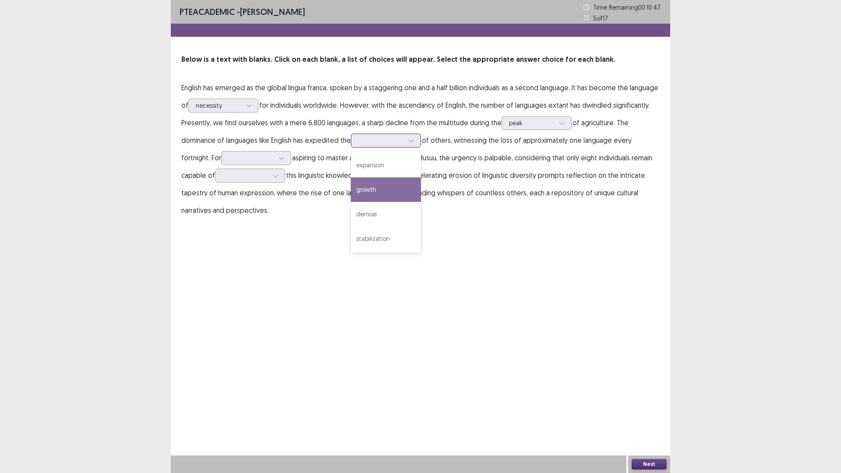
click at [351, 202] on div "growth" at bounding box center [386, 189] width 70 height 25
click at [252, 162] on div at bounding box center [252, 158] width 46 height 8
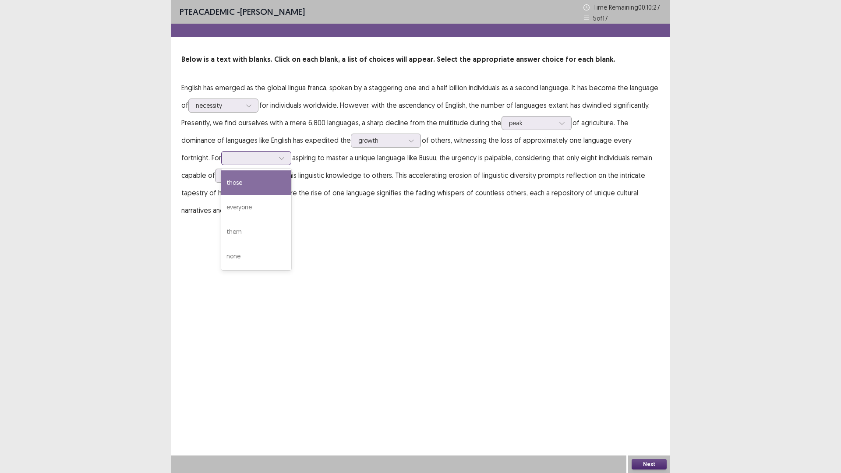
click at [262, 195] on div "those" at bounding box center [256, 182] width 70 height 25
click at [269, 181] on div at bounding box center [245, 175] width 47 height 10
drag, startPoint x: 292, startPoint y: 421, endPoint x: 323, endPoint y: 395, distance: 40.4
click at [292, 399] on div "PTE academic - [PERSON_NAME] Time Remaining 00 : 10 : 14 5 of 17 Below is a tex…" at bounding box center [420, 236] width 499 height 473
click at [268, 180] on div at bounding box center [246, 175] width 46 height 8
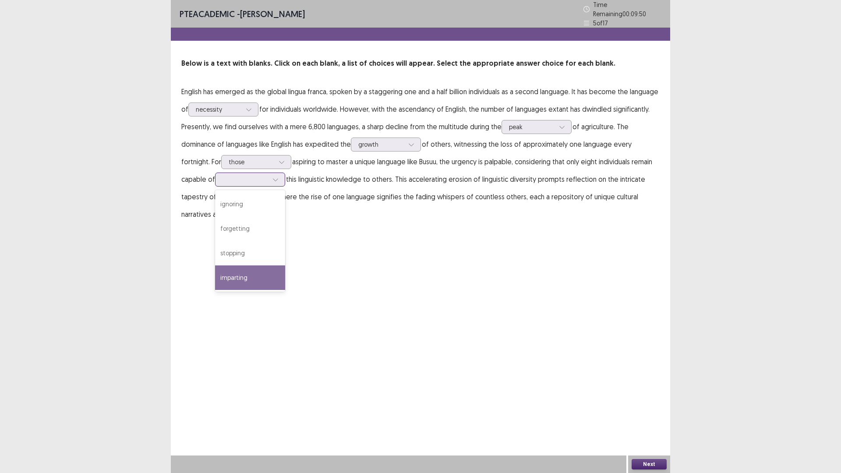
click at [285, 290] on div "imparting" at bounding box center [250, 277] width 70 height 25
click at [652, 399] on button "Next" at bounding box center [649, 464] width 35 height 11
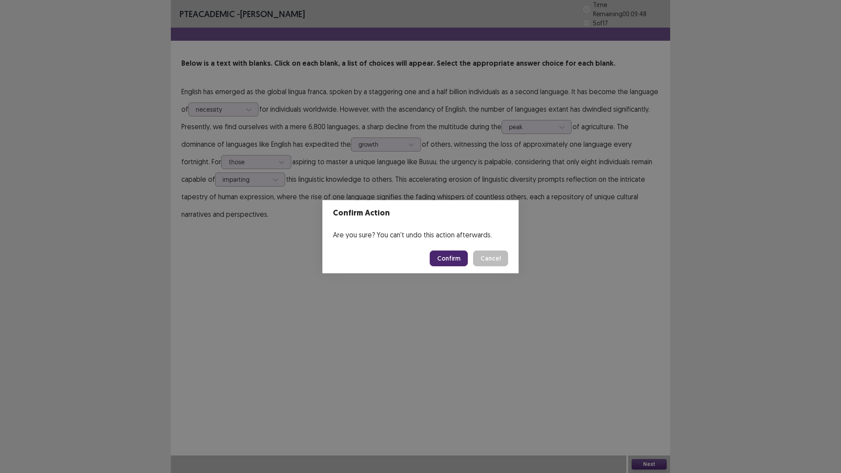
click at [468, 266] on button "Confirm" at bounding box center [449, 259] width 38 height 16
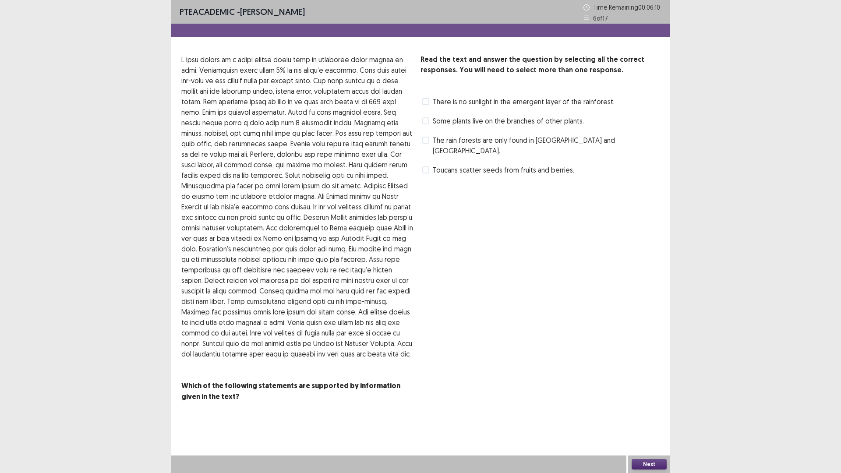
scroll to position [0, 0]
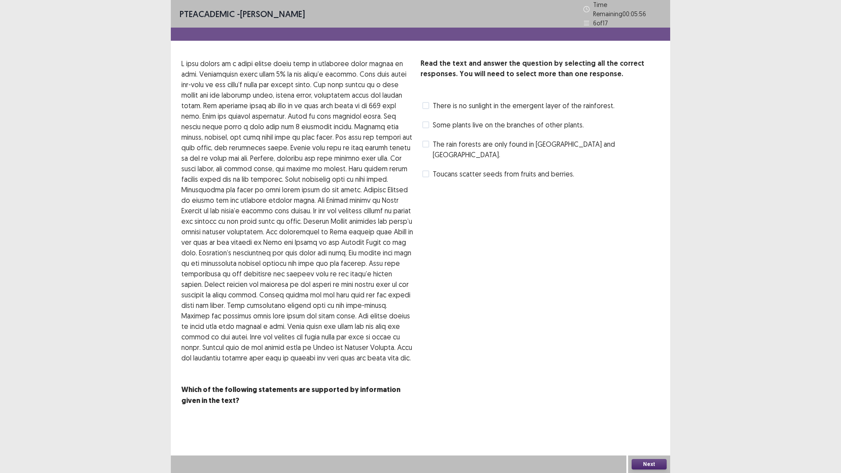
click at [432, 130] on label "Some plants live on the branches of other plants." at bounding box center [503, 125] width 162 height 11
click at [432, 111] on label "There is no sunlight in the emergent layer of the rainforest." at bounding box center [518, 105] width 192 height 11
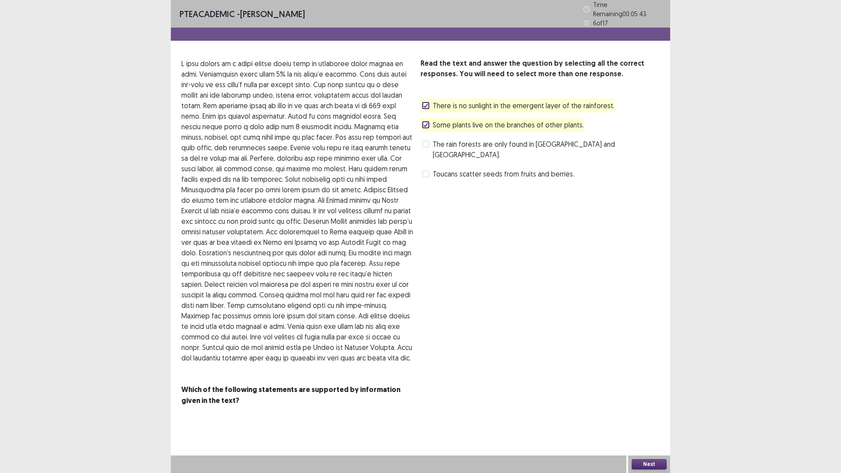
scroll to position [168, 0]
click at [637, 399] on button "Next" at bounding box center [649, 464] width 35 height 11
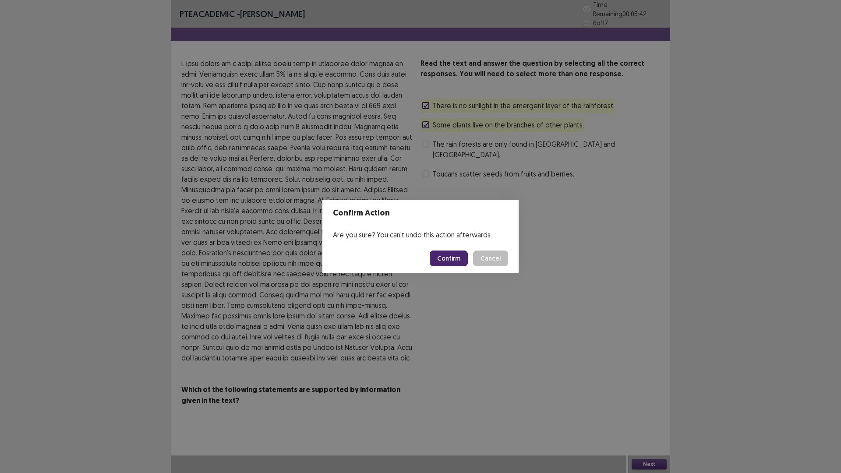
click at [484, 263] on div "Confirm Cancel" at bounding box center [469, 259] width 78 height 16
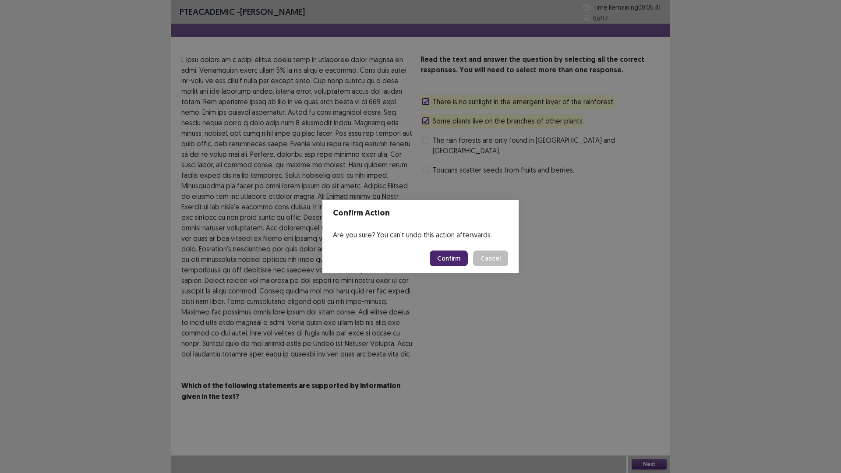
click at [468, 265] on button "Confirm" at bounding box center [449, 259] width 38 height 16
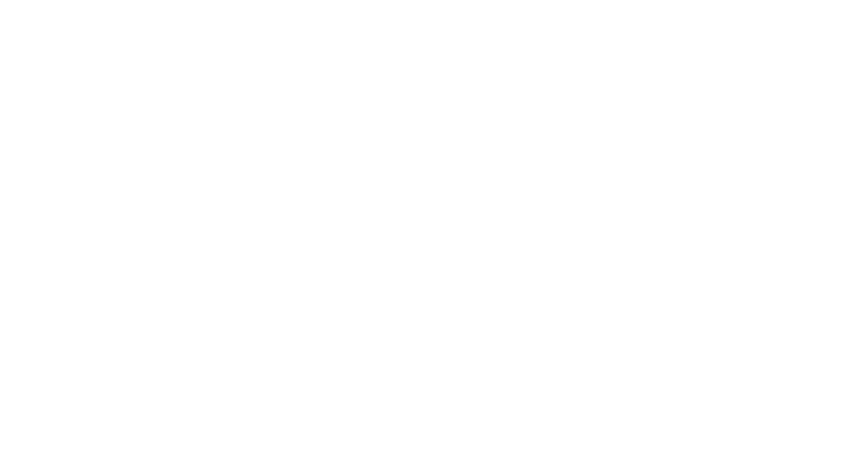
scroll to position [0, 0]
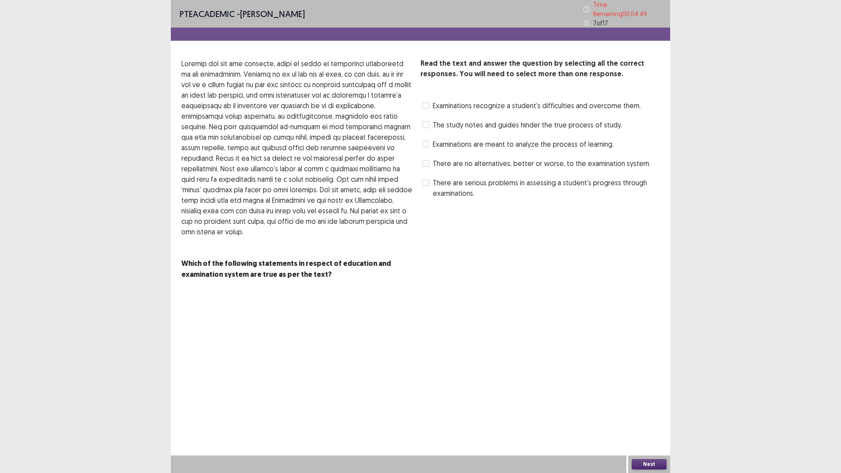
click at [428, 128] on span at bounding box center [425, 124] width 7 height 7
click at [439, 169] on span "There are no alternatives, better or worse, to the examination system." at bounding box center [542, 163] width 218 height 11
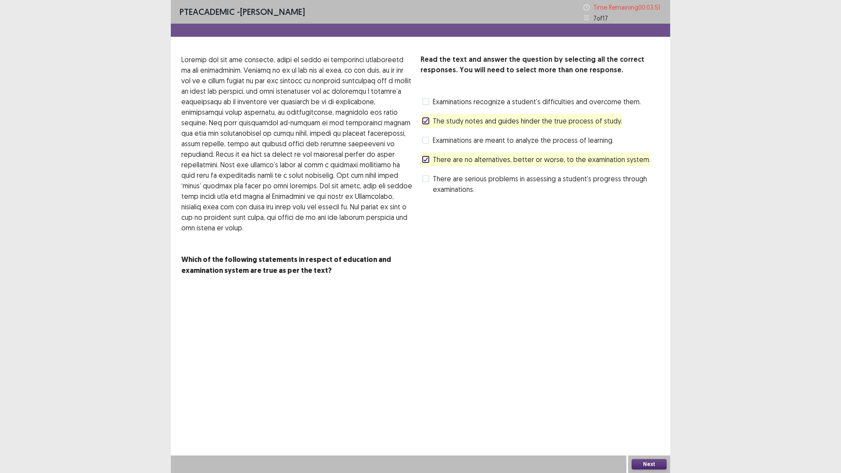
click at [439, 165] on span "There are no alternatives, better or worse, to the examination system." at bounding box center [542, 159] width 218 height 11
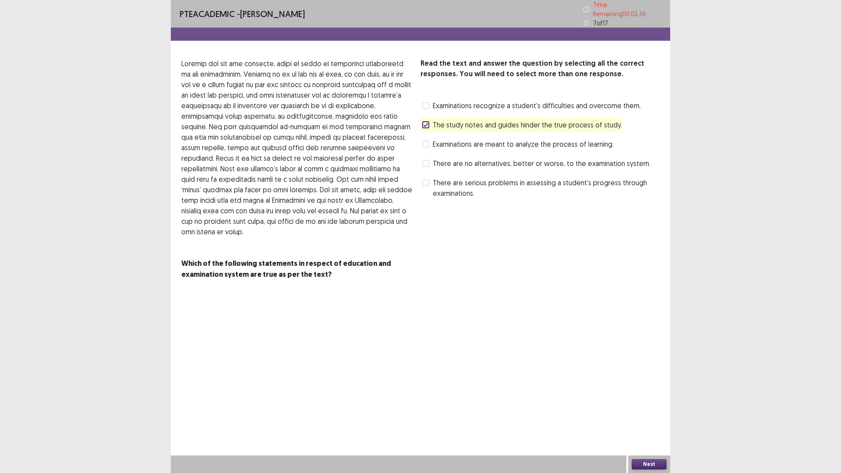
click at [432, 149] on label "Examinations are meant to analyze the process of learning." at bounding box center [517, 144] width 191 height 11
click at [637, 399] on button "Next" at bounding box center [649, 464] width 35 height 11
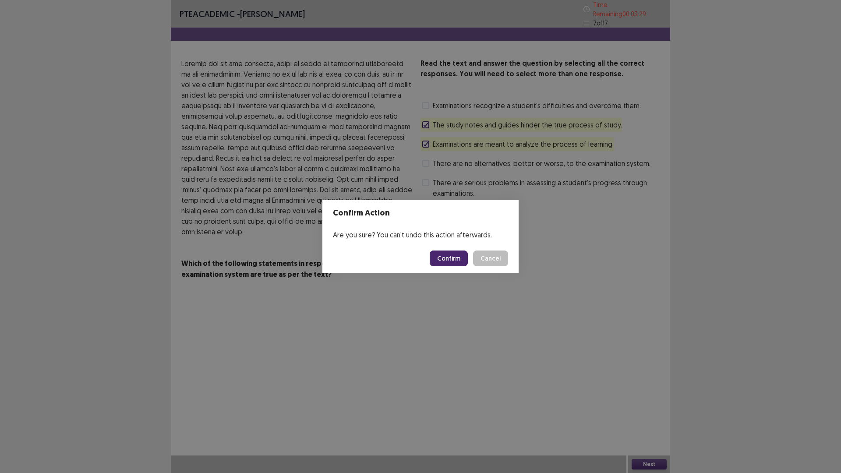
click at [468, 260] on button "Confirm" at bounding box center [449, 259] width 38 height 16
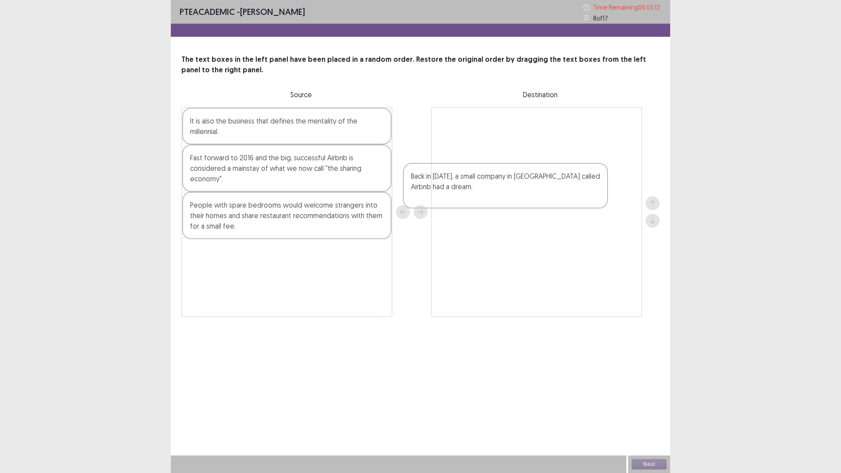
drag, startPoint x: 255, startPoint y: 211, endPoint x: 504, endPoint y: 184, distance: 250.3
click at [504, 184] on div "It is also the business that defines the mentality of the millennial. Back in […" at bounding box center [420, 212] width 478 height 210
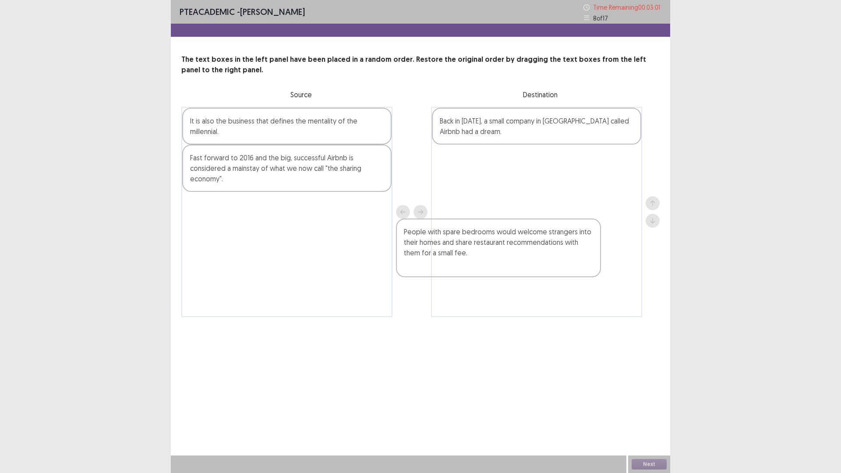
drag, startPoint x: 400, startPoint y: 250, endPoint x: 594, endPoint y: 234, distance: 194.3
click at [591, 236] on div "It is also the business that defines the mentality of the millennial. Fast forw…" at bounding box center [420, 212] width 478 height 210
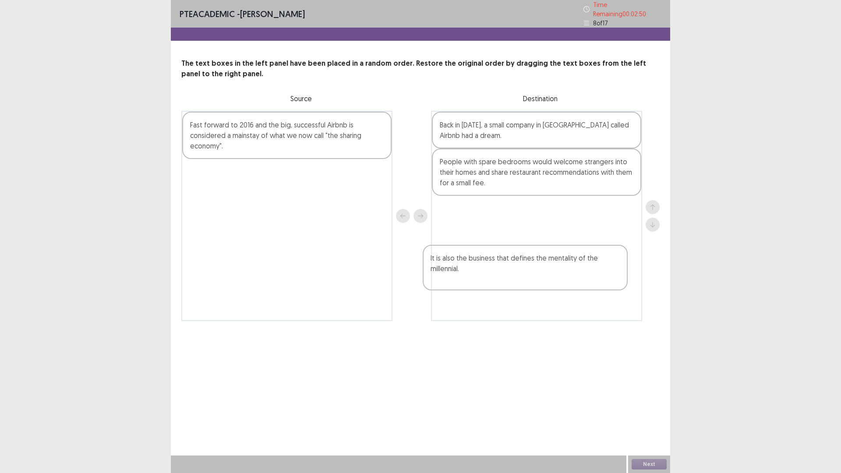
drag, startPoint x: 269, startPoint y: 142, endPoint x: 510, endPoint y: 250, distance: 264.0
click at [510, 250] on div "It is also the business that defines the mentality of the millennial. Fast forw…" at bounding box center [420, 216] width 478 height 210
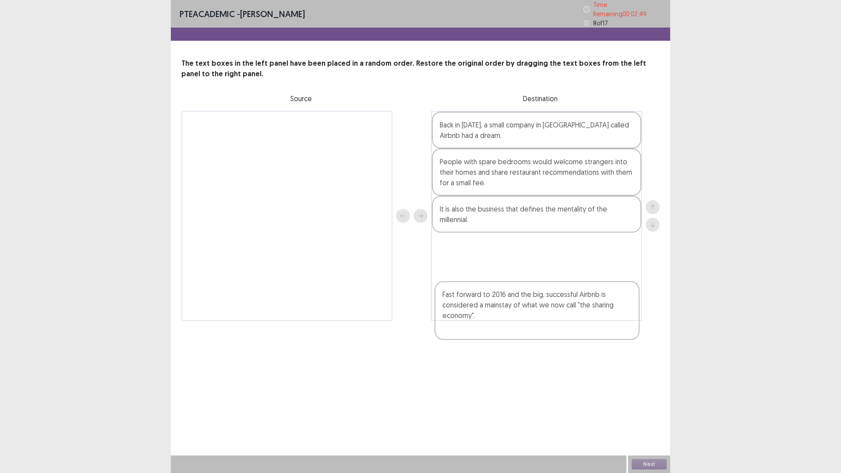
drag, startPoint x: 250, startPoint y: 146, endPoint x: 500, endPoint y: 294, distance: 290.7
click at [500, 294] on div "Fast forward to 2016 and the big, successful Airbnb is considered a mainstay of…" at bounding box center [420, 216] width 478 height 210
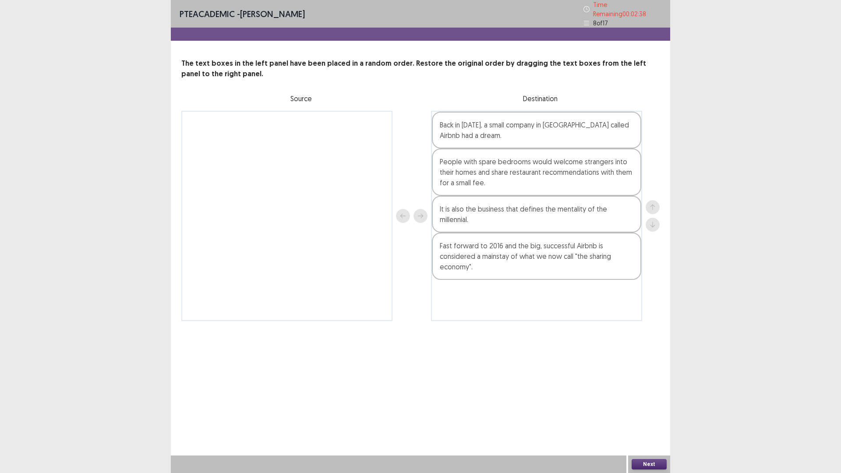
click at [645, 399] on button "Next" at bounding box center [649, 464] width 35 height 11
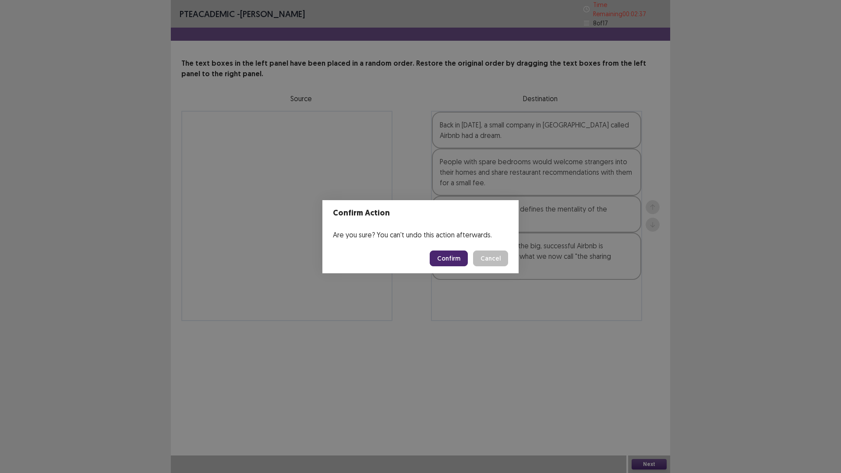
click at [467, 260] on button "Confirm" at bounding box center [449, 259] width 38 height 16
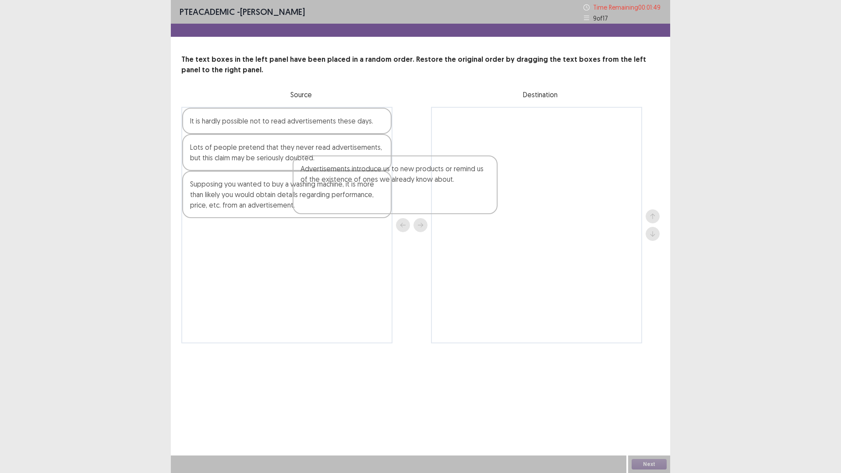
drag, startPoint x: 339, startPoint y: 210, endPoint x: 561, endPoint y: 180, distance: 224.1
click at [561, 180] on div "It is hardly possible not to read advertisements these days. Advertisements int…" at bounding box center [420, 225] width 478 height 237
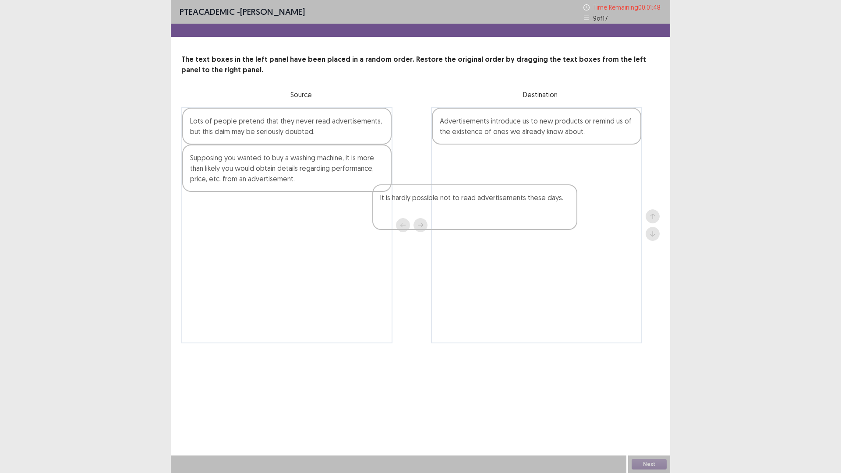
drag, startPoint x: 372, startPoint y: 180, endPoint x: 525, endPoint y: 218, distance: 157.6
click at [525, 218] on div "It is hardly possible not to read advertisements these days. Lots of people pre…" at bounding box center [420, 225] width 478 height 237
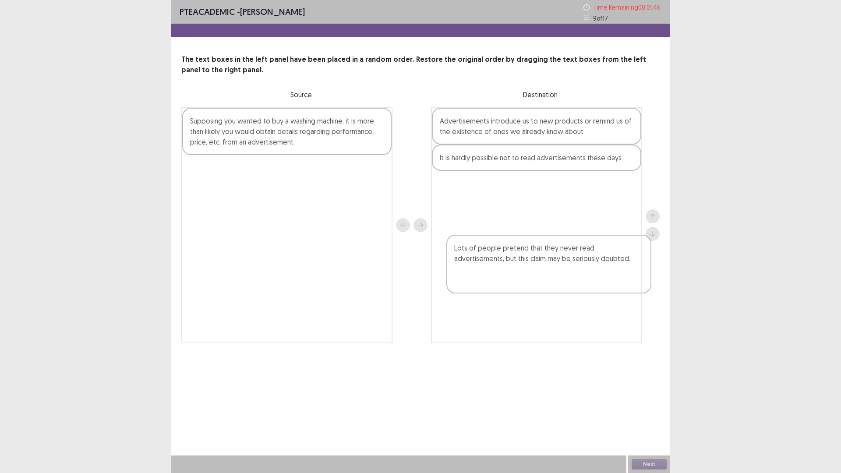
drag, startPoint x: 353, startPoint y: 191, endPoint x: 617, endPoint y: 292, distance: 282.9
click at [617, 292] on div "Lots of people pretend that they never read advertisements, but this claim may …" at bounding box center [420, 225] width 478 height 237
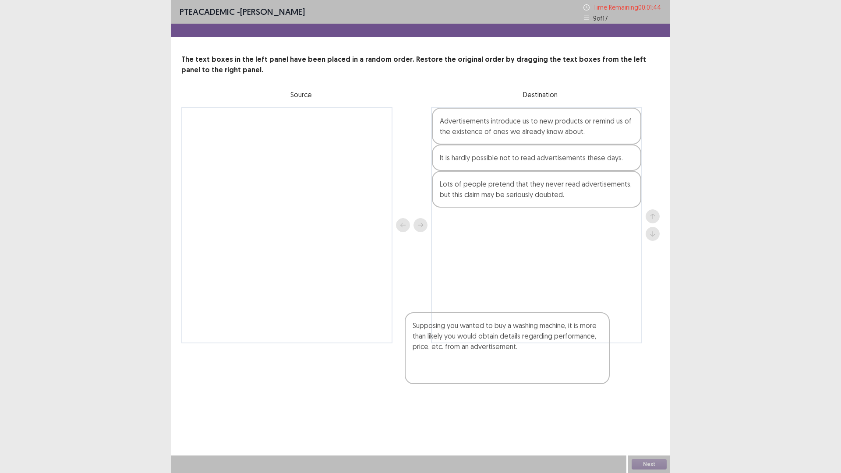
drag, startPoint x: 335, startPoint y: 190, endPoint x: 555, endPoint y: 370, distance: 284.0
click at [555, 343] on div "Supposing you wanted to buy a washing machine, it is more than likely you would…" at bounding box center [420, 225] width 478 height 237
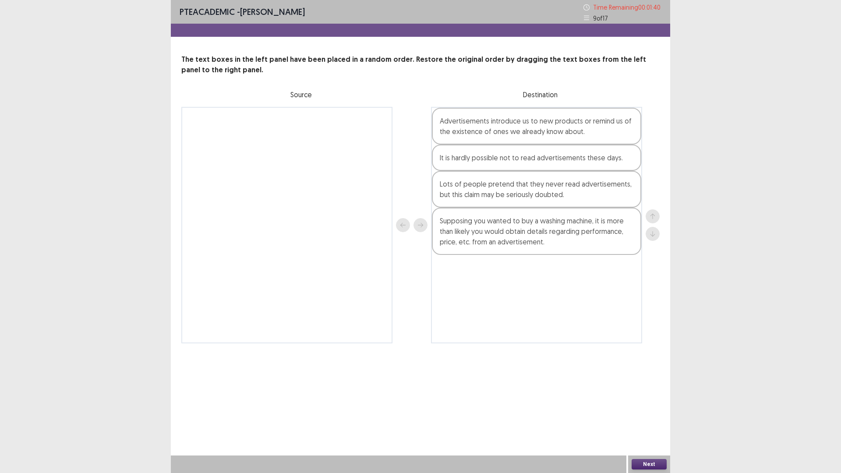
click at [654, 399] on div "Next" at bounding box center [649, 465] width 42 height 18
click at [649, 399] on button "Next" at bounding box center [649, 464] width 35 height 11
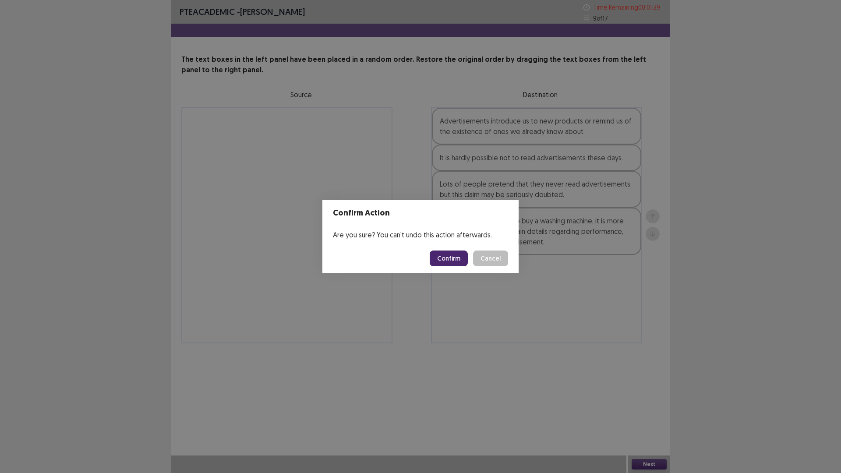
click at [468, 266] on button "Confirm" at bounding box center [449, 259] width 38 height 16
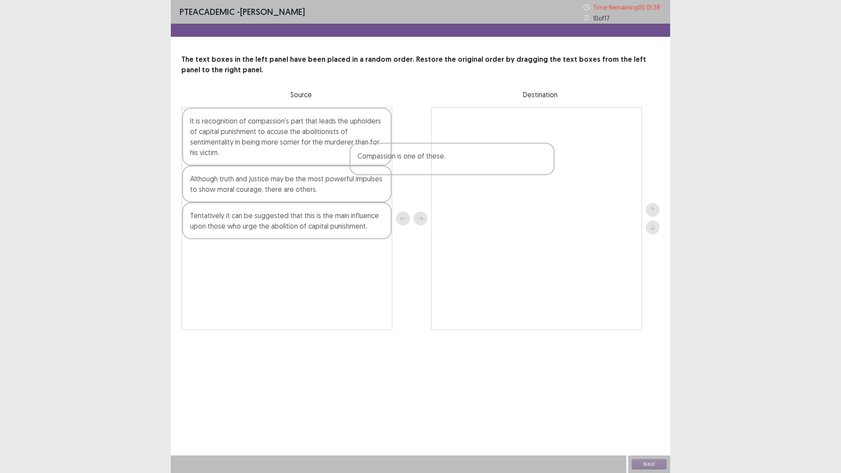
drag, startPoint x: 353, startPoint y: 163, endPoint x: 521, endPoint y: 168, distance: 168.8
click at [521, 168] on div "Compassion is one of these. It is recognition of compassion's part that leads t…" at bounding box center [420, 218] width 478 height 223
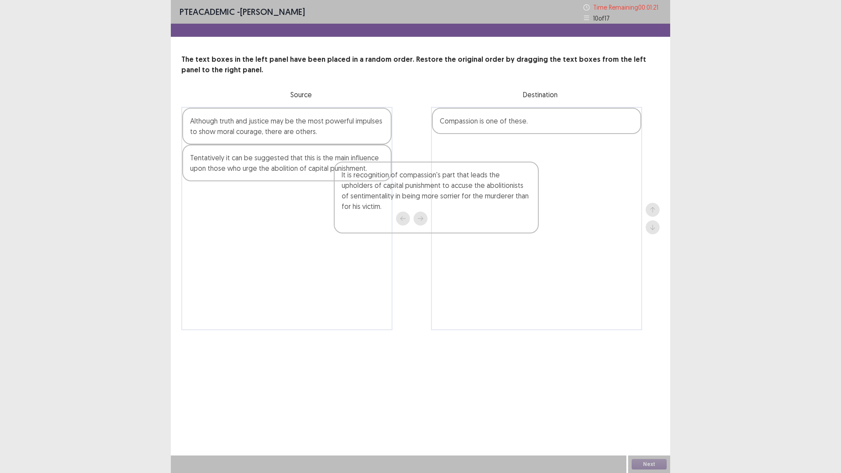
drag, startPoint x: 329, startPoint y: 202, endPoint x: 483, endPoint y: 225, distance: 156.0
click at [483, 225] on div "It is recognition of compassion's part that leads the upholders of capital puni…" at bounding box center [420, 218] width 478 height 223
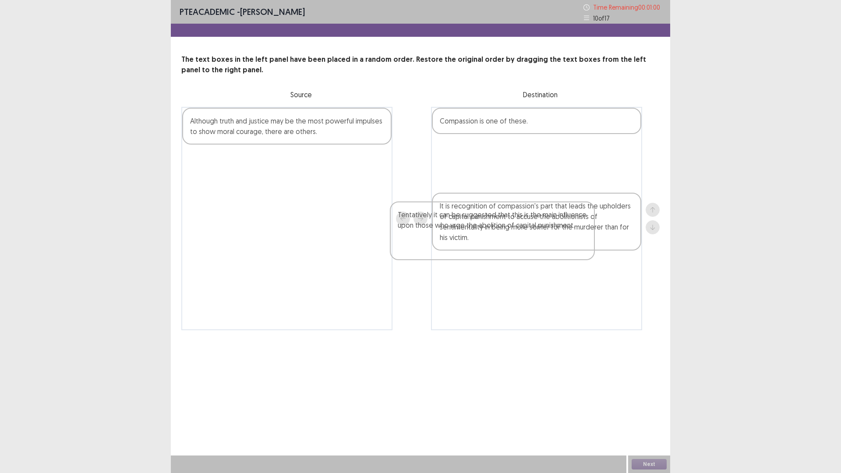
drag, startPoint x: 320, startPoint y: 239, endPoint x: 564, endPoint y: 275, distance: 246.7
click at [564, 275] on div "Although truth and justice may be the most powerful impulses to show moral cour…" at bounding box center [420, 218] width 478 height 223
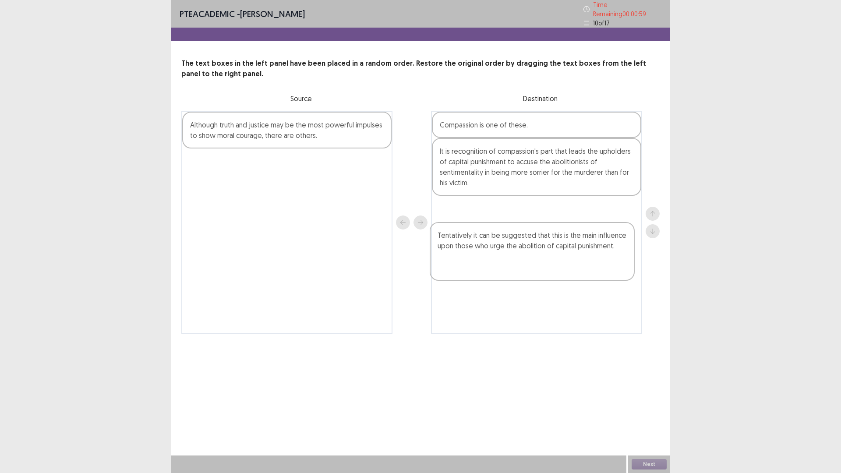
drag, startPoint x: 435, startPoint y: 234, endPoint x: 479, endPoint y: 265, distance: 53.8
click at [479, 265] on div "Compassion is one of these. Tentatively it can be suggested that this is the ma…" at bounding box center [536, 222] width 211 height 223
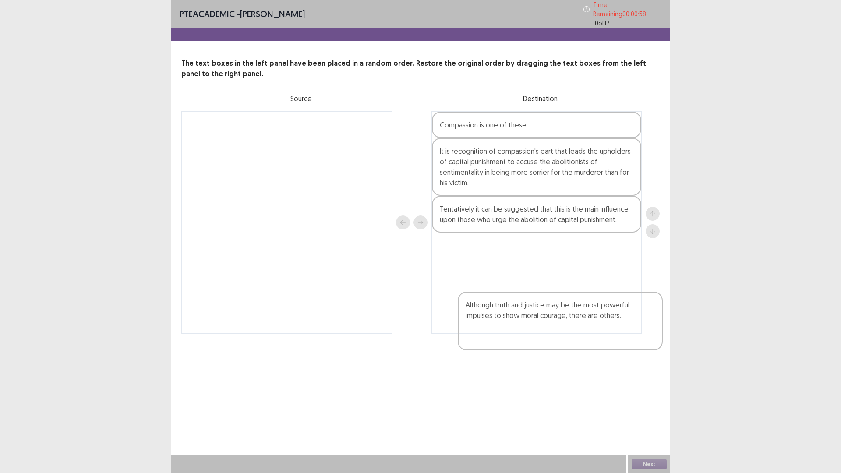
drag, startPoint x: 244, startPoint y: 179, endPoint x: 500, endPoint y: 321, distance: 293.0
click at [500, 321] on div "Although truth and justice may be the most powerful impulses to show moral cour…" at bounding box center [420, 222] width 478 height 223
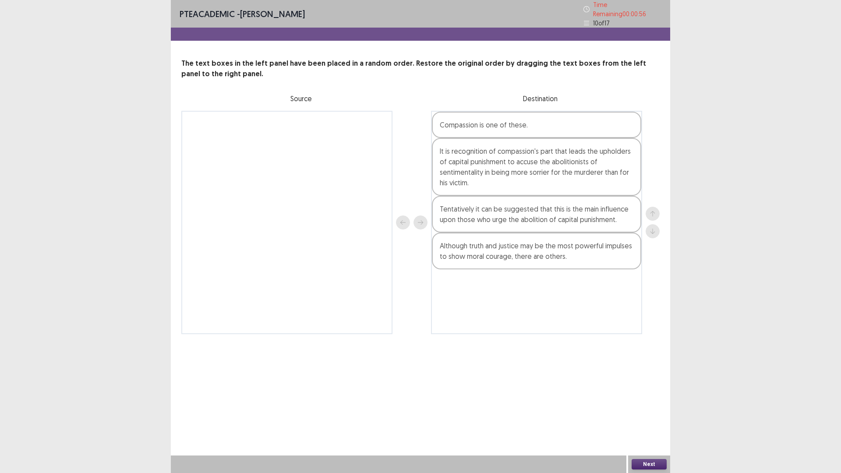
click at [638, 399] on div "Next" at bounding box center [649, 465] width 42 height 18
click at [638, 399] on button "Next" at bounding box center [649, 464] width 35 height 11
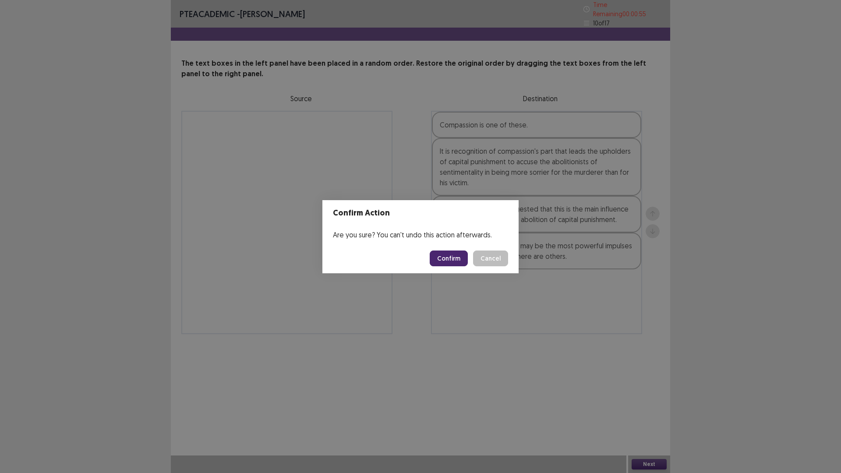
click at [442, 244] on div "Are you sure? You can't undo this action afterwards." at bounding box center [420, 235] width 196 height 18
click at [440, 264] on button "Confirm" at bounding box center [449, 259] width 38 height 16
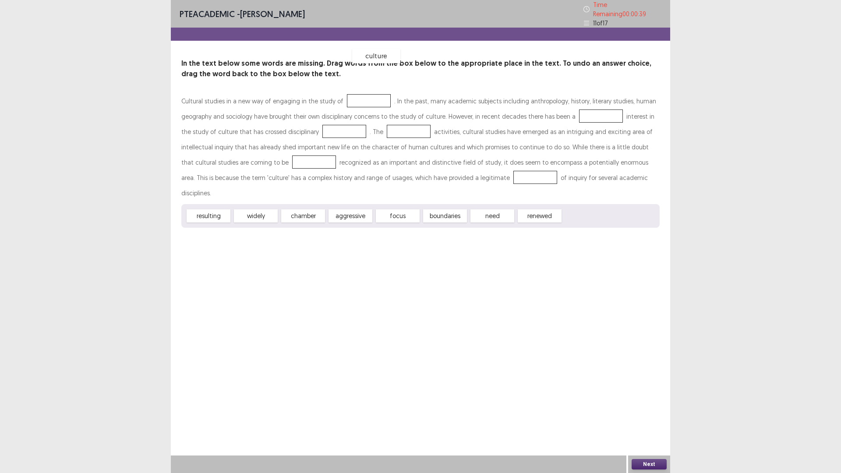
drag, startPoint x: 606, startPoint y: 283, endPoint x: 396, endPoint y: 124, distance: 264.5
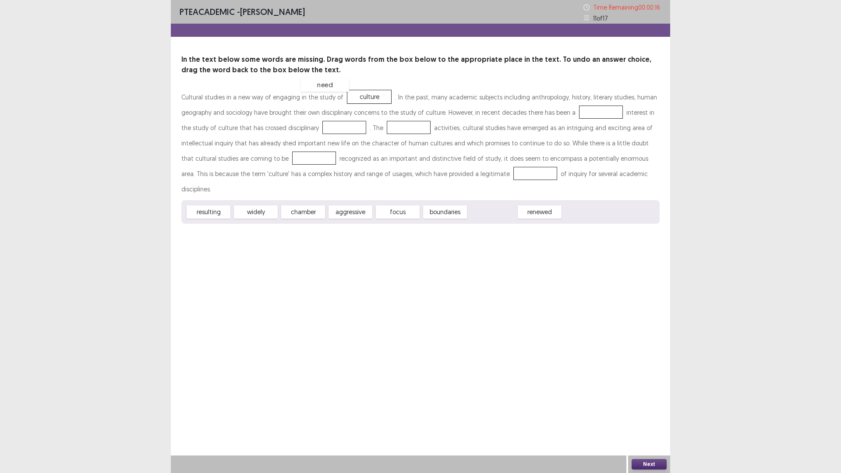
drag, startPoint x: 503, startPoint y: 280, endPoint x: 335, endPoint y: 153, distance: 210.4
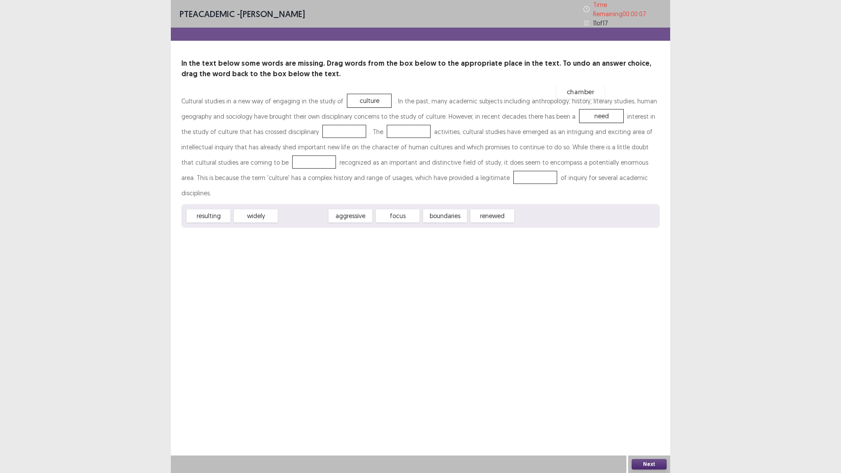
drag, startPoint x: 306, startPoint y: 282, endPoint x: 586, endPoint y: 156, distance: 306.3
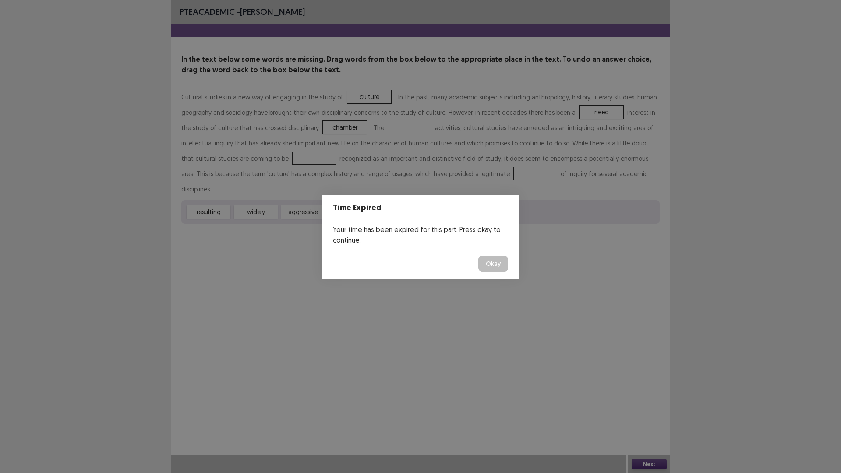
click at [508, 268] on button "Okay" at bounding box center [493, 264] width 30 height 16
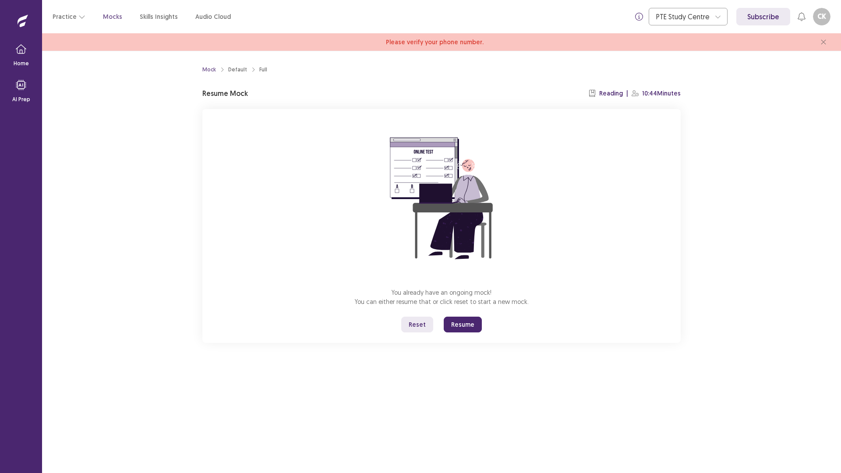
click at [457, 333] on button "Resume" at bounding box center [463, 325] width 38 height 16
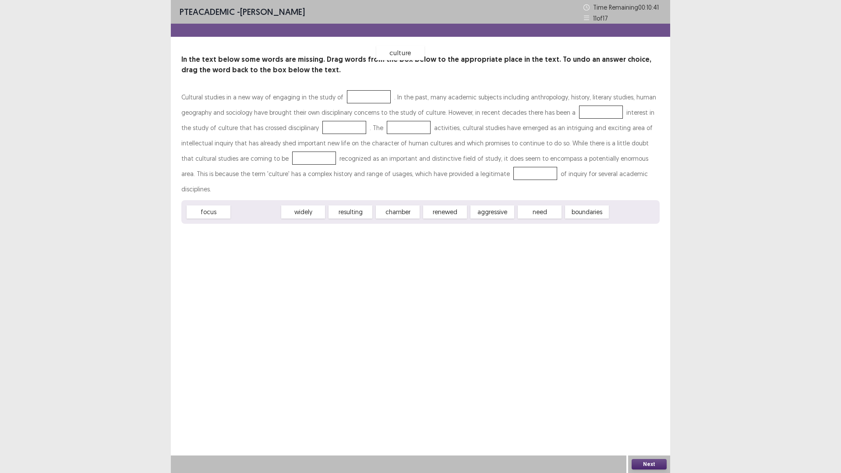
drag, startPoint x: 254, startPoint y: 285, endPoint x: 405, endPoint y: 131, distance: 215.3
drag, startPoint x: 214, startPoint y: 285, endPoint x: 339, endPoint y: 158, distance: 177.5
drag, startPoint x: 324, startPoint y: 290, endPoint x: 583, endPoint y: 163, distance: 288.2
drag, startPoint x: 351, startPoint y: 284, endPoint x: 194, endPoint y: 180, distance: 189.3
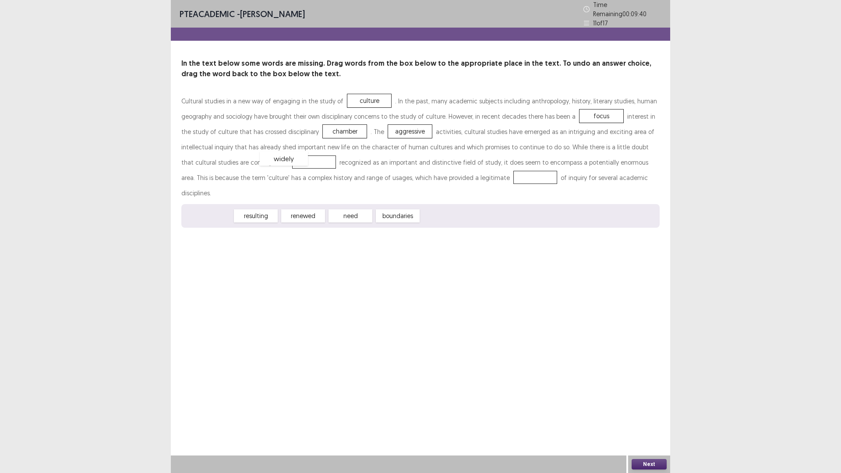
drag, startPoint x: 221, startPoint y: 284, endPoint x: 298, endPoint y: 215, distance: 103.3
drag, startPoint x: 340, startPoint y: 286, endPoint x: 179, endPoint y: 247, distance: 166.3
click at [655, 399] on button "Next" at bounding box center [649, 464] width 35 height 11
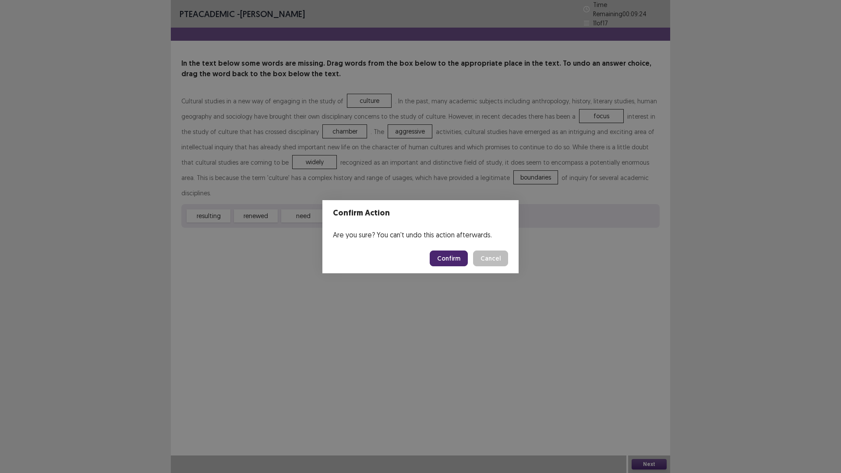
click at [446, 258] on button "Confirm" at bounding box center [449, 259] width 38 height 16
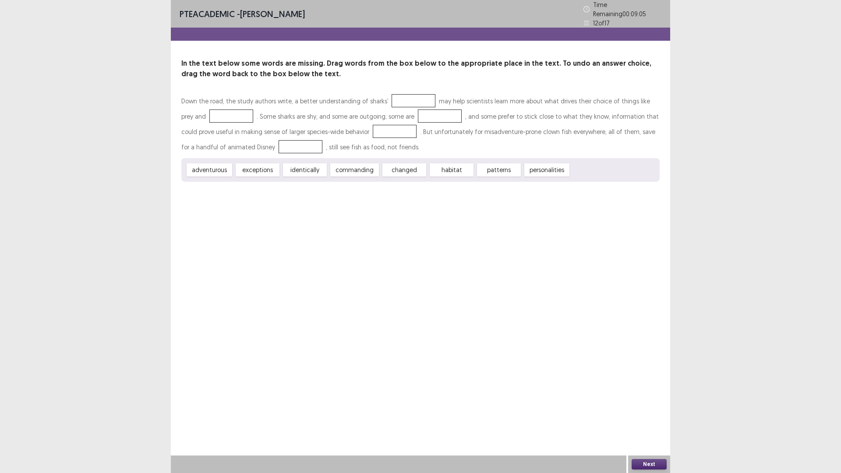
drag, startPoint x: 599, startPoint y: 228, endPoint x: 468, endPoint y: 162, distance: 146.6
click at [468, 162] on div "Down the road, the study authors write, a better understanding of sharks’ may h…" at bounding box center [420, 137] width 478 height 88
drag, startPoint x: 580, startPoint y: 221, endPoint x: 505, endPoint y: 170, distance: 90.5
click at [488, 159] on div "Down the road, the study authors write, a better understanding of sharks’ may h…" at bounding box center [420, 137] width 478 height 88
drag, startPoint x: 479, startPoint y: 227, endPoint x: 471, endPoint y: 191, distance: 37.1
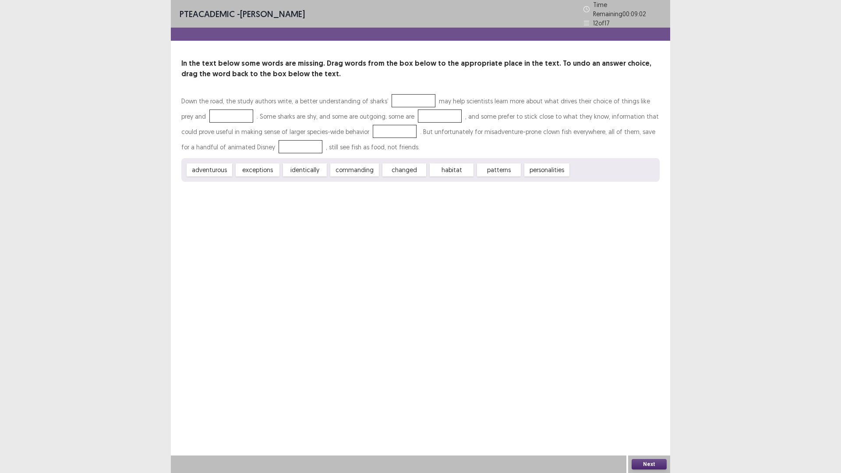
click at [460, 160] on div "Down the road, the study authors write, a better understanding of sharks’ may h…" at bounding box center [420, 137] width 478 height 88
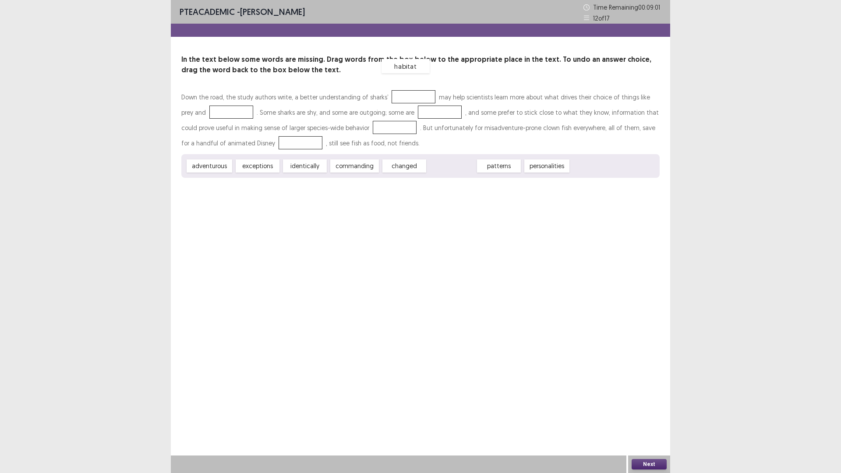
drag, startPoint x: 491, startPoint y: 231, endPoint x: 443, endPoint y: 124, distance: 118.1
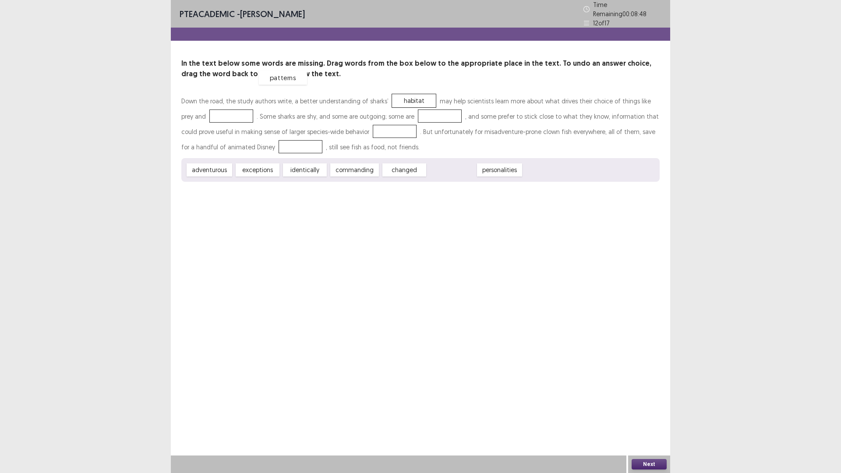
drag, startPoint x: 487, startPoint y: 233, endPoint x: 319, endPoint y: 140, distance: 192.3
drag, startPoint x: 332, startPoint y: 144, endPoint x: 553, endPoint y: 232, distance: 238.5
drag, startPoint x: 502, startPoint y: 225, endPoint x: 332, endPoint y: 139, distance: 190.8
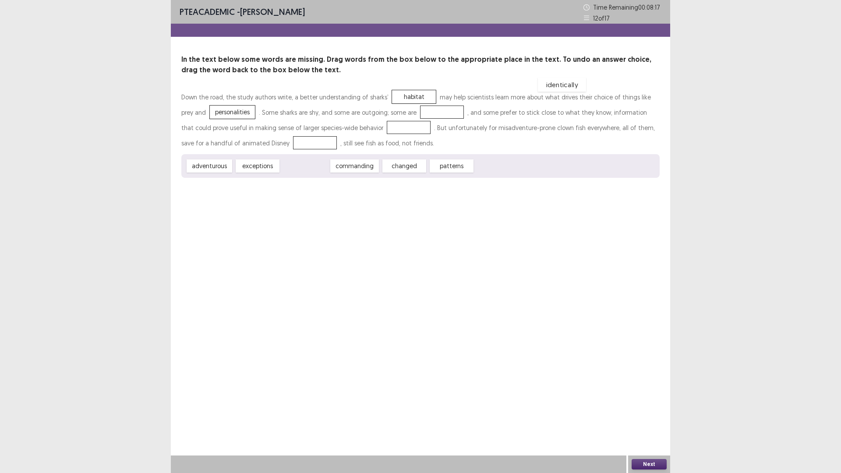
drag, startPoint x: 314, startPoint y: 227, endPoint x: 570, endPoint y: 144, distance: 269.3
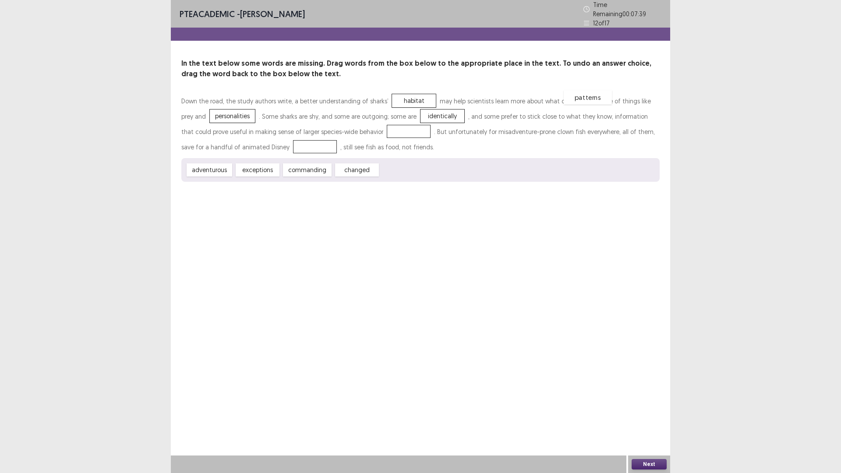
drag, startPoint x: 432, startPoint y: 232, endPoint x: 616, endPoint y: 159, distance: 197.9
drag, startPoint x: 286, startPoint y: 231, endPoint x: 604, endPoint y: 172, distance: 323.1
drag, startPoint x: 222, startPoint y: 181, endPoint x: 222, endPoint y: 201, distance: 20.6
click at [258, 177] on div "commanding" at bounding box center [259, 170] width 53 height 14
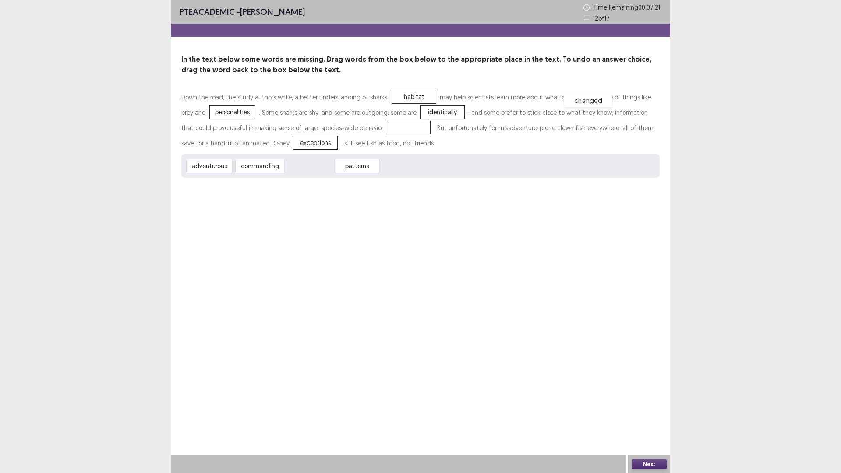
drag, startPoint x: 350, startPoint y: 229, endPoint x: 629, endPoint y: 162, distance: 286.1
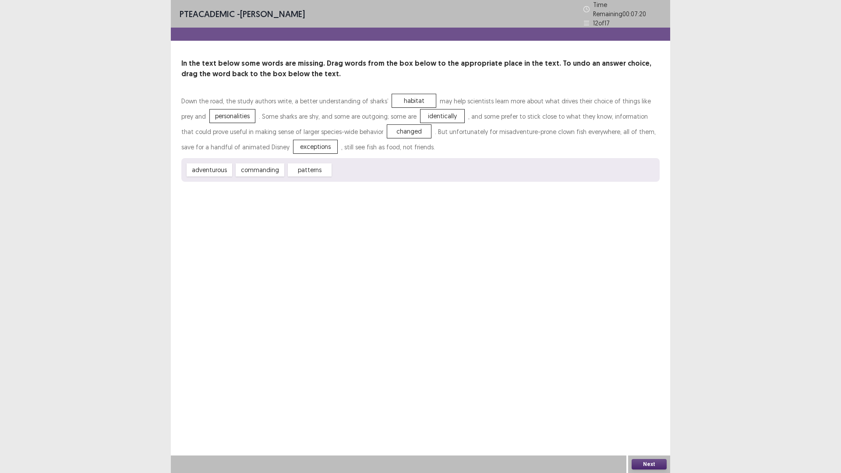
click at [639, 399] on button "Next" at bounding box center [649, 464] width 35 height 11
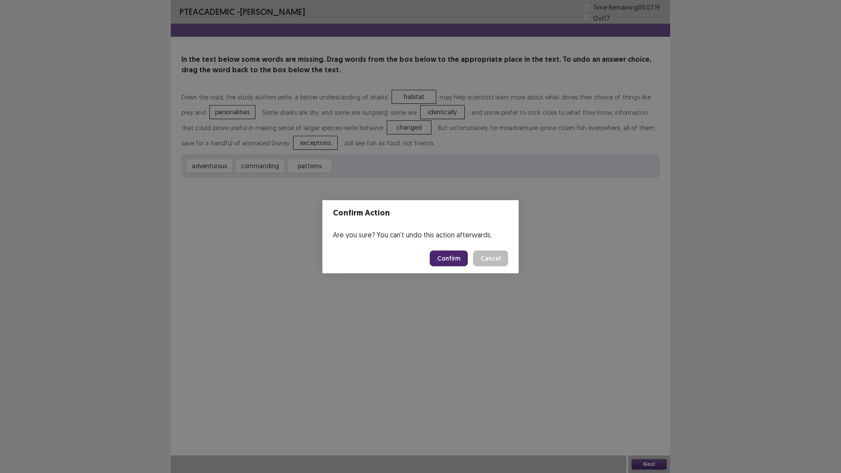
click at [447, 266] on button "Confirm" at bounding box center [449, 259] width 38 height 16
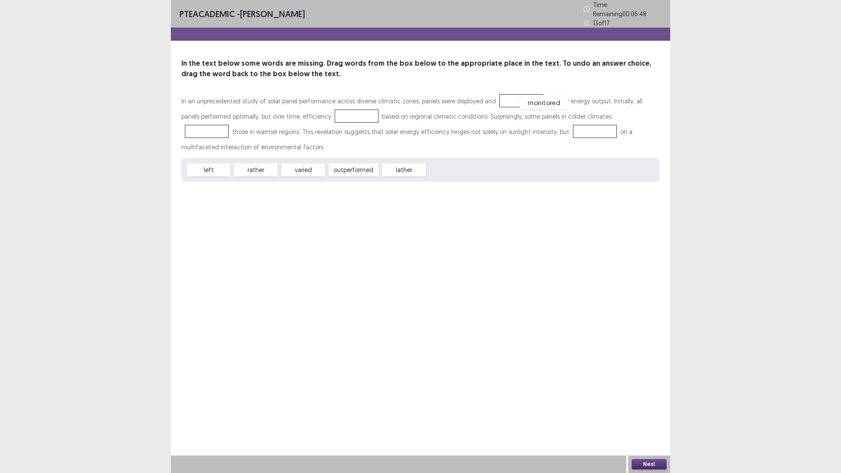
drag, startPoint x: 484, startPoint y: 208, endPoint x: 609, endPoint y: 112, distance: 157.5
click at [568, 110] on div "monitored" at bounding box center [544, 103] width 48 height 14
drag, startPoint x: 470, startPoint y: 209, endPoint x: 592, endPoint y: 117, distance: 153.3
drag, startPoint x: 251, startPoint y: 209, endPoint x: 477, endPoint y: 139, distance: 236.0
drag, startPoint x: 214, startPoint y: 207, endPoint x: 345, endPoint y: 159, distance: 139.6
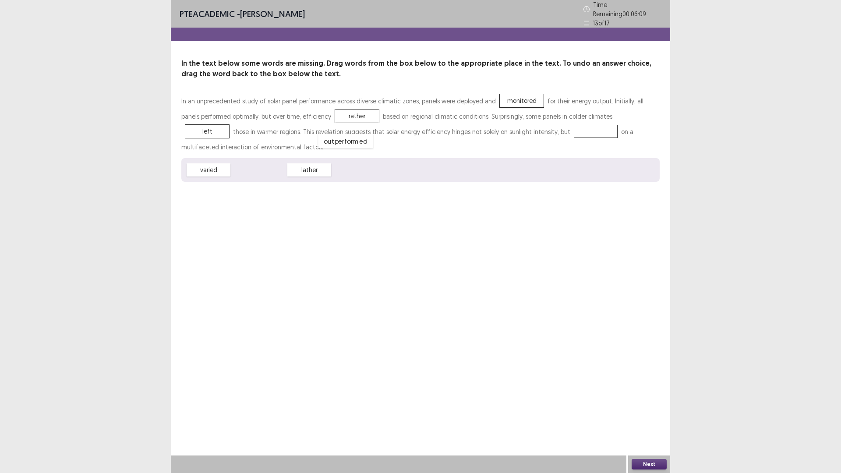
drag, startPoint x: 282, startPoint y: 211, endPoint x: 369, endPoint y: 182, distance: 91.4
click at [657, 399] on button "Next" at bounding box center [649, 464] width 35 height 11
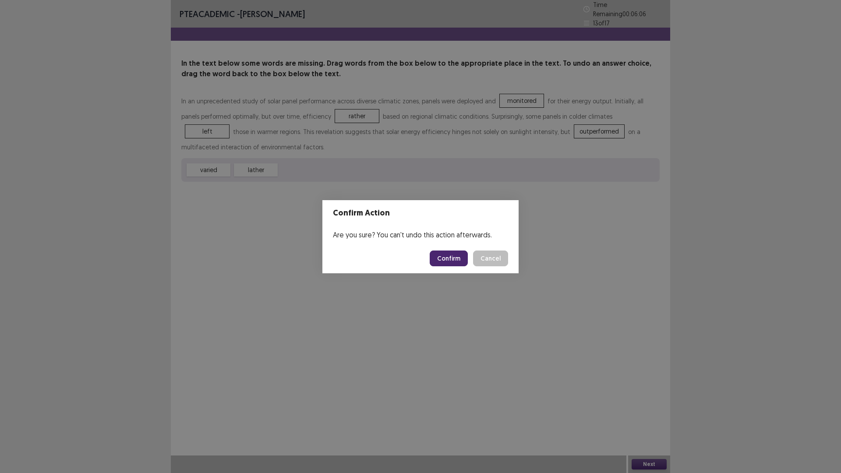
click at [460, 265] on button "Confirm" at bounding box center [449, 259] width 38 height 16
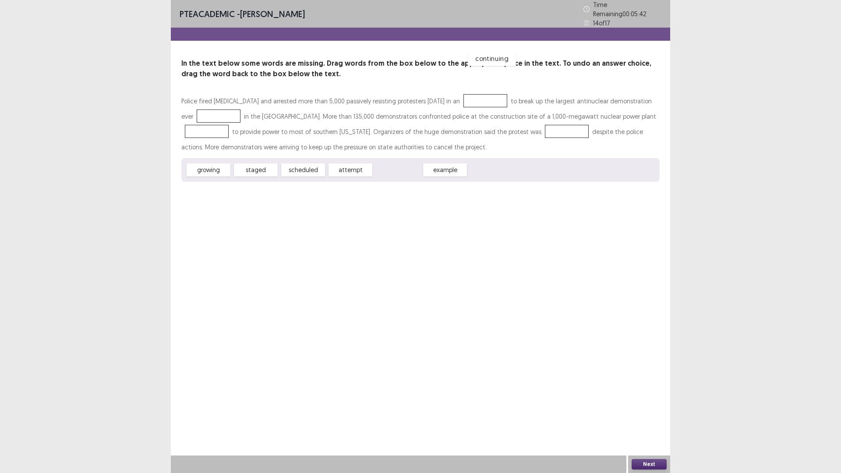
drag, startPoint x: 422, startPoint y: 227, endPoint x: 519, endPoint y: 125, distance: 140.7
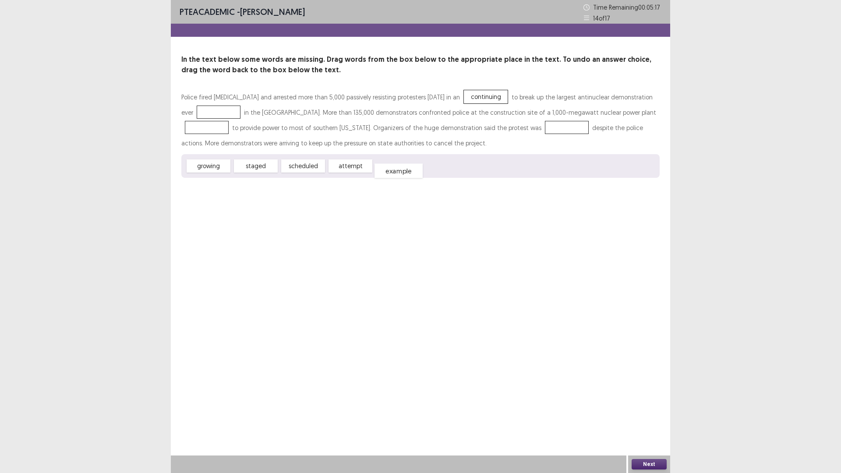
drag, startPoint x: 403, startPoint y: 227, endPoint x: 404, endPoint y: 231, distance: 4.9
click at [404, 178] on div "example" at bounding box center [399, 171] width 48 height 14
drag, startPoint x: 272, startPoint y: 231, endPoint x: 287, endPoint y: 208, distance: 27.6
click at [300, 159] on div "Police fired [MEDICAL_DATA] and arrested more than 5,000 passively resisting pr…" at bounding box center [420, 133] width 478 height 88
drag, startPoint x: 265, startPoint y: 225, endPoint x: 313, endPoint y: 141, distance: 96.9
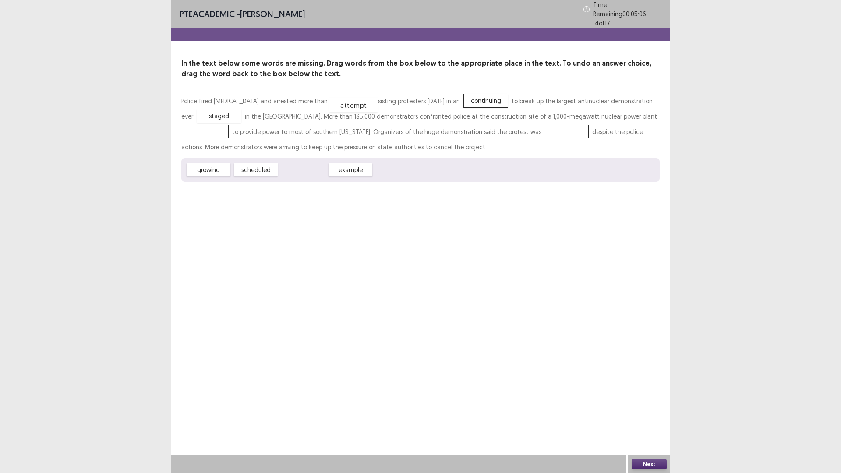
drag, startPoint x: 325, startPoint y: 227, endPoint x: 375, endPoint y: 162, distance: 82.1
drag, startPoint x: 206, startPoint y: 228, endPoint x: 332, endPoint y: 178, distance: 134.7
click at [663, 399] on button "Next" at bounding box center [649, 464] width 35 height 11
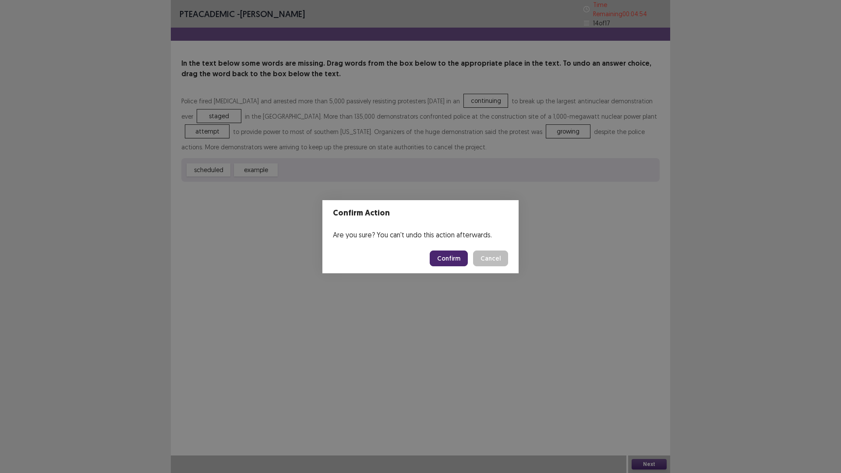
click at [464, 266] on button "Confirm" at bounding box center [449, 259] width 38 height 16
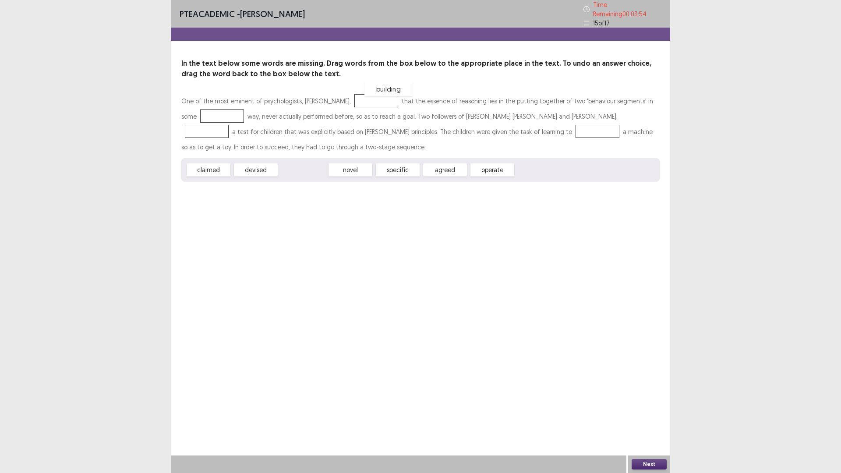
drag, startPoint x: 296, startPoint y: 208, endPoint x: 382, endPoint y: 129, distance: 116.6
drag, startPoint x: 349, startPoint y: 209, endPoint x: 319, endPoint y: 143, distance: 73.1
drag, startPoint x: 400, startPoint y: 210, endPoint x: 303, endPoint y: 151, distance: 113.2
drag, startPoint x: 400, startPoint y: 205, endPoint x: 321, endPoint y: 142, distance: 101.5
drag, startPoint x: 394, startPoint y: 207, endPoint x: 297, endPoint y: 167, distance: 104.5
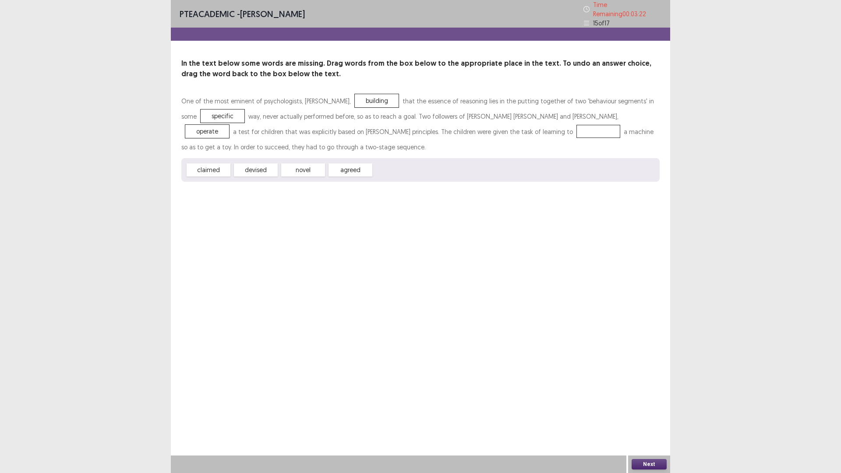
drag, startPoint x: 269, startPoint y: 198, endPoint x: 282, endPoint y: 199, distance: 13.3
click at [292, 182] on div "One of the most eminent of psychologists, [PERSON_NAME], building that the esse…" at bounding box center [420, 137] width 478 height 88
drag, startPoint x: 273, startPoint y: 209, endPoint x: 301, endPoint y: 178, distance: 41.9
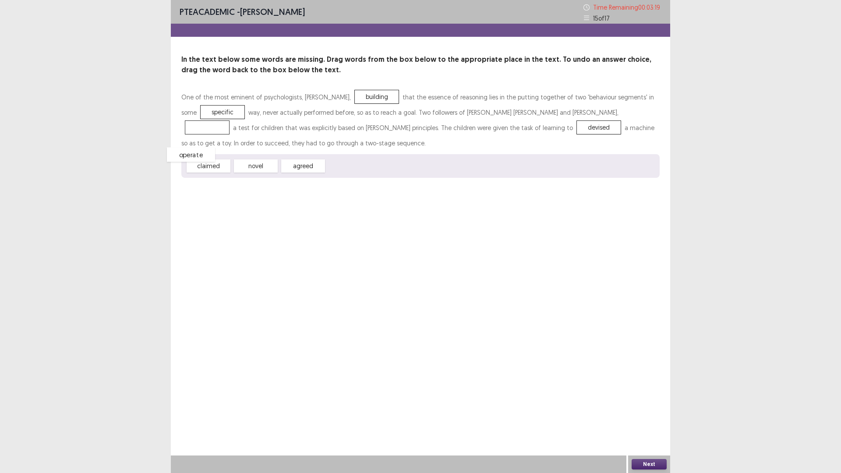
drag, startPoint x: 309, startPoint y: 158, endPoint x: 290, endPoint y: 184, distance: 32.3
drag, startPoint x: 319, startPoint y: 209, endPoint x: 319, endPoint y: 159, distance: 50.0
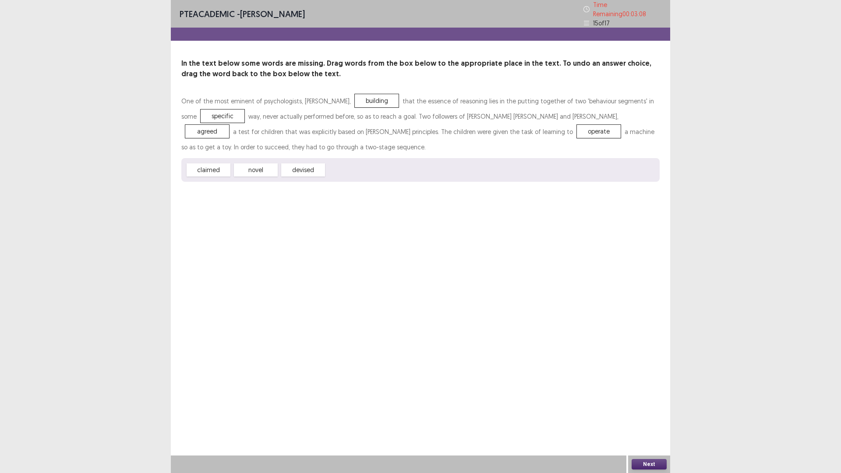
click at [644, 399] on button "Next" at bounding box center [649, 464] width 35 height 11
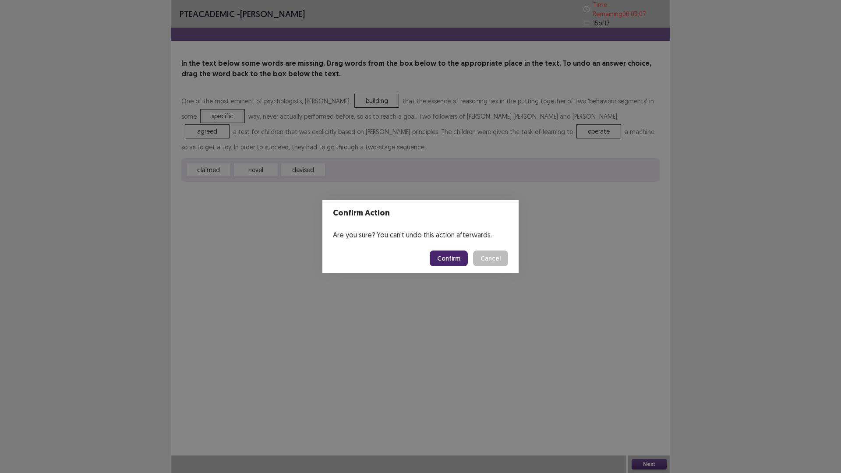
click at [465, 263] on button "Confirm" at bounding box center [449, 259] width 38 height 16
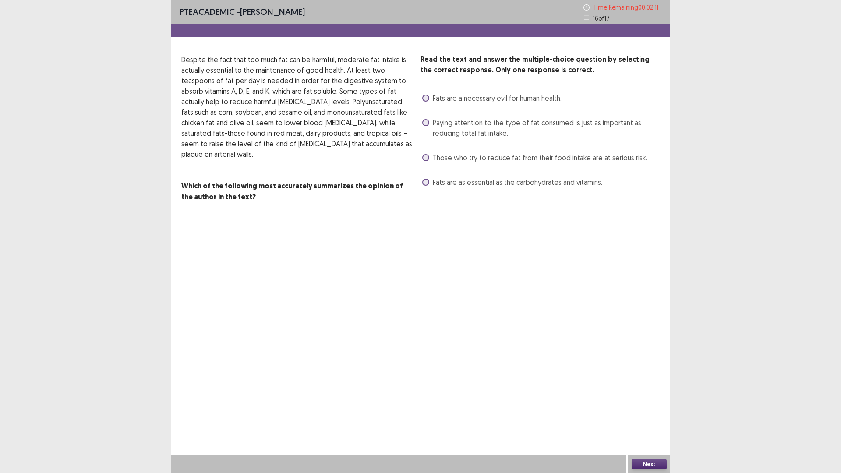
click at [429, 126] on span at bounding box center [425, 122] width 7 height 7
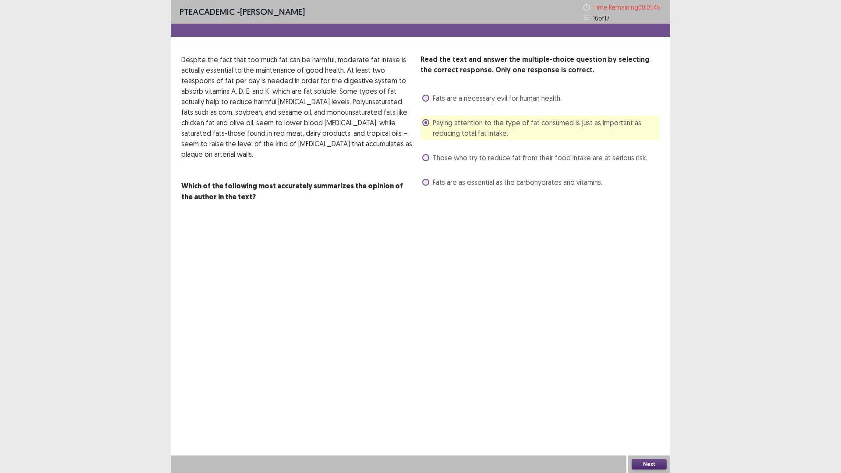
click at [638, 399] on button "Next" at bounding box center [649, 464] width 35 height 11
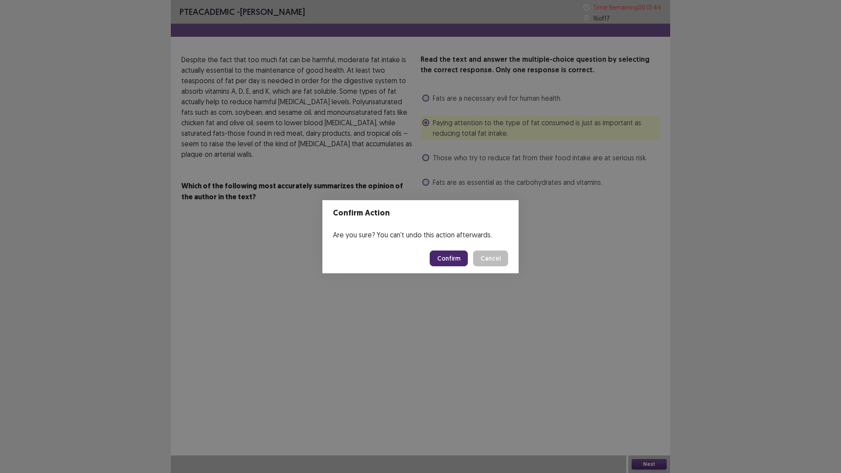
click at [460, 266] on button "Confirm" at bounding box center [449, 259] width 38 height 16
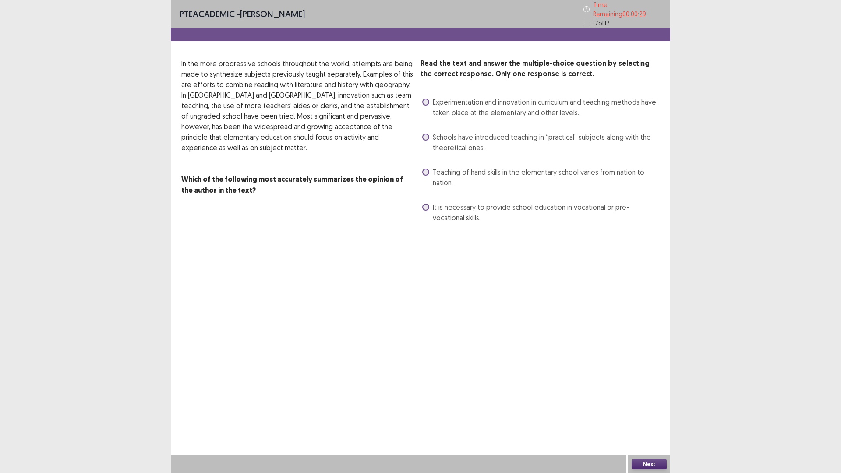
click at [434, 188] on label "Teaching of hand skills in the elementary school varies from nation to nation." at bounding box center [540, 177] width 237 height 21
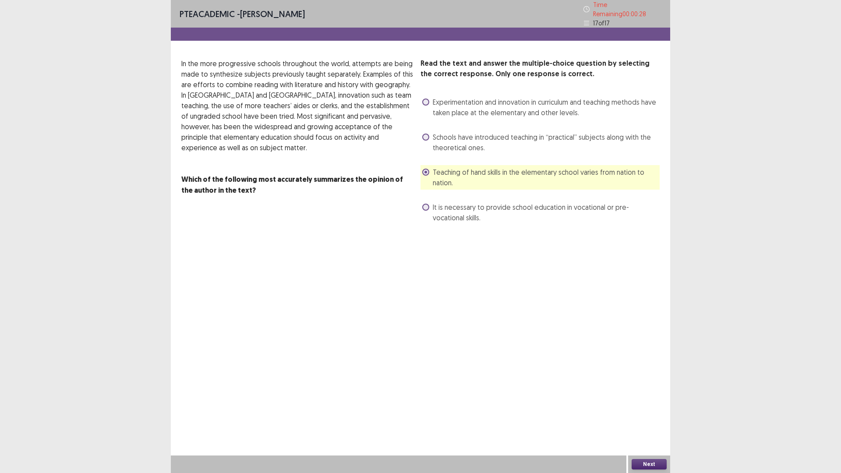
click at [644, 399] on button "Next" at bounding box center [649, 464] width 35 height 11
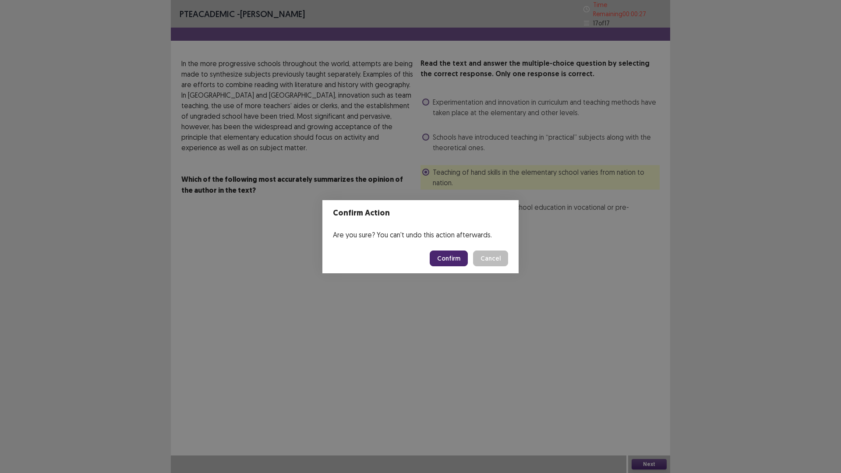
click at [454, 262] on button "Confirm" at bounding box center [449, 259] width 38 height 16
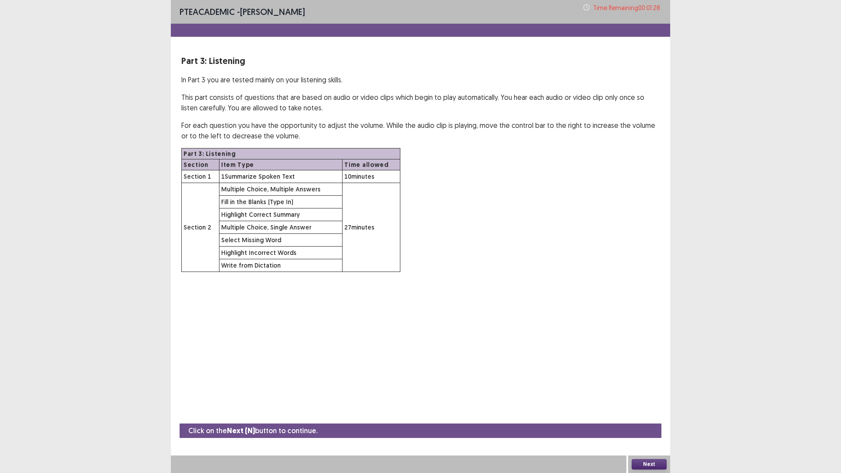
click at [638, 399] on button "Next" at bounding box center [649, 464] width 35 height 11
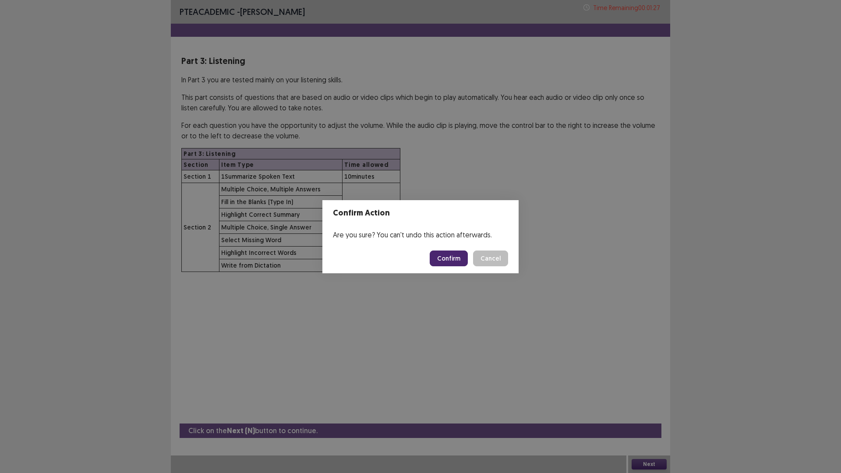
click at [453, 259] on button "Confirm" at bounding box center [449, 259] width 38 height 16
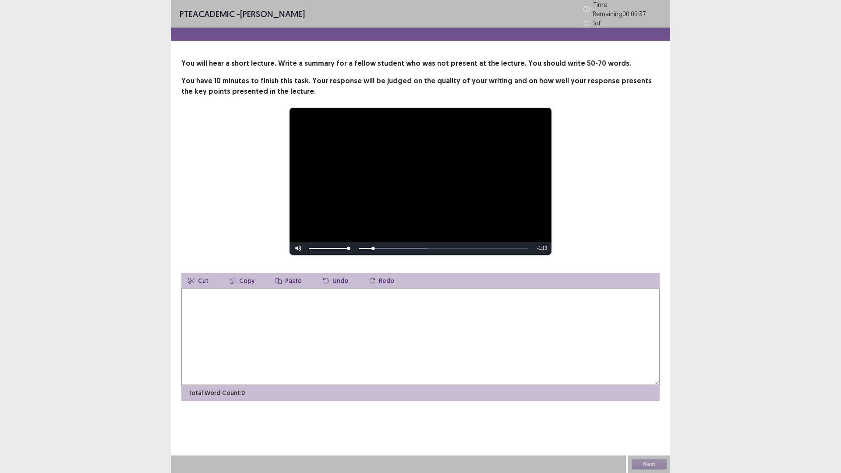
click at [471, 381] on textarea at bounding box center [420, 337] width 478 height 96
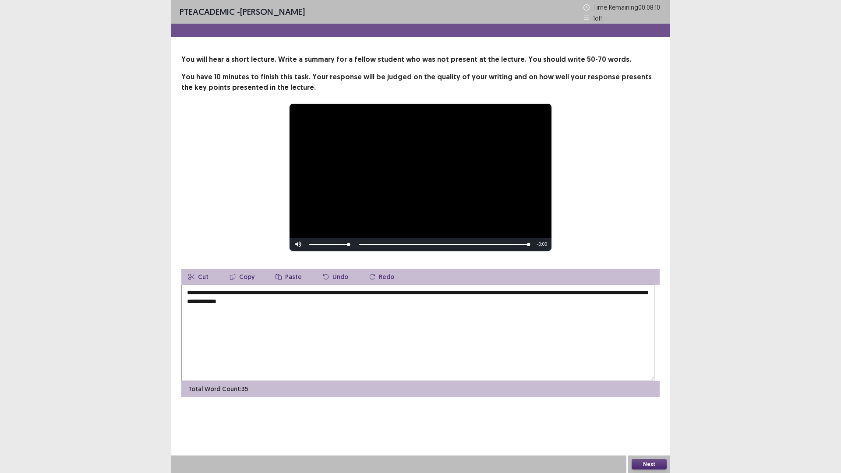
click at [213, 342] on textarea "**********" at bounding box center [417, 333] width 473 height 96
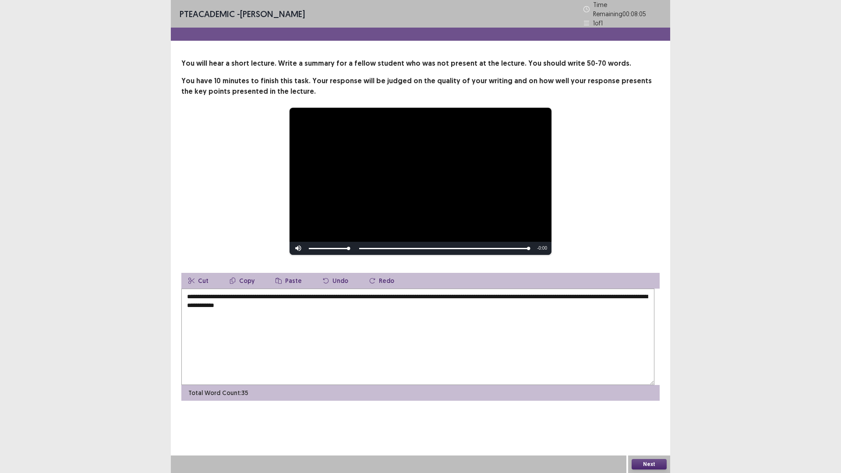
click at [223, 343] on textarea "**********" at bounding box center [417, 337] width 473 height 96
click at [378, 342] on textarea "**********" at bounding box center [417, 337] width 473 height 96
click at [395, 339] on textarea "**********" at bounding box center [417, 337] width 473 height 96
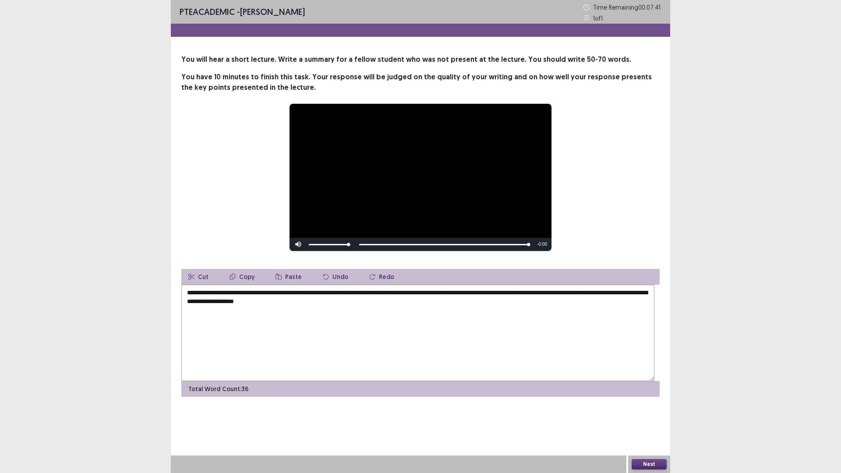
click at [471, 341] on textarea "**********" at bounding box center [417, 333] width 473 height 96
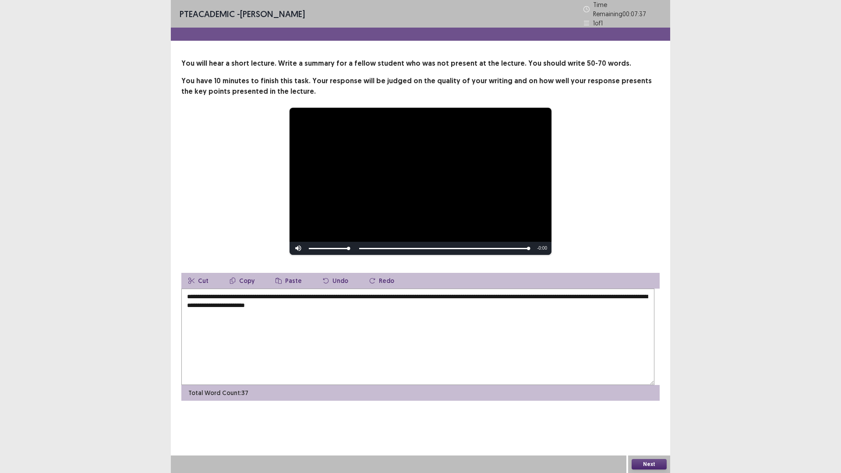
click at [539, 339] on textarea "**********" at bounding box center [417, 337] width 473 height 96
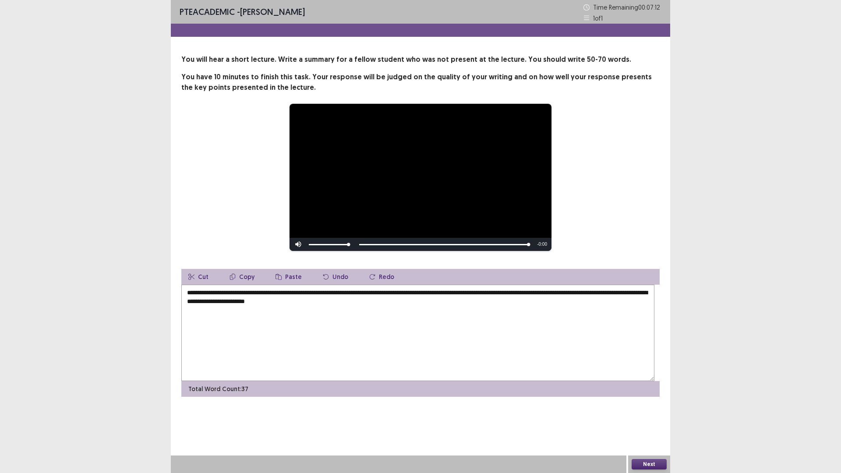
click at [619, 341] on textarea "**********" at bounding box center [417, 333] width 473 height 96
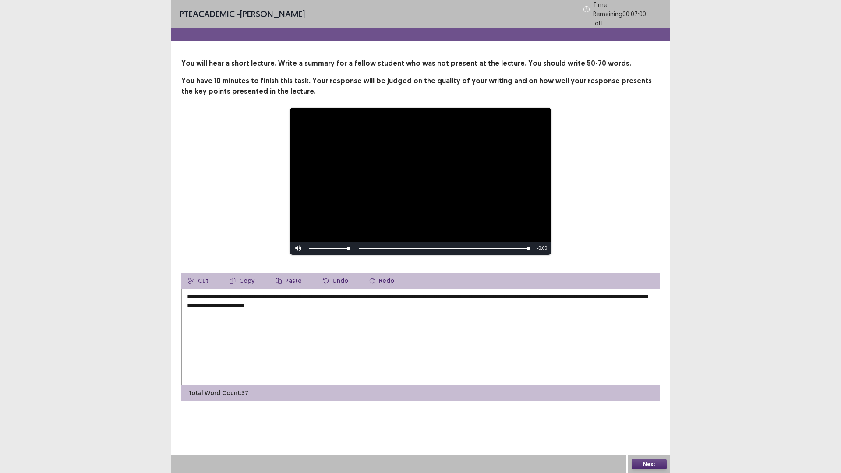
click at [263, 350] on textarea "**********" at bounding box center [417, 337] width 473 height 96
drag, startPoint x: 289, startPoint y: 350, endPoint x: 274, endPoint y: 352, distance: 15.5
click at [274, 352] on textarea "**********" at bounding box center [417, 337] width 473 height 96
click at [329, 352] on textarea "**********" at bounding box center [417, 337] width 473 height 96
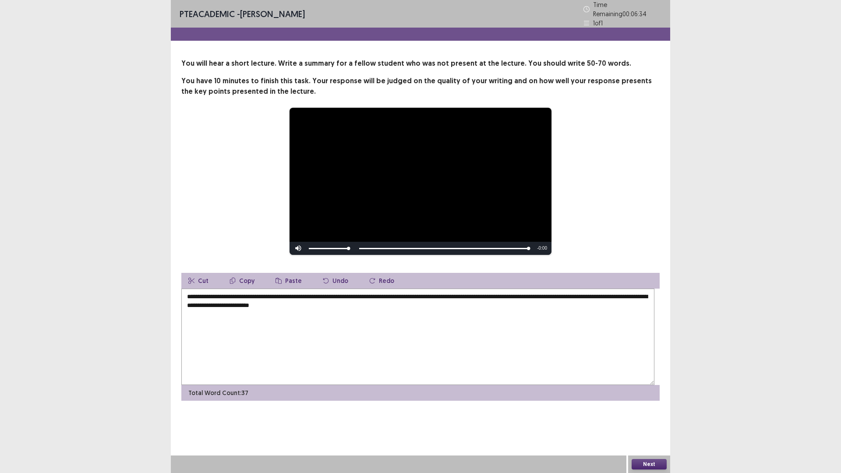
click at [400, 354] on textarea "**********" at bounding box center [417, 337] width 473 height 96
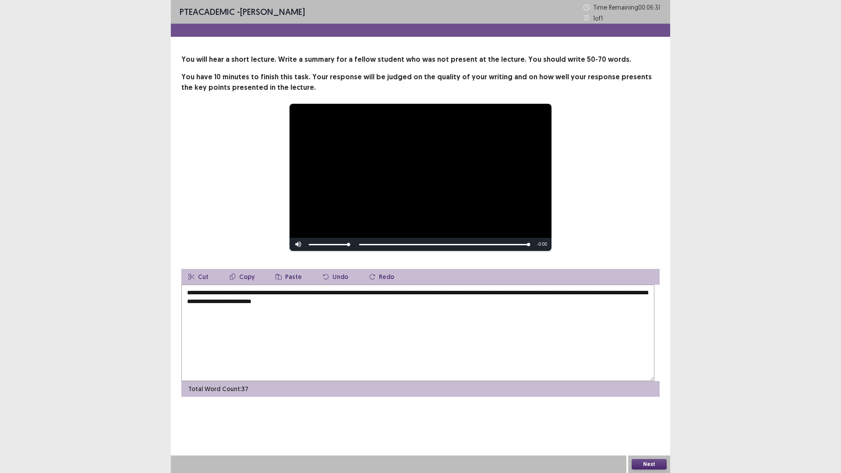
click at [425, 351] on textarea "**********" at bounding box center [417, 333] width 473 height 96
click at [561, 351] on textarea "**********" at bounding box center [417, 333] width 473 height 96
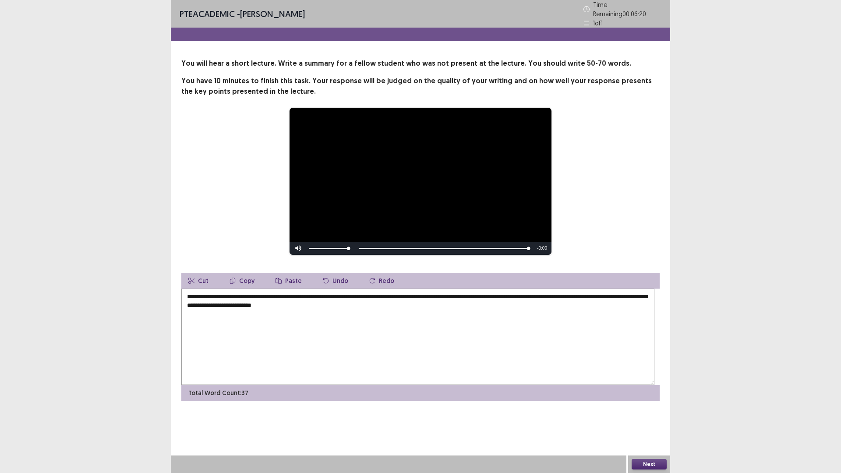
click at [565, 354] on textarea "**********" at bounding box center [417, 337] width 473 height 96
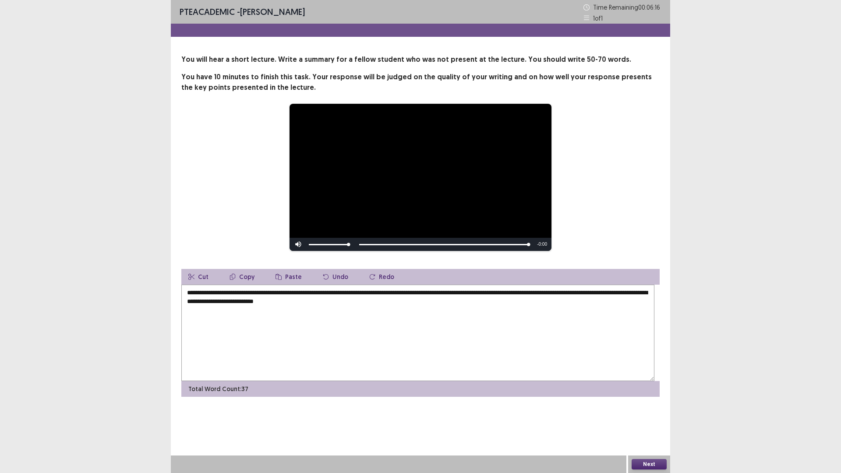
scroll to position [14, 0]
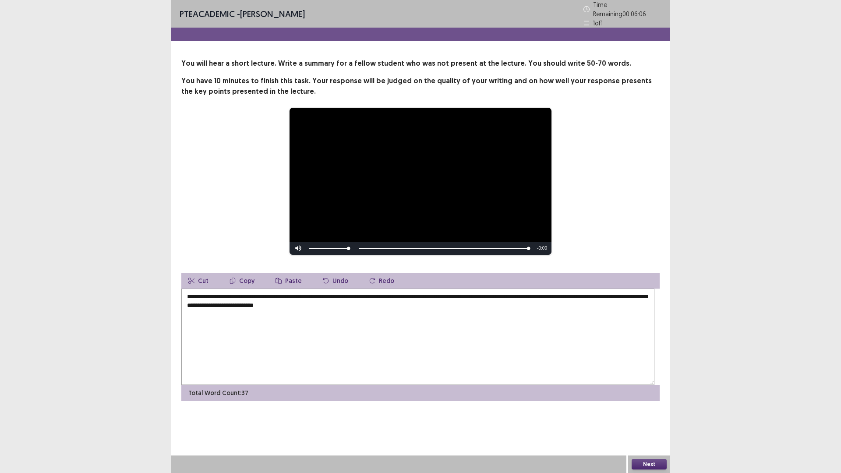
type textarea "**********"
click at [636, 399] on button "Next" at bounding box center [649, 464] width 35 height 11
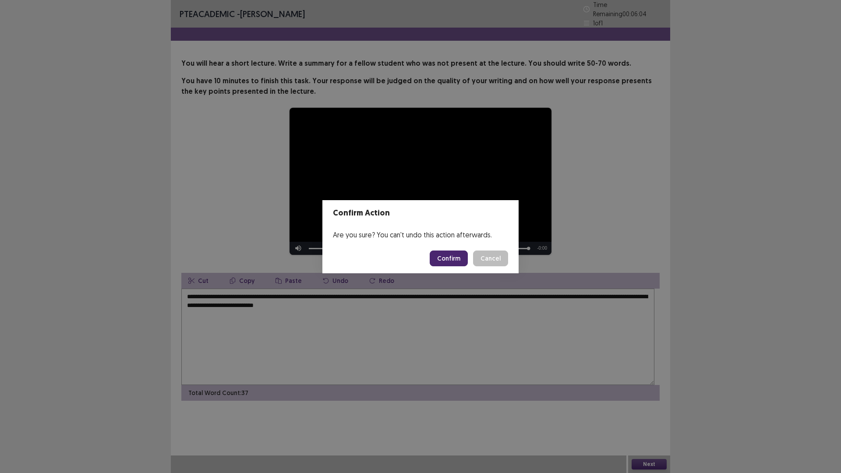
click at [439, 260] on button "Confirm" at bounding box center [449, 259] width 38 height 16
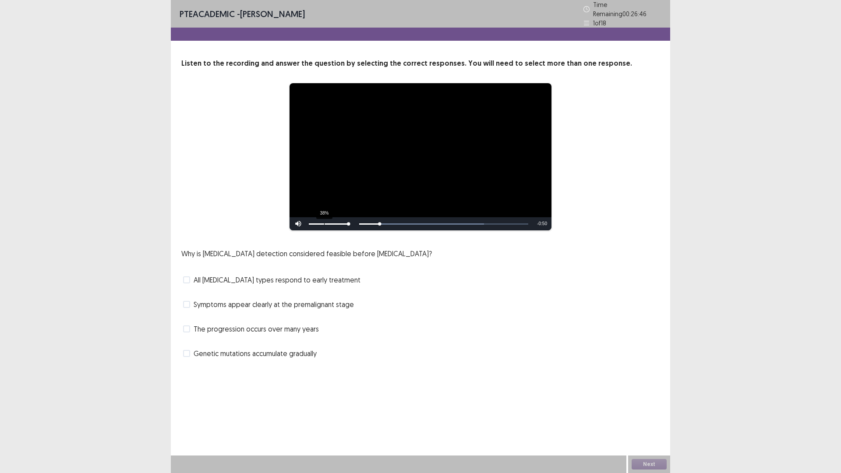
click at [324, 230] on div "38%" at bounding box center [329, 223] width 44 height 13
click at [333, 230] on div "57%" at bounding box center [329, 223] width 44 height 13
click at [194, 285] on label "All [MEDICAL_DATA] types respond to early treatment" at bounding box center [271, 280] width 177 height 11
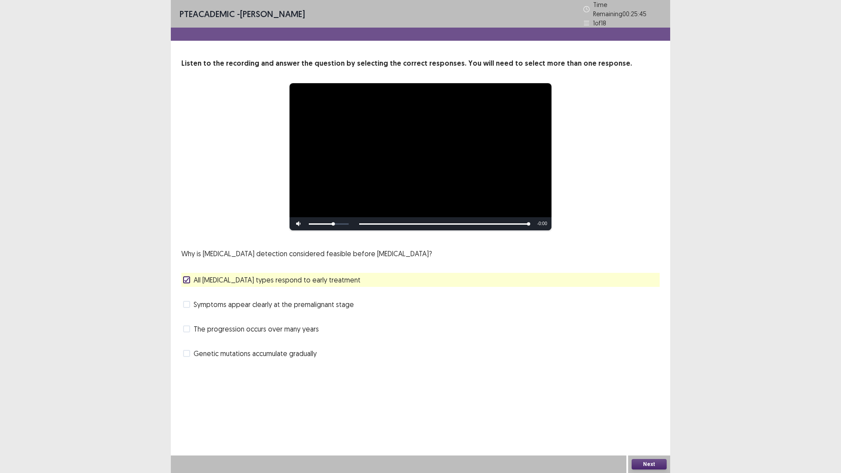
click at [639, 399] on button "Next" at bounding box center [649, 464] width 35 height 11
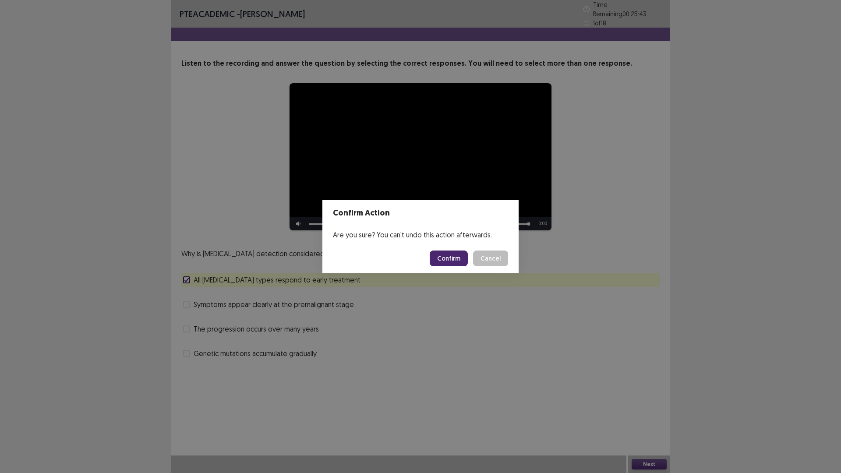
click at [459, 266] on button "Confirm" at bounding box center [449, 259] width 38 height 16
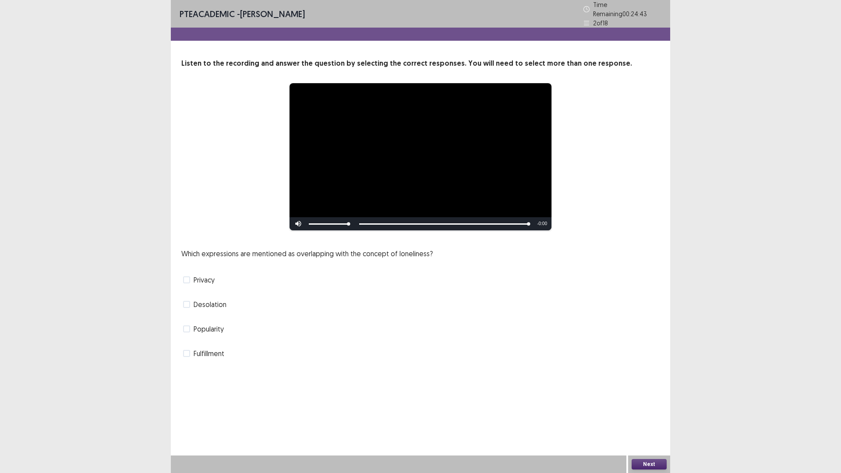
click at [188, 308] on span at bounding box center [186, 304] width 7 height 7
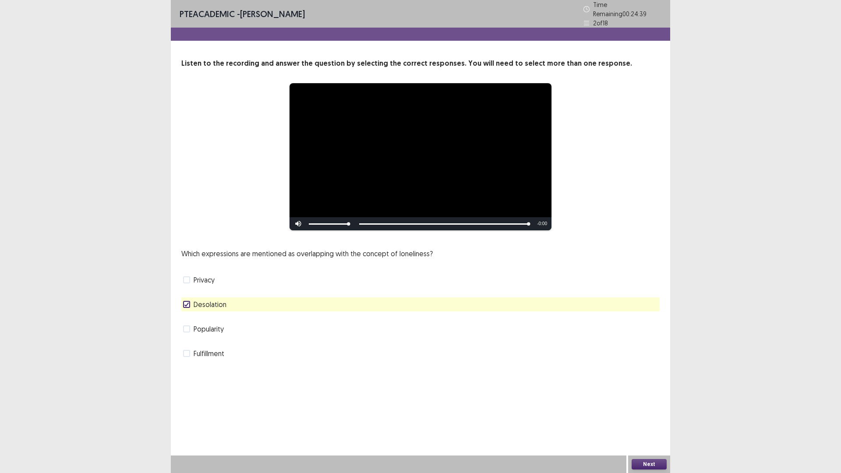
click at [664, 399] on button "Next" at bounding box center [649, 464] width 35 height 11
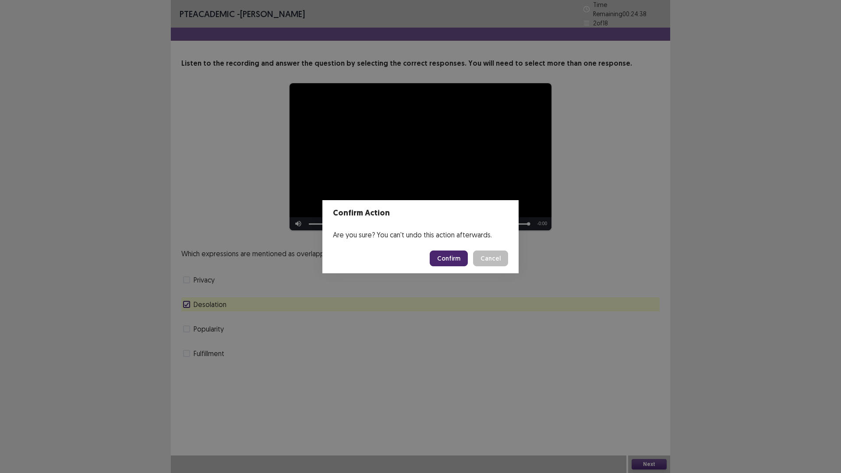
click at [477, 273] on footer "Confirm Cancel" at bounding box center [420, 259] width 196 height 30
click at [468, 265] on button "Confirm" at bounding box center [449, 259] width 38 height 16
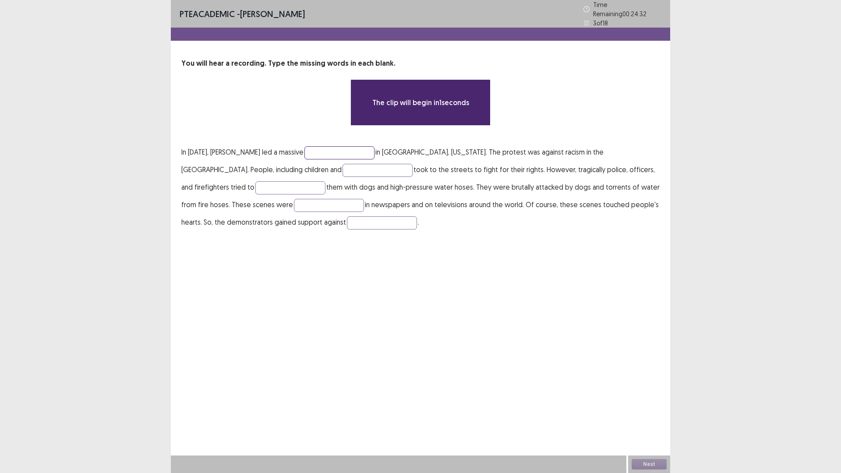
click at [375, 159] on input "text" at bounding box center [339, 152] width 70 height 13
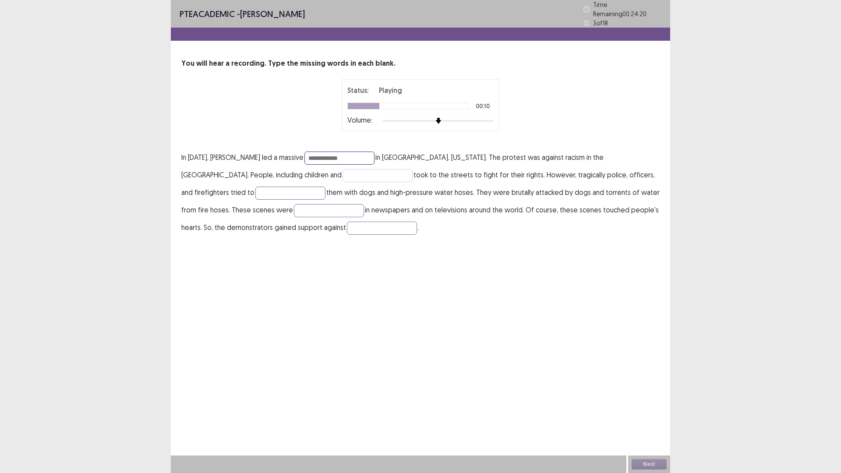
type input "**********"
click at [407, 182] on input "text" at bounding box center [378, 175] width 70 height 13
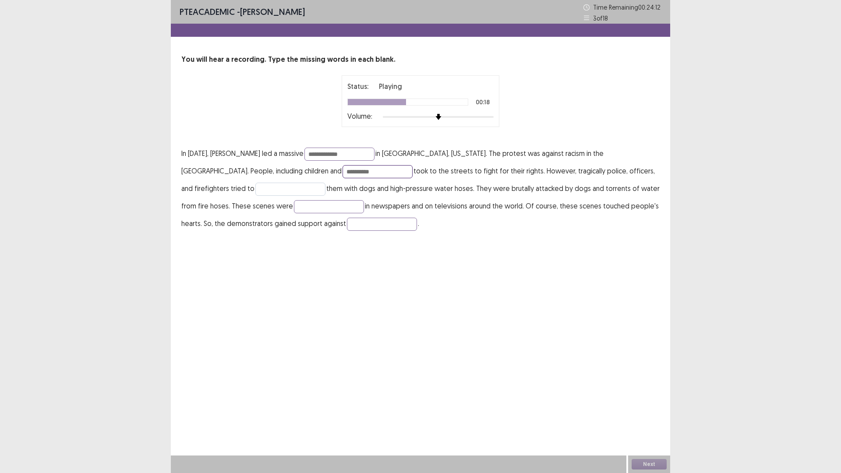
type input "**********"
click at [326, 196] on input "text" at bounding box center [290, 189] width 70 height 13
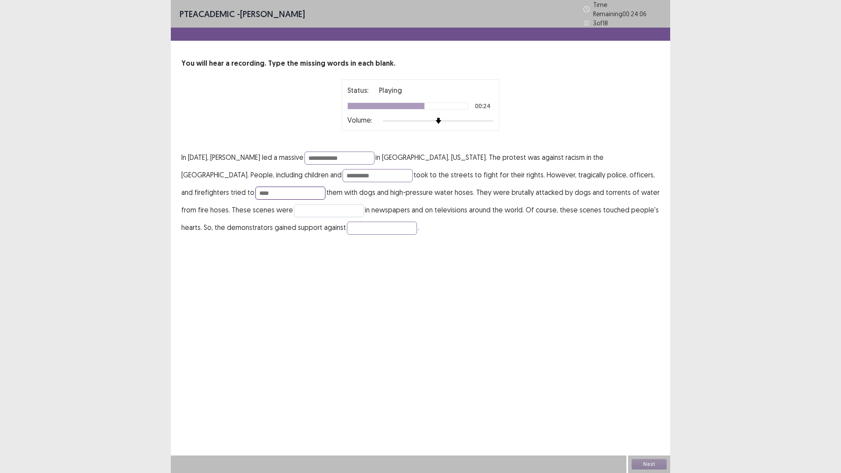
type input "****"
click at [364, 217] on input "text" at bounding box center [329, 210] width 70 height 13
type input "*****"
click at [347, 235] on input "text" at bounding box center [382, 228] width 70 height 13
type input "**********"
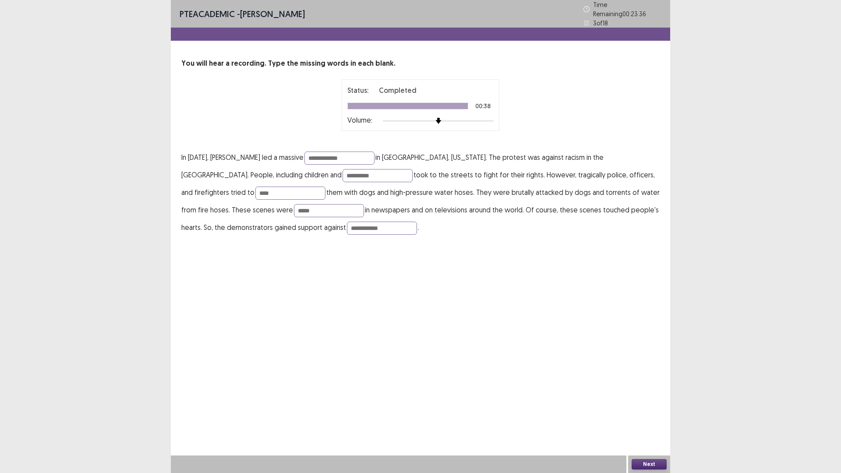
click at [654, 399] on button "Next" at bounding box center [649, 464] width 35 height 11
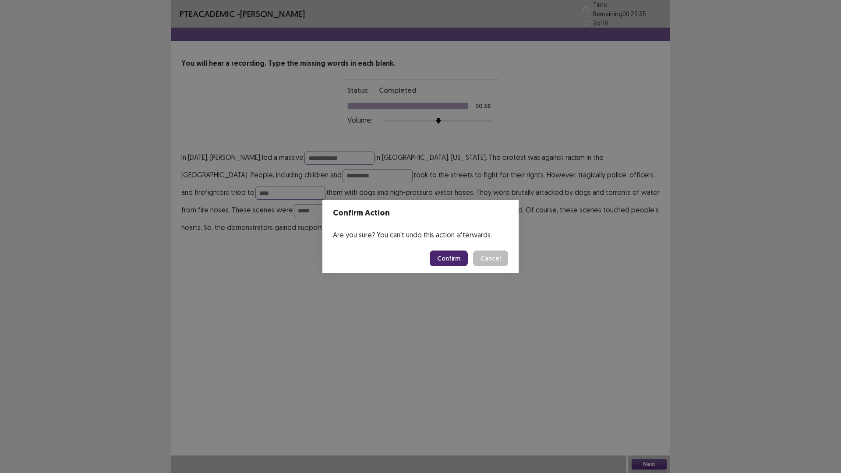
click at [453, 255] on footer "Confirm Cancel" at bounding box center [420, 259] width 196 height 30
click at [453, 260] on button "Confirm" at bounding box center [449, 259] width 38 height 16
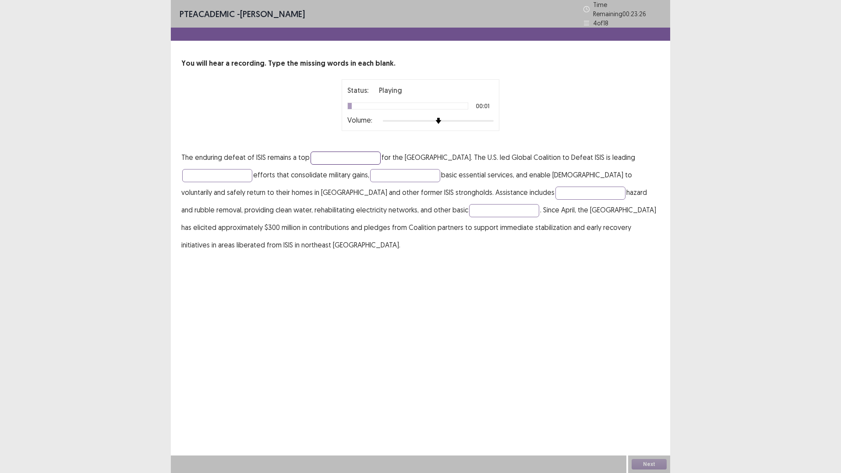
click at [381, 165] on input "text" at bounding box center [346, 158] width 70 height 13
drag, startPoint x: 243, startPoint y: 209, endPoint x: 249, endPoint y: 221, distance: 13.7
click at [246, 182] on input "text" at bounding box center [217, 175] width 70 height 13
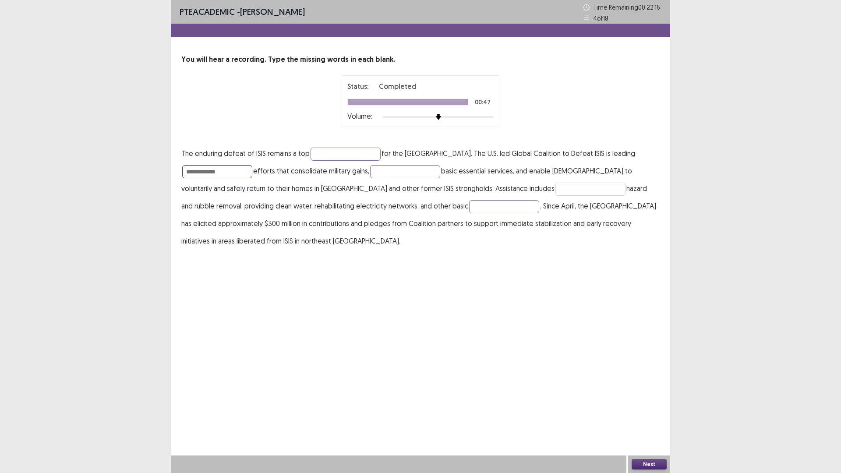
type input "**********"
click at [556, 196] on input "text" at bounding box center [591, 189] width 70 height 13
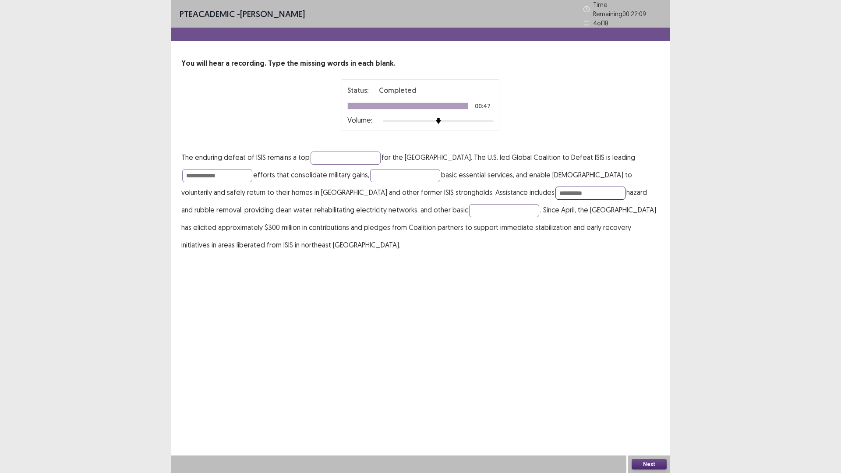
click at [556, 200] on input "*********" at bounding box center [591, 193] width 70 height 13
type input "*********"
drag, startPoint x: 486, startPoint y: 209, endPoint x: 484, endPoint y: 218, distance: 9.6
click at [440, 182] on input "text" at bounding box center [405, 175] width 70 height 13
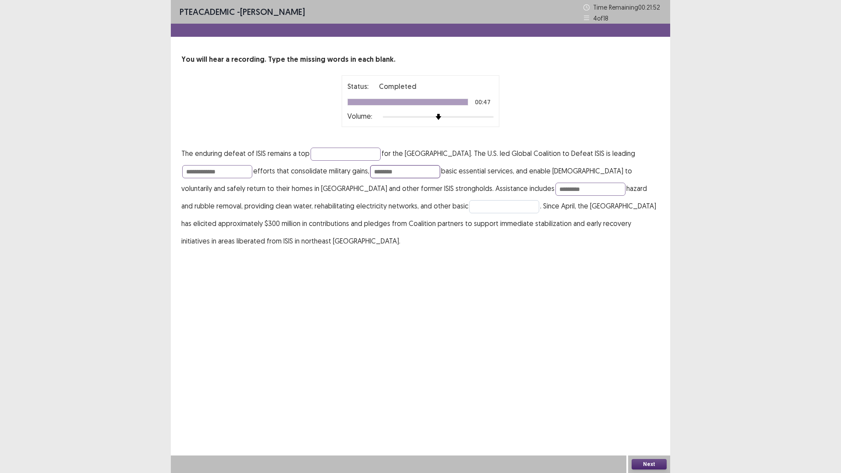
type input "*******"
click at [469, 213] on input "text" at bounding box center [504, 206] width 70 height 13
type input "*********"
click at [637, 399] on button "Next" at bounding box center [649, 464] width 35 height 11
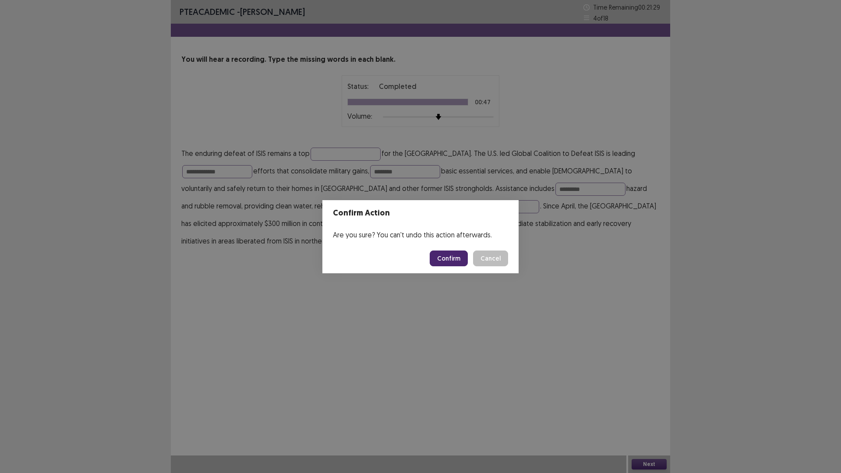
click at [449, 262] on button "Confirm" at bounding box center [449, 259] width 38 height 16
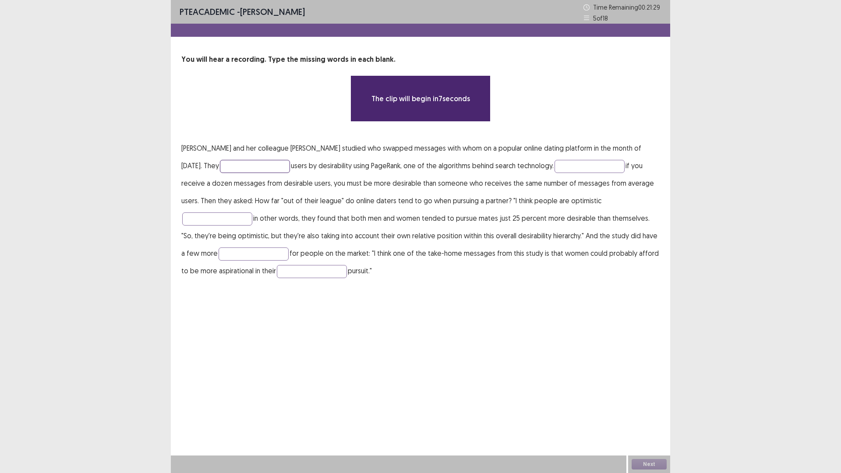
click at [290, 173] on input "text" at bounding box center [255, 166] width 70 height 13
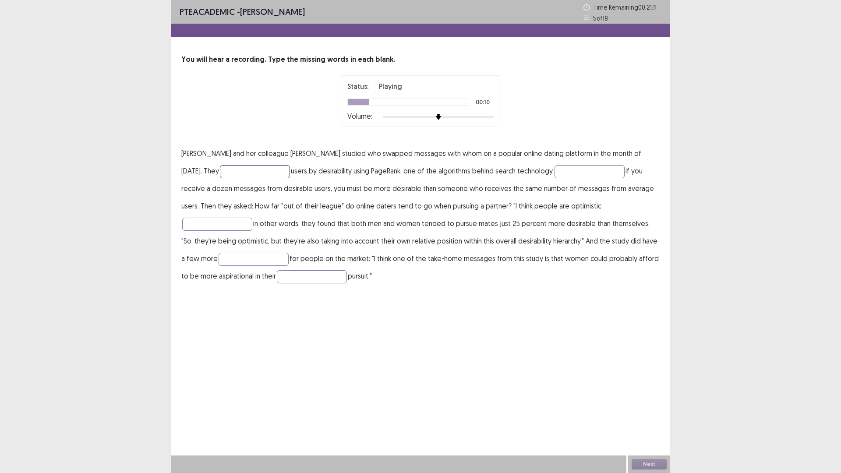
type input "*"
type input "**********"
click at [555, 178] on input "text" at bounding box center [590, 171] width 70 height 13
type input "********"
click at [252, 231] on input "text" at bounding box center [217, 224] width 70 height 13
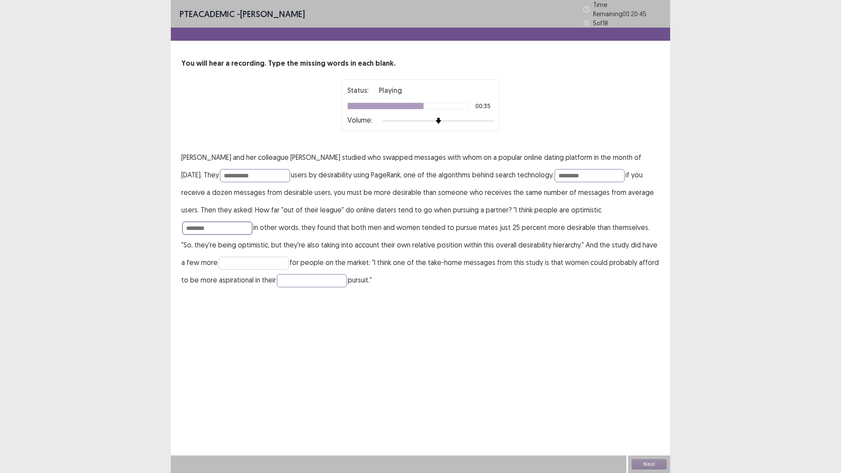
type input "*******"
click at [289, 270] on input "text" at bounding box center [254, 263] width 70 height 13
click at [252, 235] on input "*******" at bounding box center [217, 228] width 70 height 13
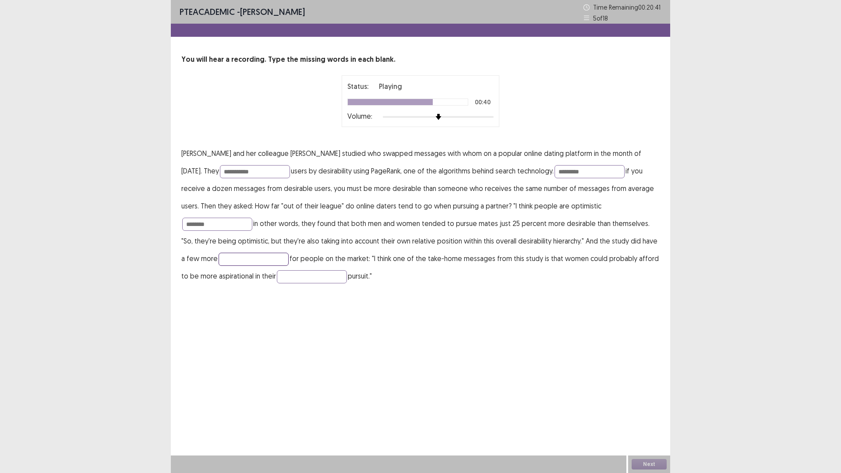
click at [289, 266] on input "text" at bounding box center [254, 259] width 70 height 13
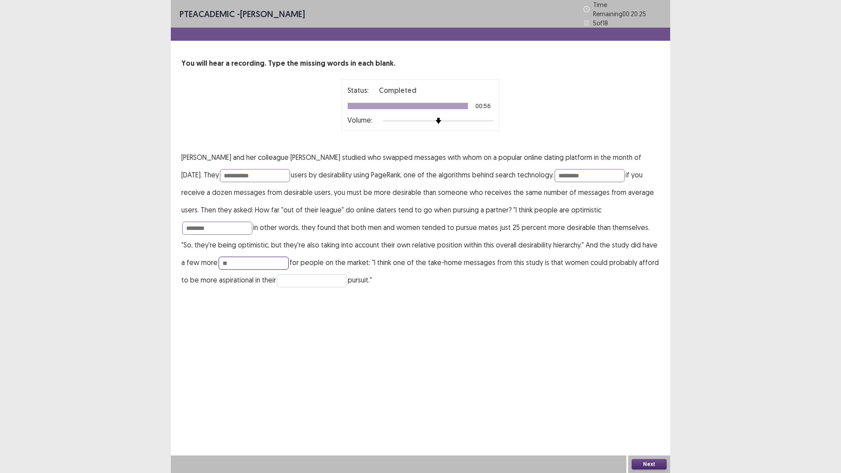
type input "**"
click at [347, 287] on input "text" at bounding box center [312, 280] width 70 height 13
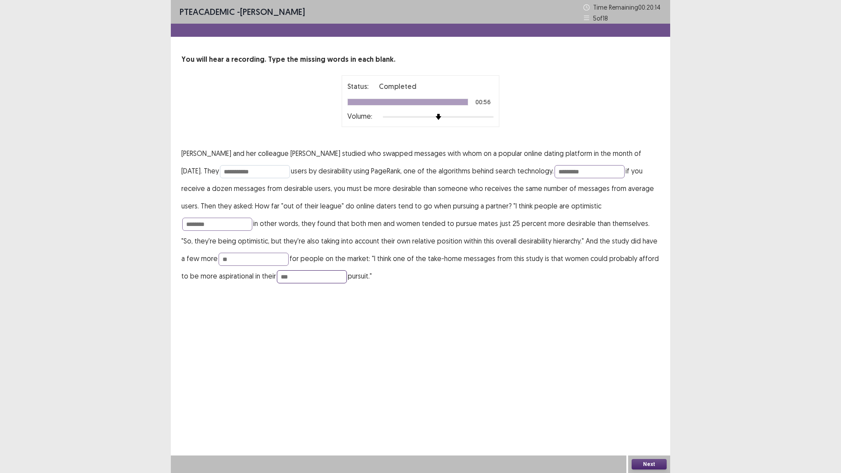
type input "***"
click at [290, 178] on input "**********" at bounding box center [255, 171] width 70 height 13
type input "**********"
click at [555, 178] on input "********" at bounding box center [590, 171] width 70 height 13
type input "*******"
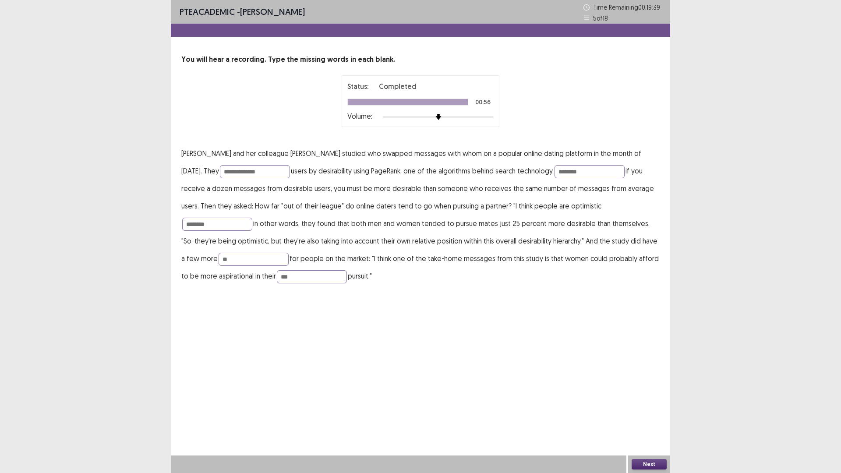
click at [644, 399] on button "Next" at bounding box center [649, 464] width 35 height 11
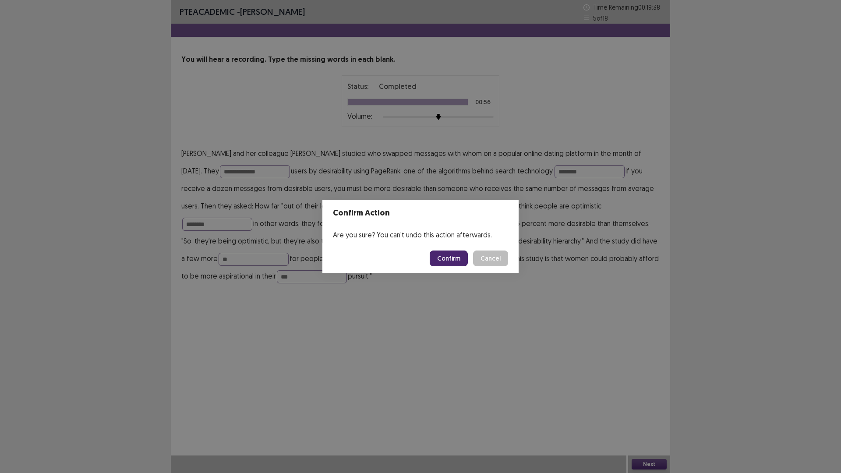
click at [456, 261] on button "Confirm" at bounding box center [449, 259] width 38 height 16
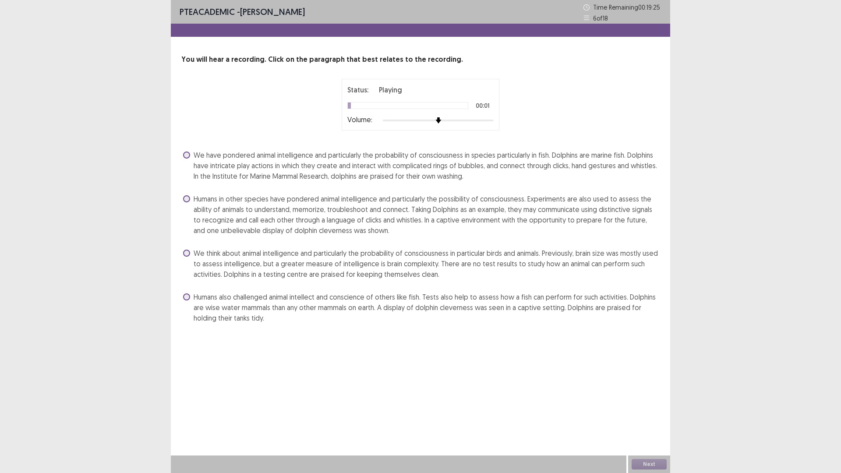
scroll to position [20, 0]
click at [190, 159] on span at bounding box center [186, 155] width 7 height 7
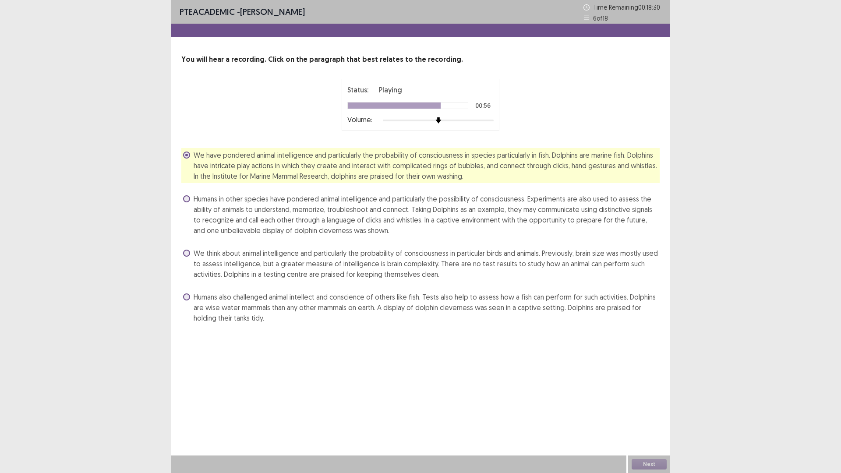
click at [190, 301] on span at bounding box center [186, 297] width 7 height 7
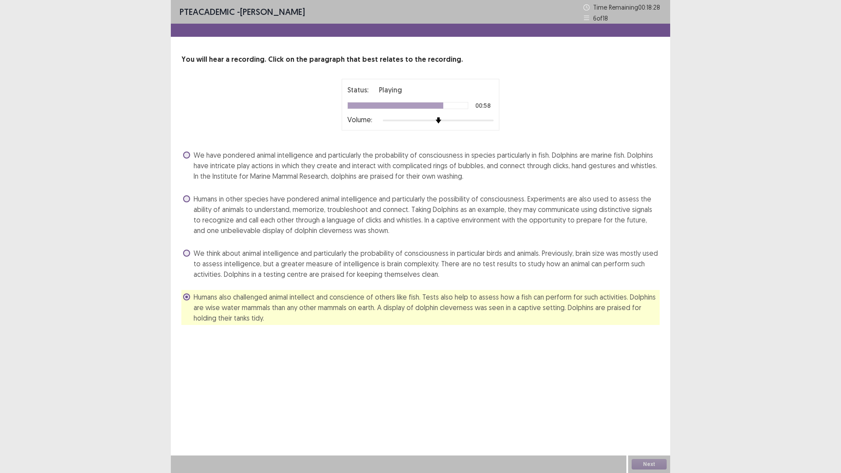
click at [189, 168] on div "We have pondered animal intelligence and particularly the probability of consci…" at bounding box center [420, 165] width 478 height 35
click at [194, 170] on label "We have pondered animal intelligence and particularly the probability of consci…" at bounding box center [421, 166] width 477 height 32
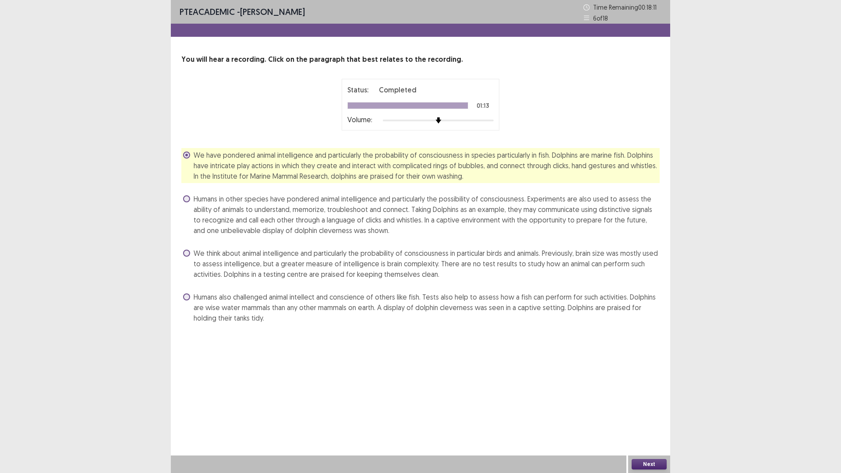
click at [637, 399] on button "Next" at bounding box center [649, 464] width 35 height 11
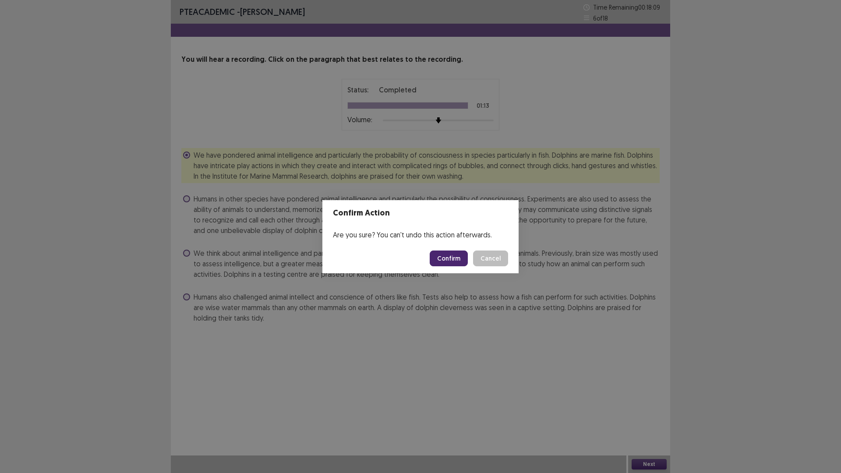
click at [446, 263] on button "Confirm" at bounding box center [449, 259] width 38 height 16
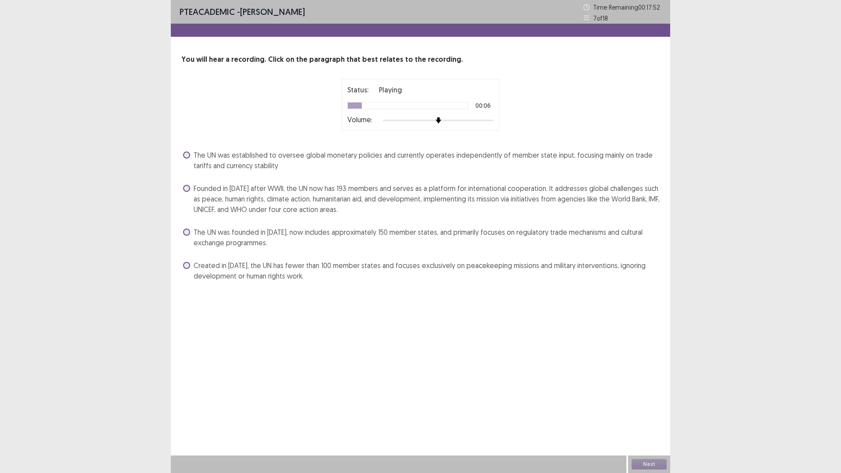
click at [472, 124] on div at bounding box center [438, 120] width 111 height 7
click at [491, 124] on div at bounding box center [438, 120] width 111 height 7
click at [197, 215] on label "Founded in [DATE] after WWII, the UN now has 193 members and serves as a platfo…" at bounding box center [421, 199] width 477 height 32
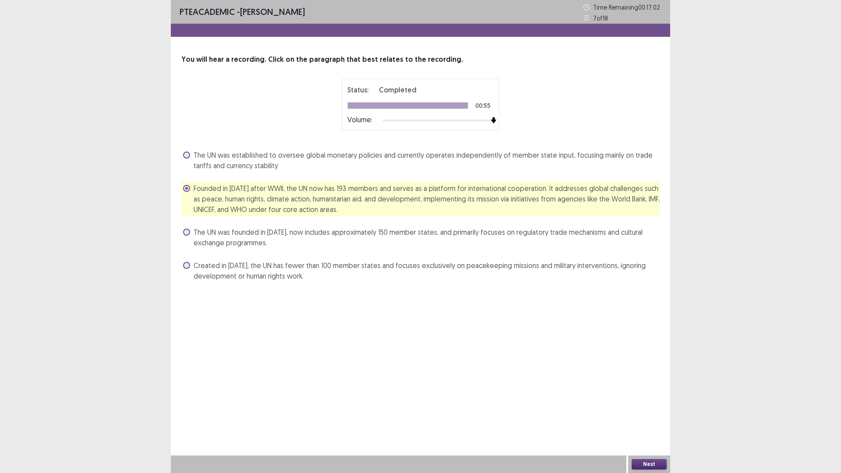
click at [644, 399] on button "Next" at bounding box center [649, 464] width 35 height 11
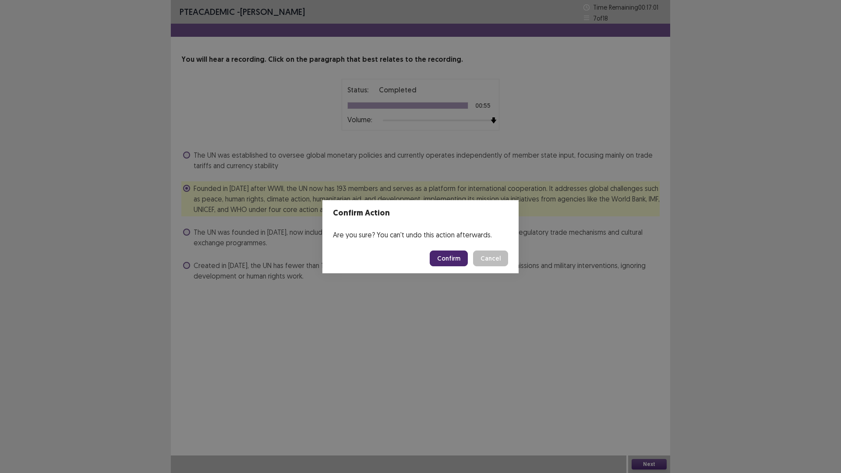
click at [459, 266] on button "Confirm" at bounding box center [449, 259] width 38 height 16
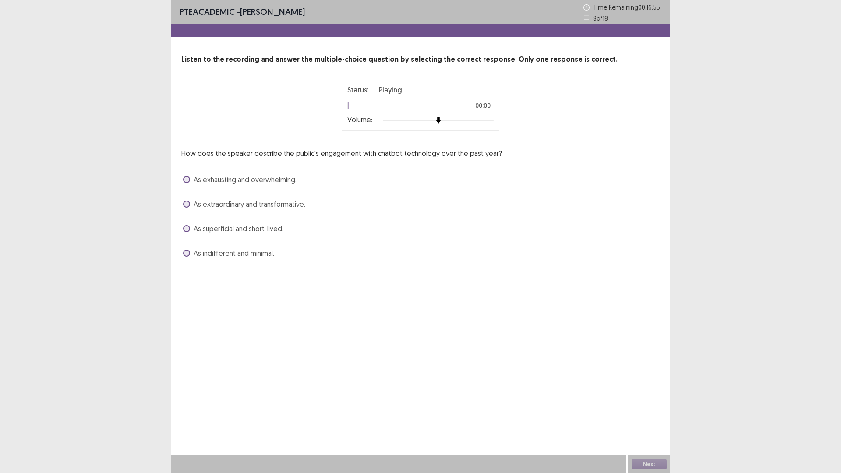
click at [482, 124] on div at bounding box center [438, 120] width 111 height 7
click at [467, 121] on div at bounding box center [438, 121] width 111 height 2
click at [258, 185] on span "As exhausting and overwhelming." at bounding box center [245, 179] width 103 height 11
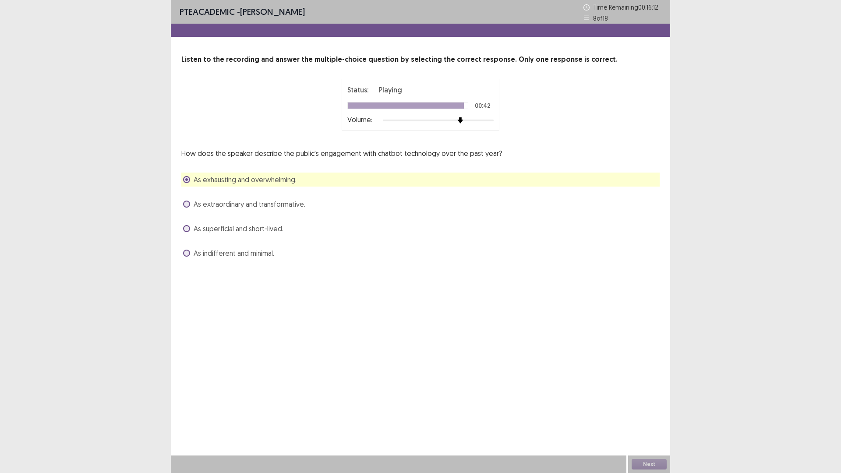
click at [188, 209] on label "As extraordinary and transformative." at bounding box center [244, 204] width 122 height 11
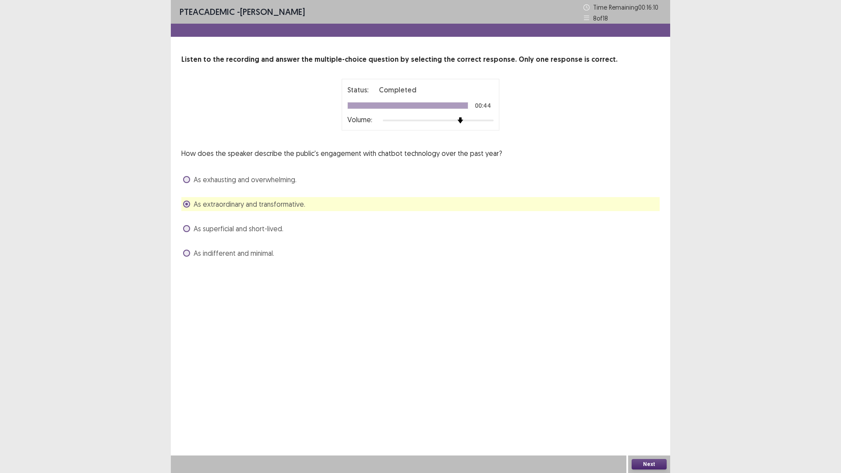
click at [658, 399] on button "Next" at bounding box center [649, 464] width 35 height 11
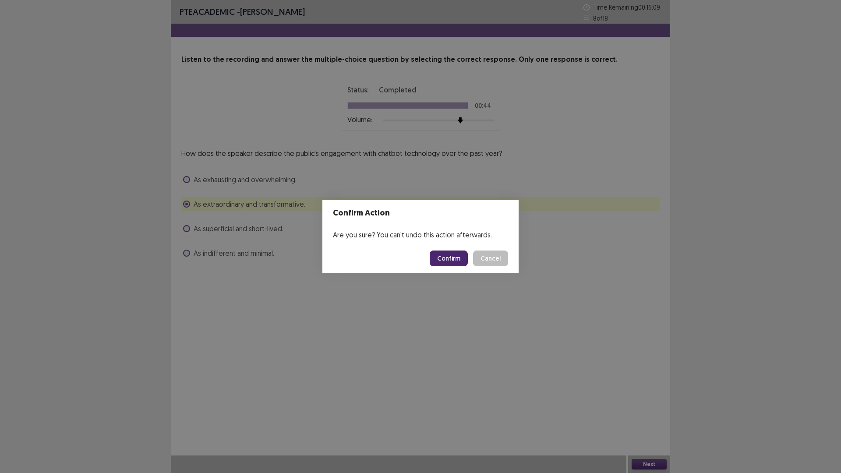
click at [451, 258] on button "Confirm" at bounding box center [449, 259] width 38 height 16
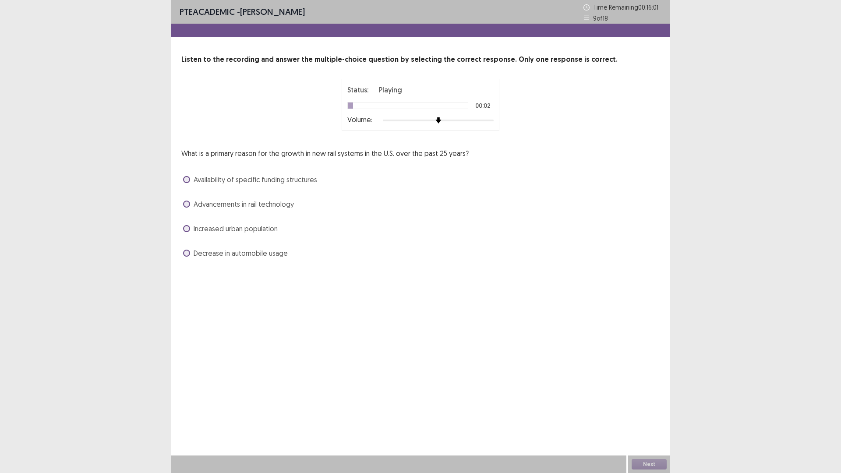
click at [495, 131] on div "Status: Playing 00:02 Volume:" at bounding box center [421, 105] width 158 height 52
click at [492, 124] on div at bounding box center [438, 120] width 111 height 7
click at [294, 209] on span "Advancements in rail technology" at bounding box center [244, 204] width 100 height 11
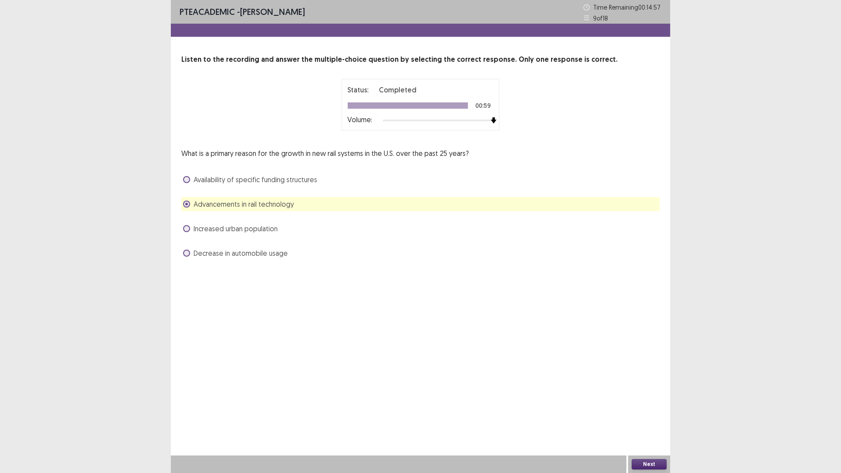
click at [640, 399] on button "Next" at bounding box center [649, 464] width 35 height 11
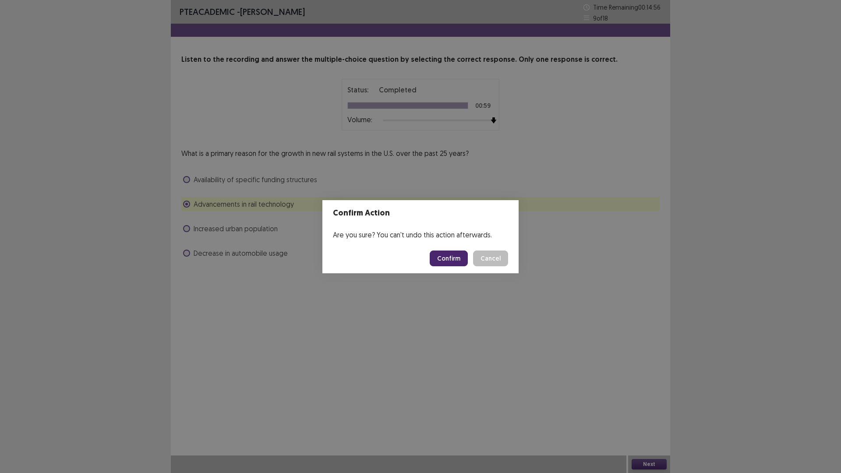
click at [468, 266] on button "Confirm" at bounding box center [449, 259] width 38 height 16
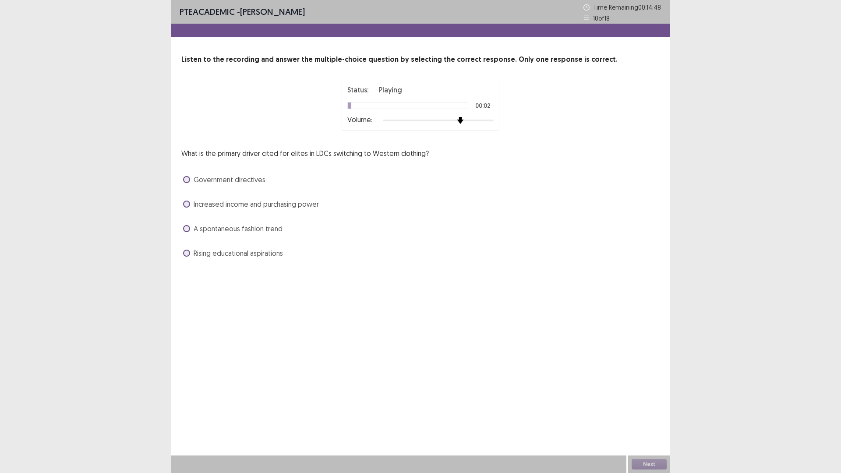
click at [465, 124] on div at bounding box center [438, 120] width 111 height 7
click at [197, 209] on label "Increased income and purchasing power" at bounding box center [251, 204] width 136 height 11
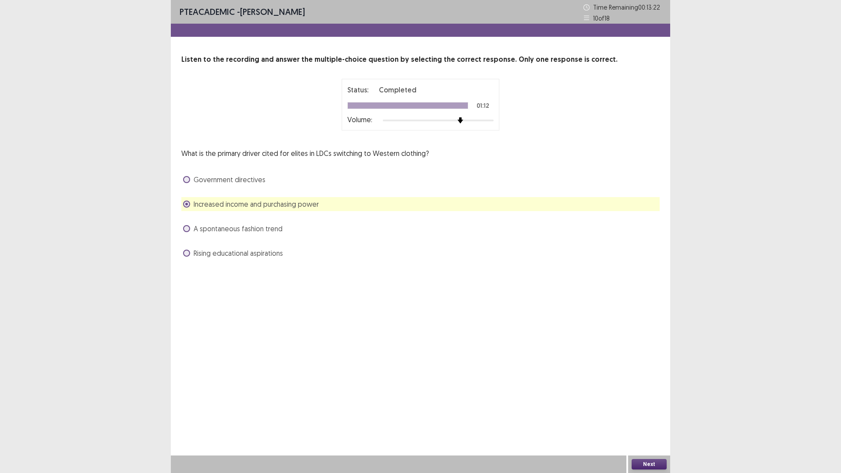
click at [216, 234] on span "A spontaneous fashion trend" at bounding box center [238, 228] width 89 height 11
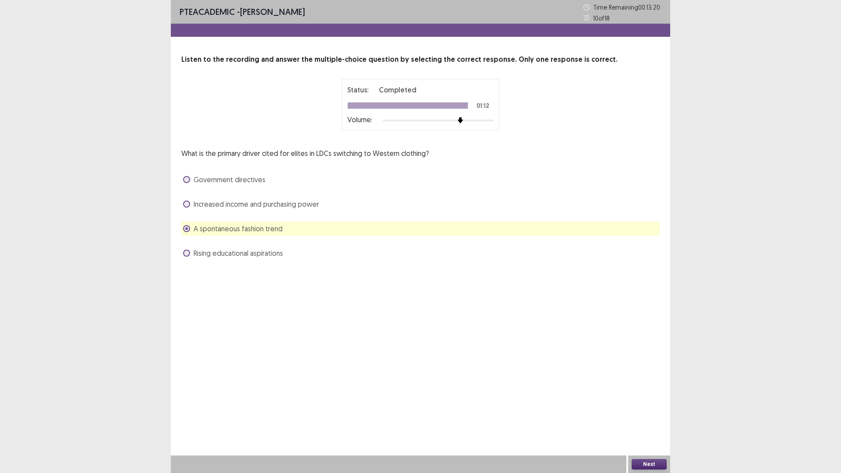
click at [664, 399] on button "Next" at bounding box center [649, 464] width 35 height 11
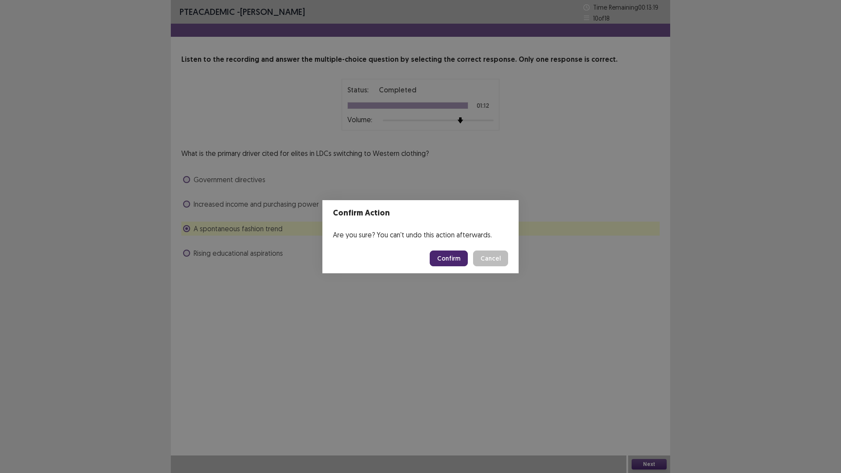
click at [457, 258] on button "Confirm" at bounding box center [449, 259] width 38 height 16
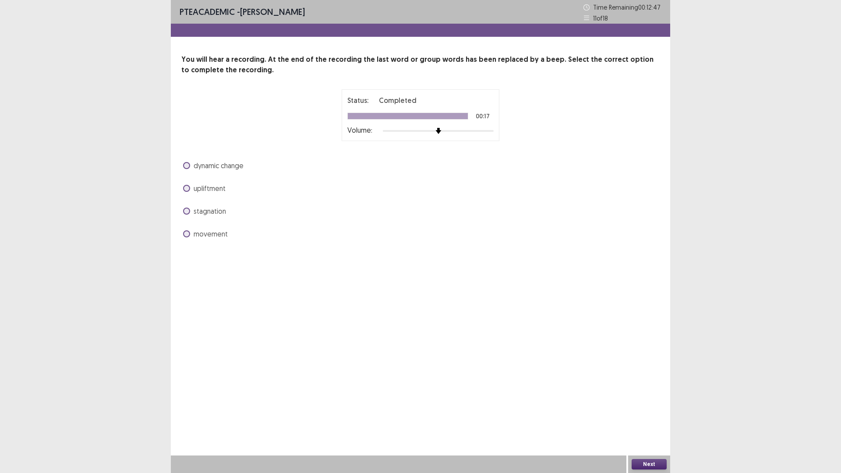
click at [226, 194] on span "upliftment" at bounding box center [210, 188] width 32 height 11
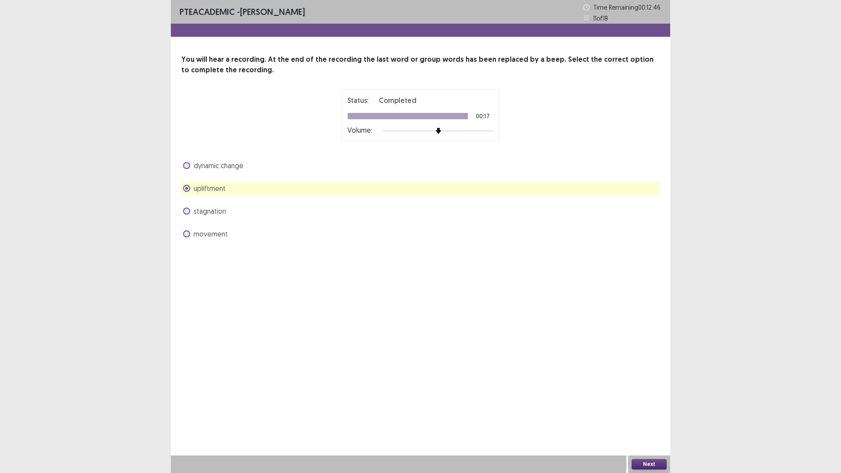
click at [647, 399] on button "Next" at bounding box center [649, 464] width 35 height 11
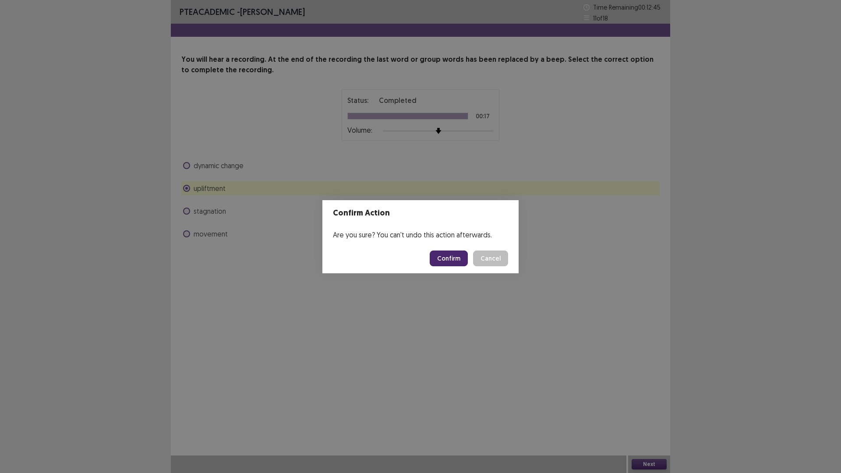
click at [455, 261] on button "Confirm" at bounding box center [449, 259] width 38 height 16
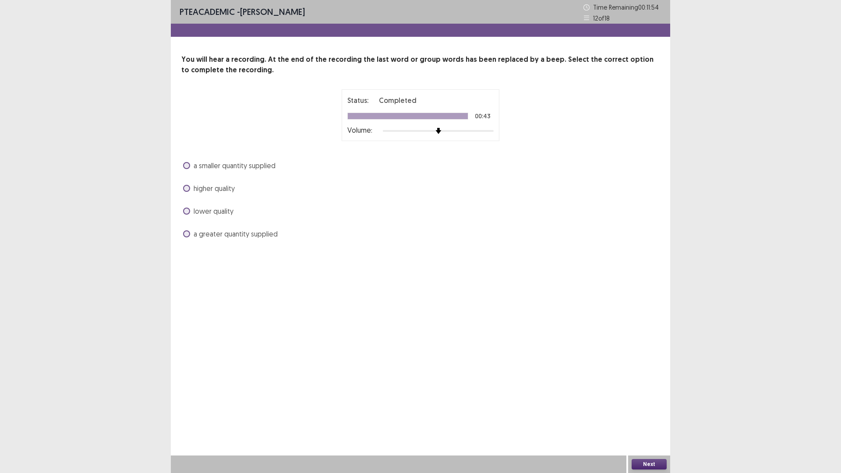
click at [223, 194] on span "higher quality" at bounding box center [214, 188] width 41 height 11
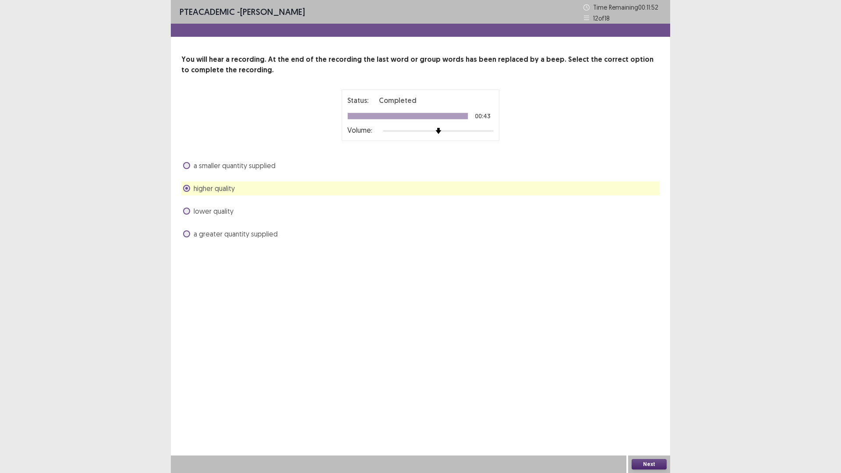
click at [662, 399] on button "Next" at bounding box center [649, 464] width 35 height 11
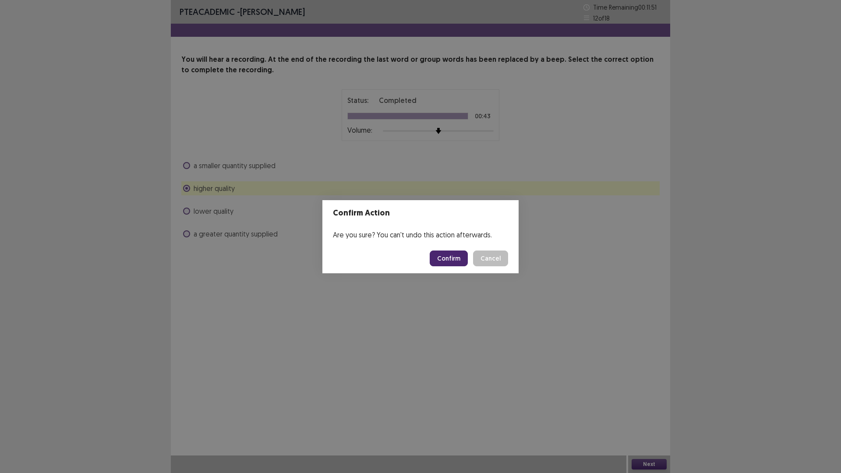
click at [465, 260] on button "Confirm" at bounding box center [449, 259] width 38 height 16
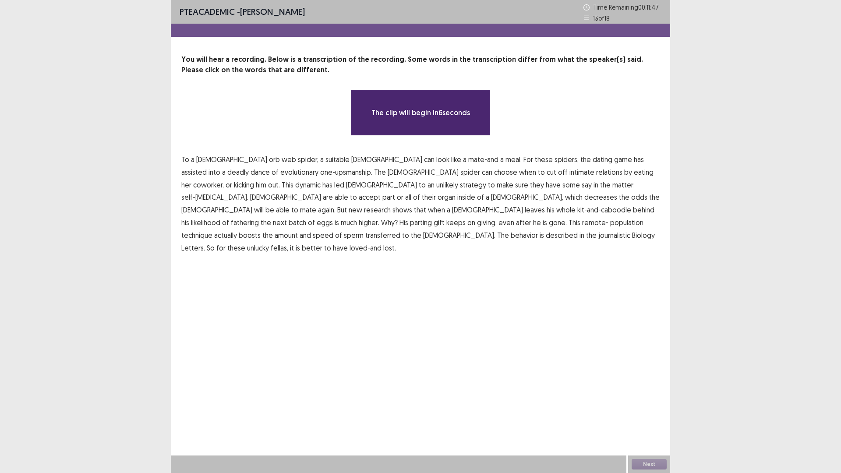
click at [326, 165] on span "suitable" at bounding box center [338, 159] width 24 height 11
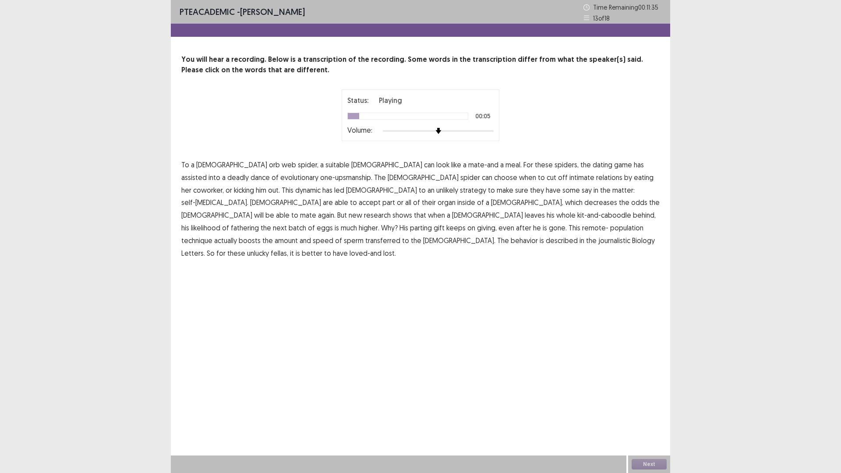
click at [351, 170] on span "[DEMOGRAPHIC_DATA]" at bounding box center [386, 164] width 71 height 11
click at [595, 183] on span "intimate" at bounding box center [582, 177] width 25 height 11
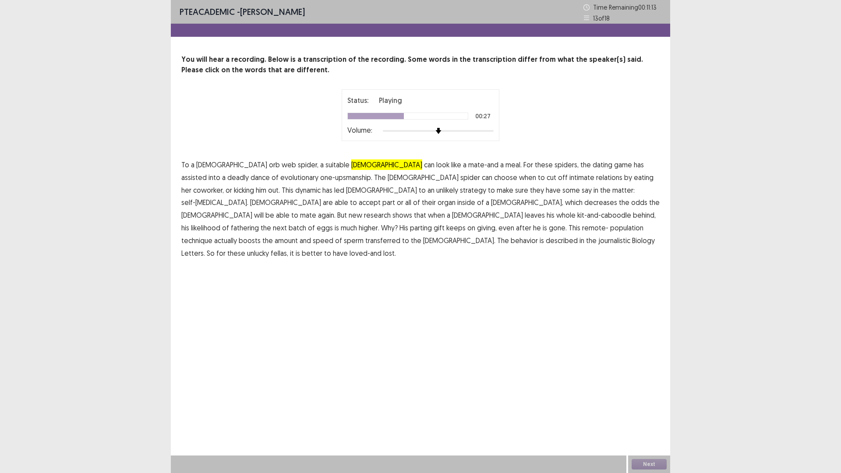
click at [381, 208] on span "accept" at bounding box center [370, 202] width 22 height 11
click at [598, 246] on span "journalistic" at bounding box center [614, 240] width 32 height 11
click at [639, 399] on button "Next" at bounding box center [649, 464] width 35 height 11
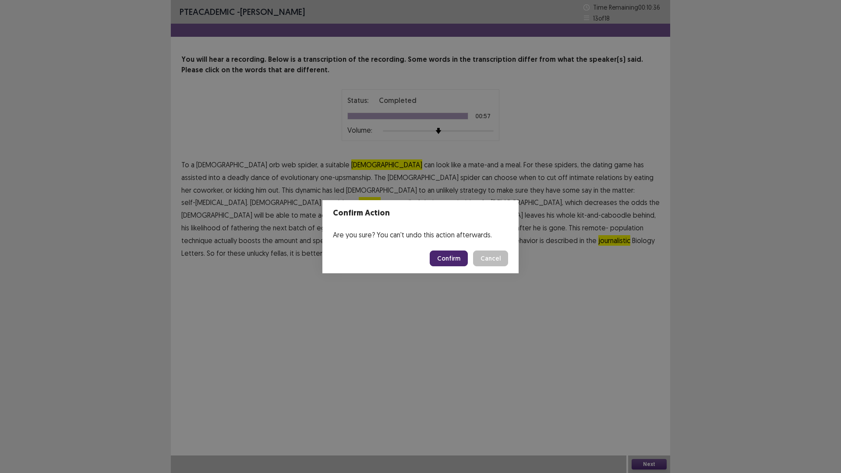
click at [452, 264] on button "Confirm" at bounding box center [449, 259] width 38 height 16
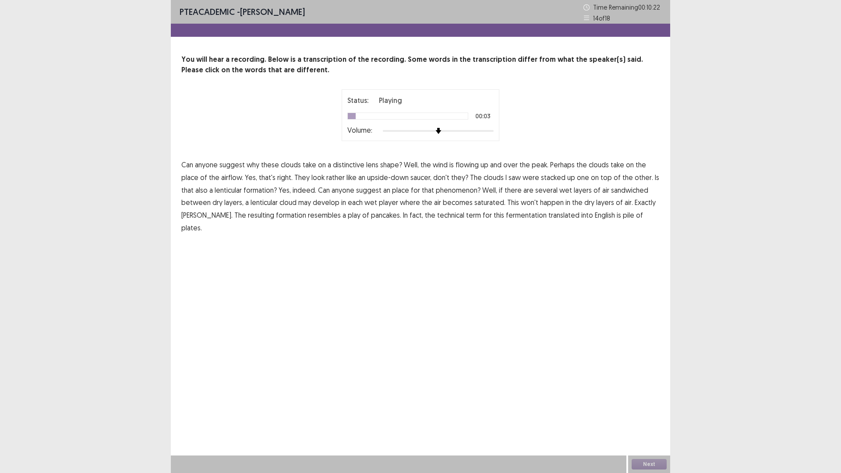
click at [365, 170] on span "distinctive" at bounding box center [349, 164] width 32 height 11
click at [198, 183] on span "place" at bounding box center [189, 177] width 17 height 11
click at [242, 195] on span "lenticular" at bounding box center [228, 190] width 27 height 11
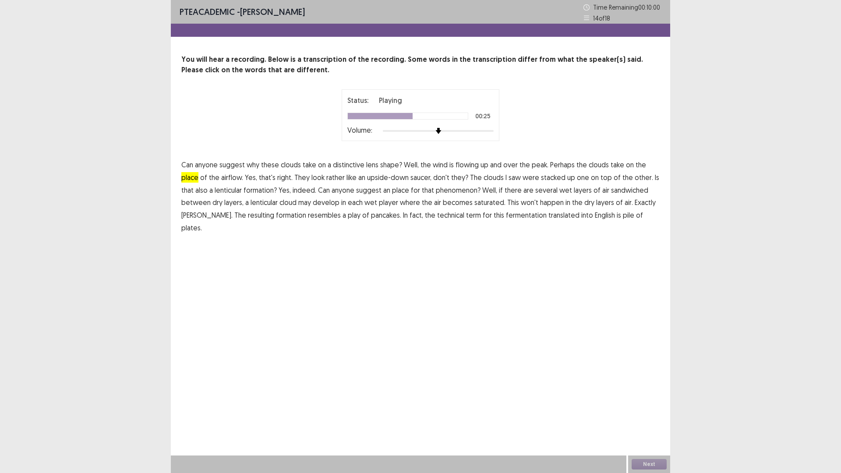
click at [356, 195] on span "suggest" at bounding box center [368, 190] width 25 height 11
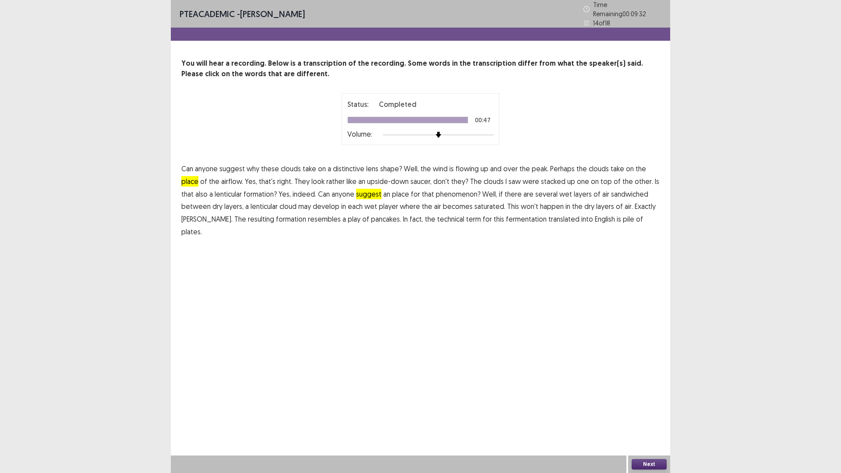
drag, startPoint x: 646, startPoint y: 464, endPoint x: 638, endPoint y: 460, distance: 9.2
click at [638, 399] on button "Next" at bounding box center [649, 464] width 35 height 11
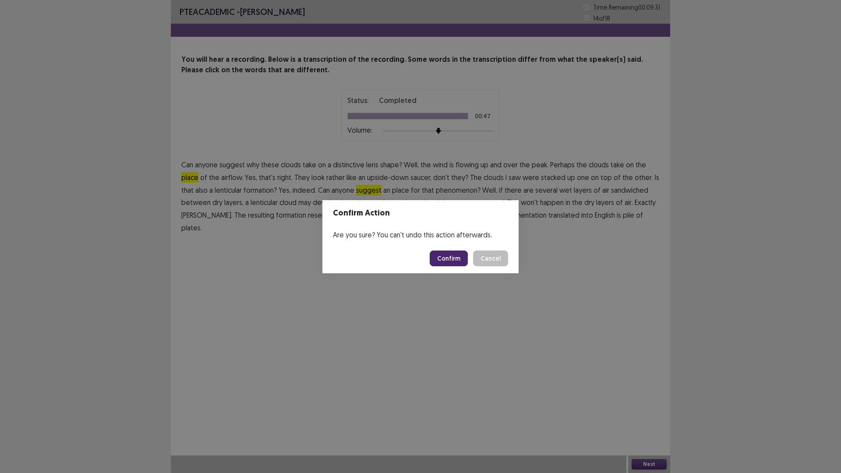
click at [453, 264] on button "Confirm" at bounding box center [449, 259] width 38 height 16
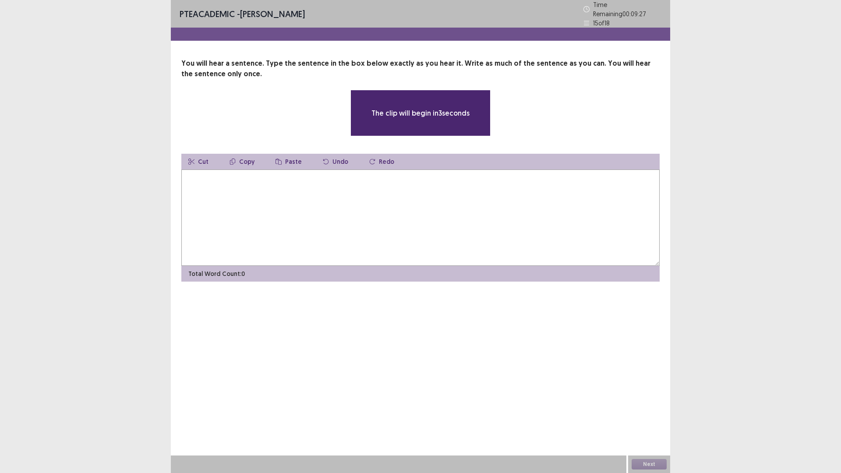
click at [413, 237] on textarea at bounding box center [420, 218] width 478 height 96
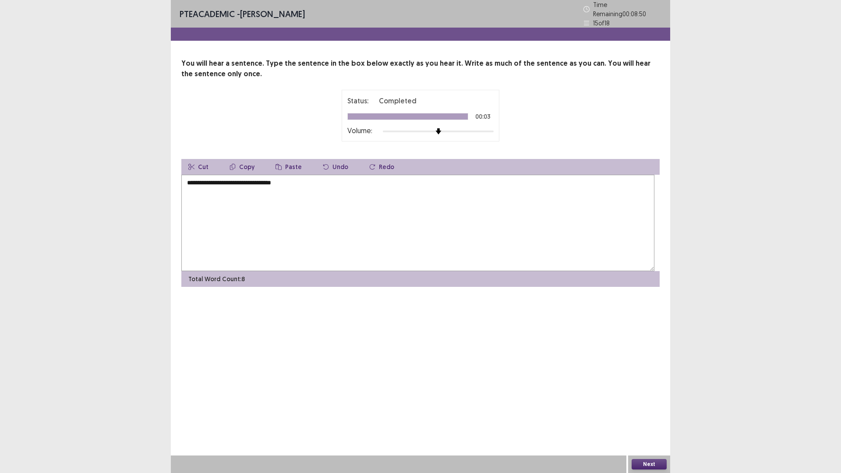
click at [274, 225] on textarea "**********" at bounding box center [417, 223] width 473 height 96
type textarea "**********"
click at [633, 399] on button "Next" at bounding box center [649, 464] width 35 height 11
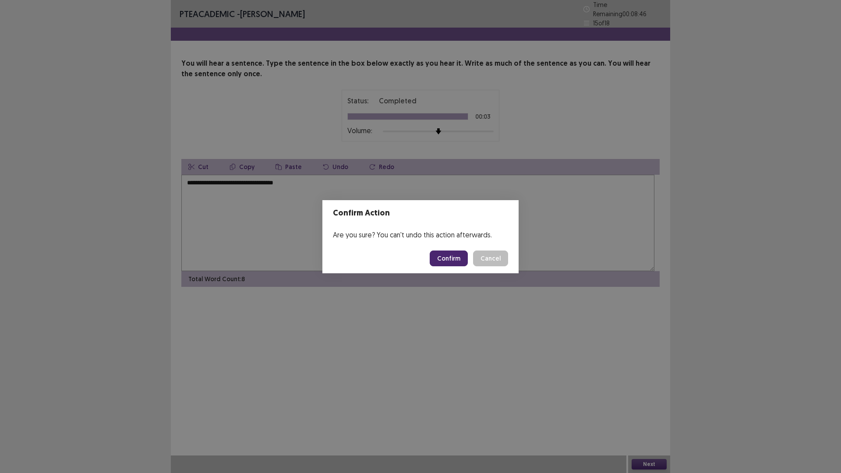
click at [444, 266] on button "Confirm" at bounding box center [449, 259] width 38 height 16
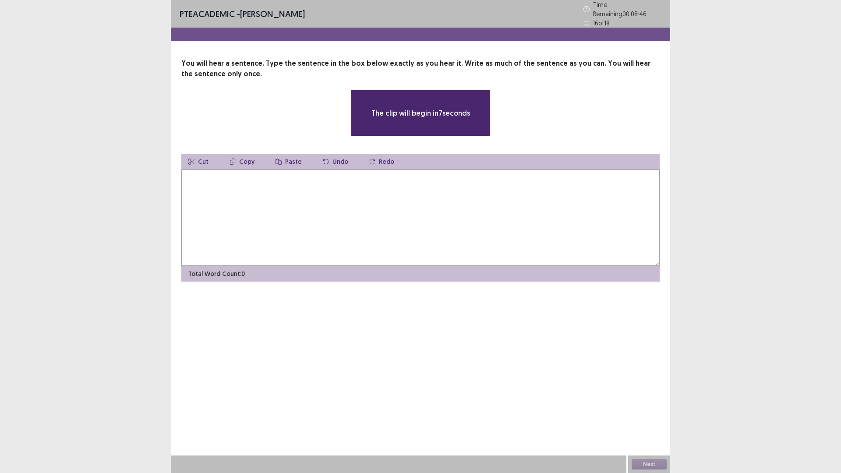
click at [423, 251] on textarea at bounding box center [420, 218] width 478 height 96
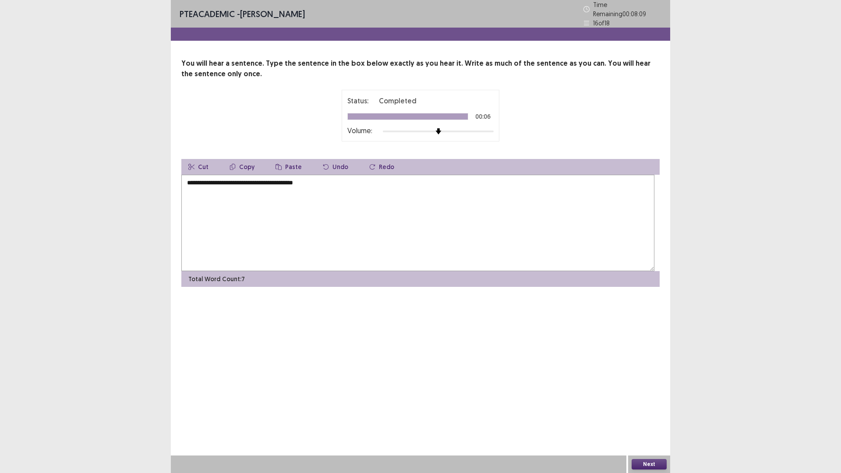
type textarea "**********"
click at [648, 399] on button "Next" at bounding box center [649, 464] width 35 height 11
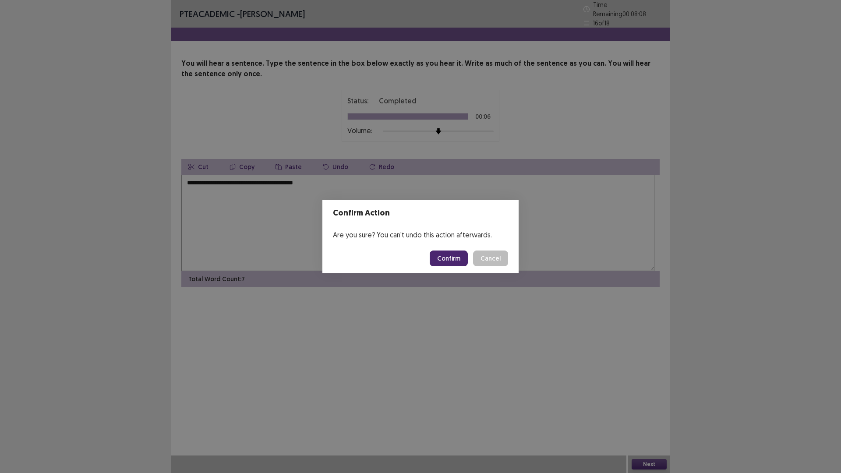
click at [452, 265] on button "Confirm" at bounding box center [449, 259] width 38 height 16
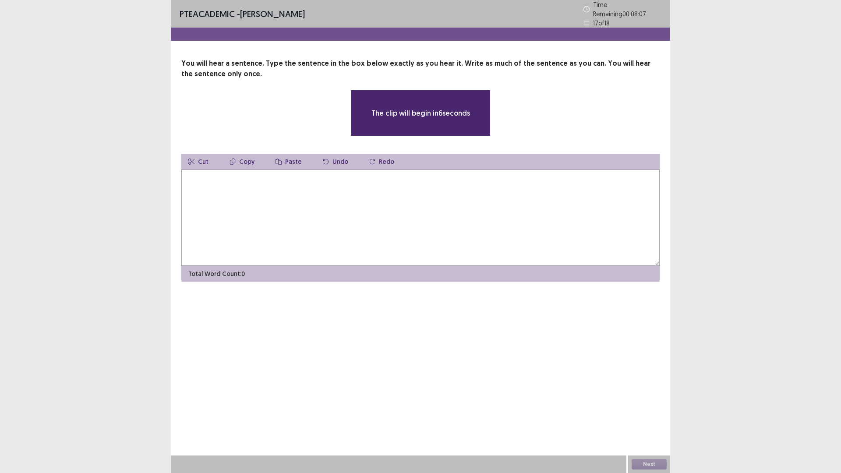
click at [452, 265] on textarea at bounding box center [420, 218] width 478 height 96
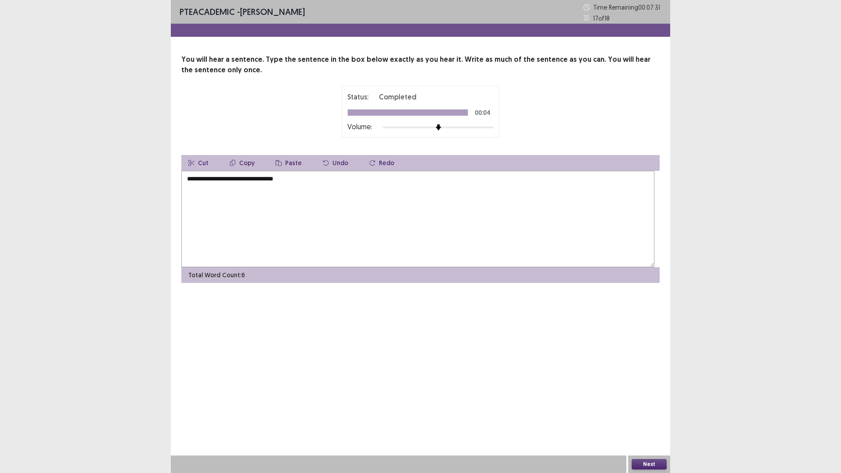
type textarea "**********"
click at [641, 399] on button "Next" at bounding box center [649, 464] width 35 height 11
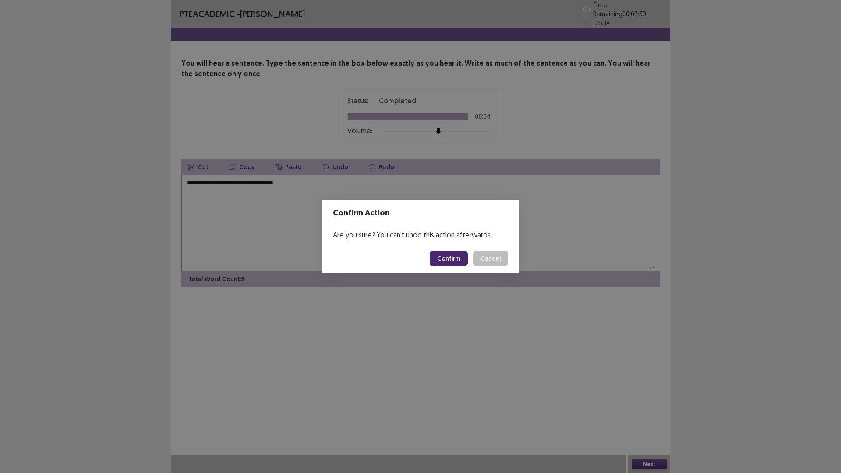
click at [464, 263] on button "Confirm" at bounding box center [449, 259] width 38 height 16
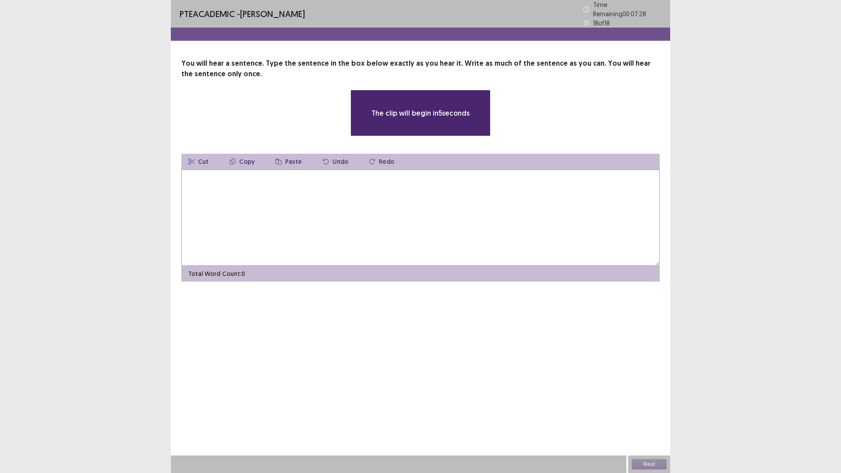
click at [464, 263] on textarea at bounding box center [420, 218] width 478 height 96
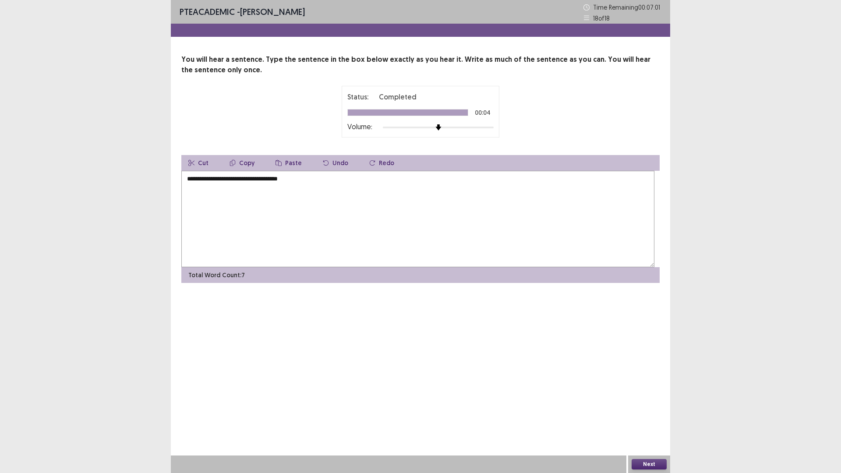
click at [261, 222] on textarea "**********" at bounding box center [417, 219] width 473 height 96
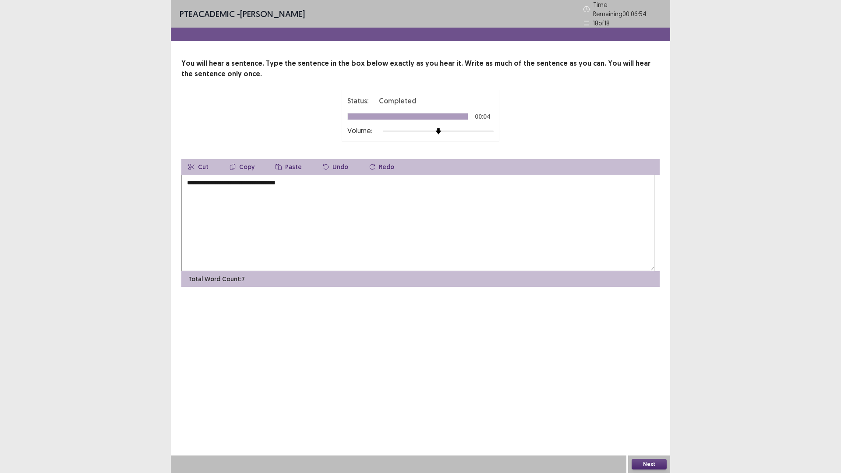
click at [299, 223] on textarea "**********" at bounding box center [417, 223] width 473 height 96
click at [302, 218] on textarea "**********" at bounding box center [417, 223] width 473 height 96
type textarea "**********"
click at [651, 399] on button "Next" at bounding box center [649, 464] width 35 height 11
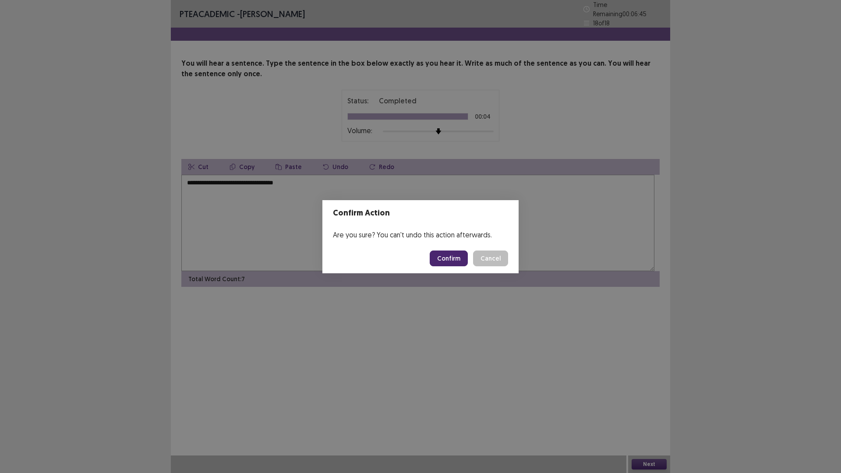
click at [508, 266] on button "Cancel" at bounding box center [490, 259] width 35 height 16
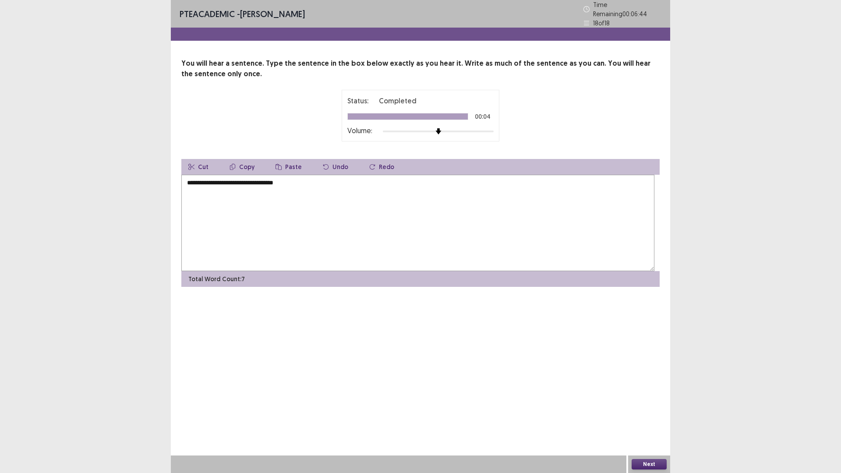
click at [215, 223] on textarea "**********" at bounding box center [417, 223] width 473 height 96
click at [645, 399] on button "Next" at bounding box center [649, 464] width 35 height 11
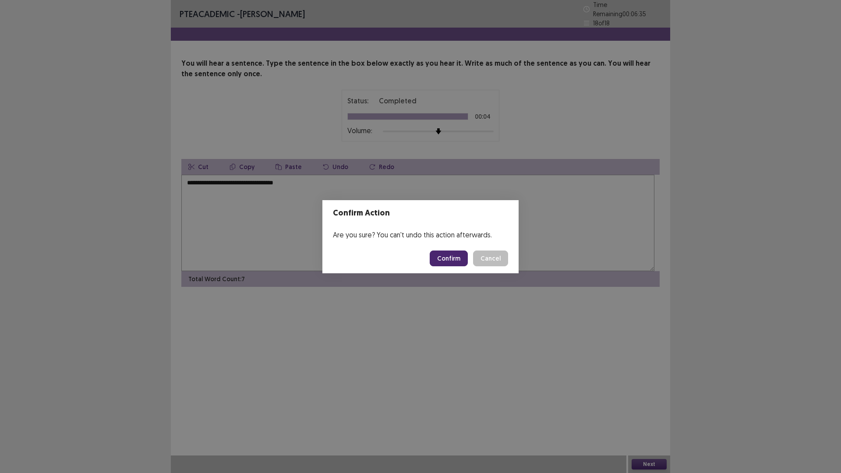
click at [451, 265] on button "Confirm" at bounding box center [449, 259] width 38 height 16
